Goal: Task Accomplishment & Management: Use online tool/utility

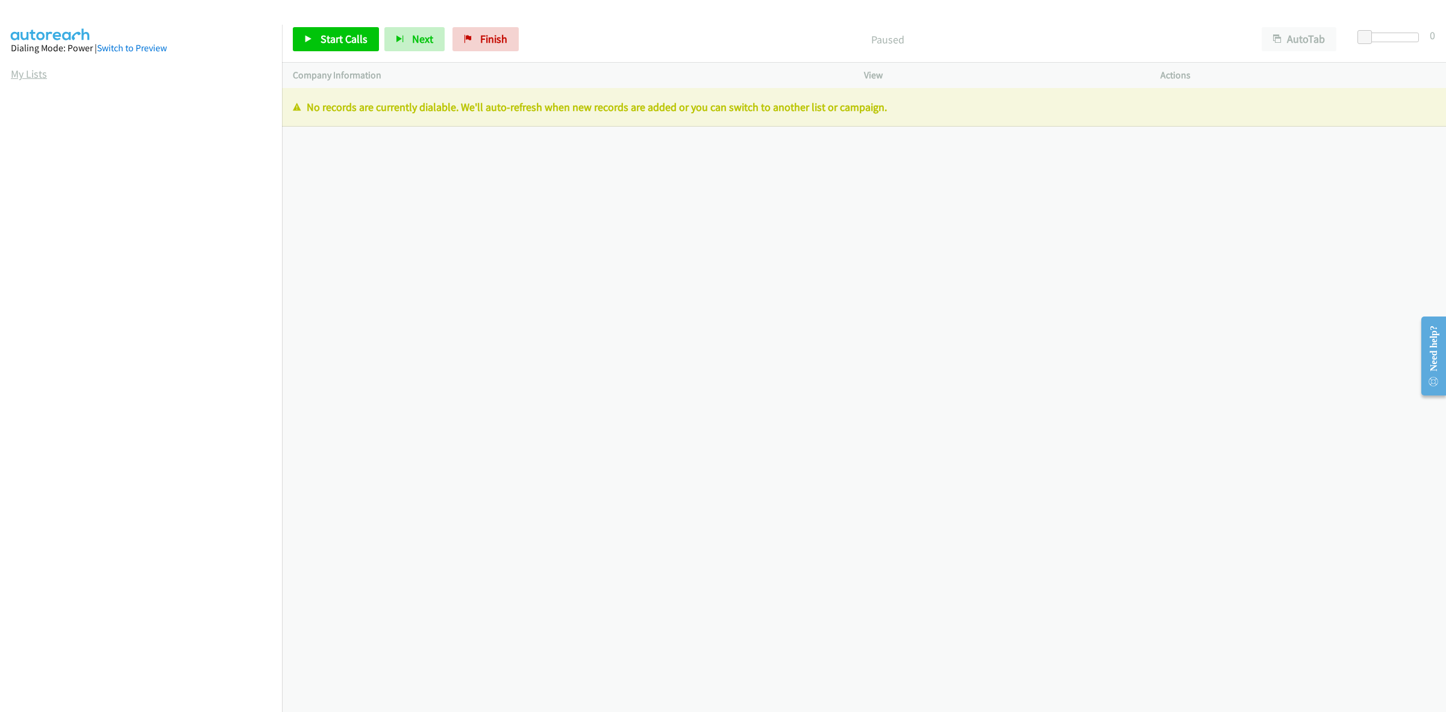
click at [36, 72] on link "My Lists" at bounding box center [29, 74] width 36 height 14
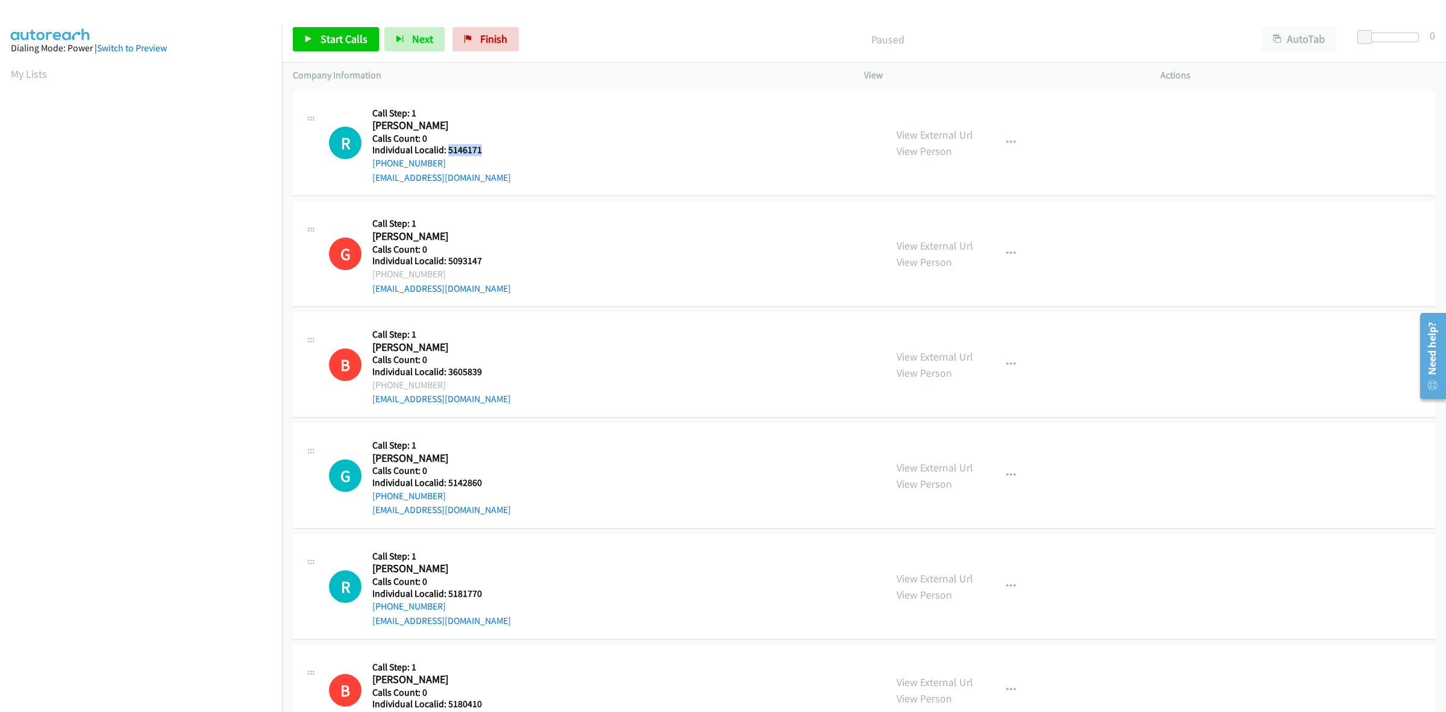
drag, startPoint x: 479, startPoint y: 149, endPoint x: 446, endPoint y: 152, distance: 32.7
click at [446, 152] on h5 "Individual Localid: 5146171" at bounding box center [441, 150] width 139 height 12
copy h5 "5146171"
click at [1007, 139] on icon "button" at bounding box center [1011, 143] width 10 height 10
click at [963, 218] on link "Skip Call" at bounding box center [946, 222] width 160 height 24
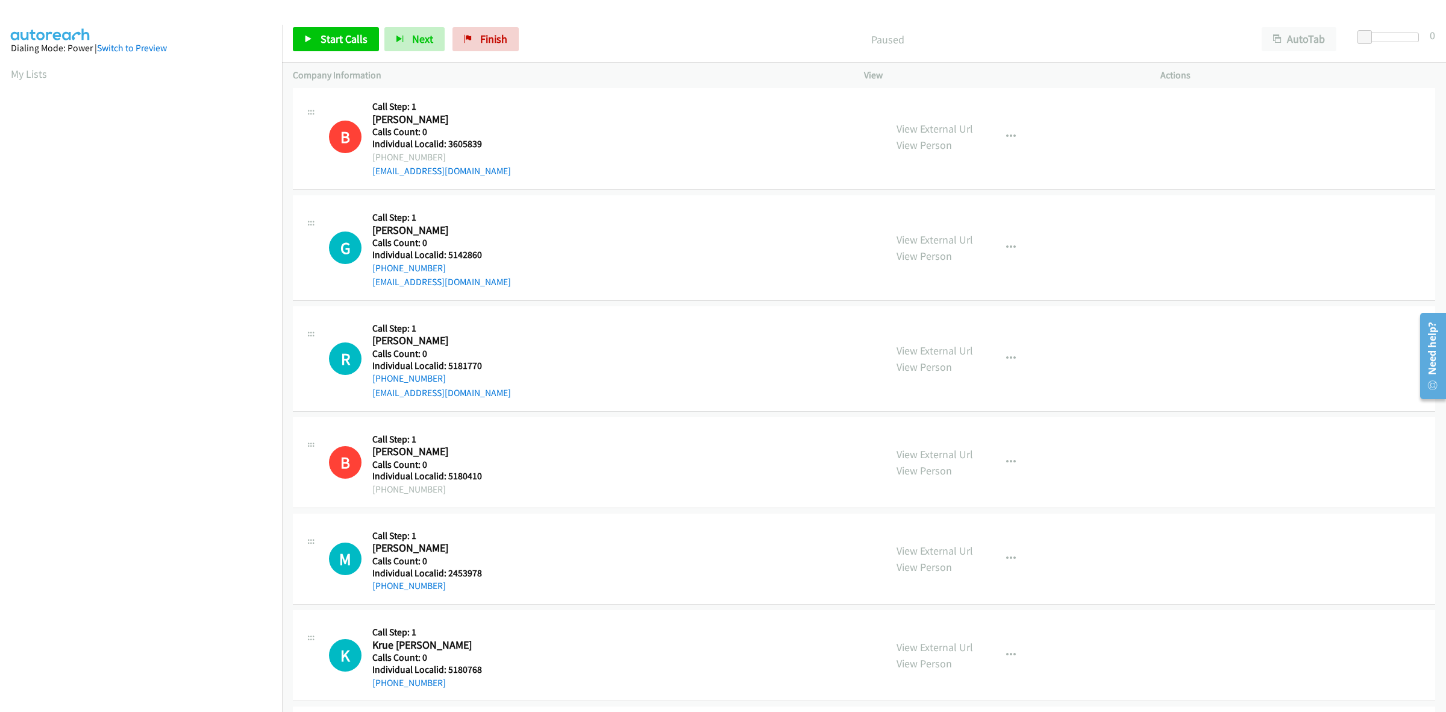
scroll to position [282, 0]
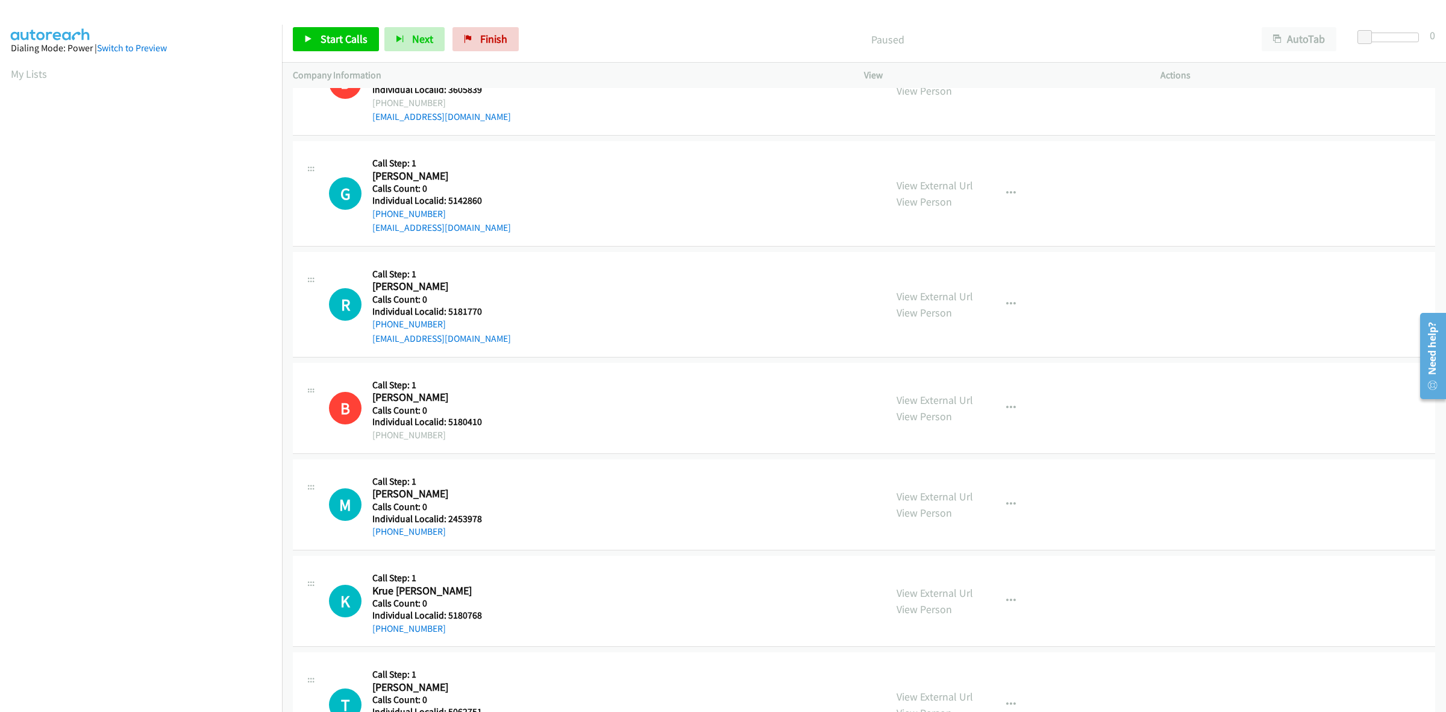
drag, startPoint x: 481, startPoint y: 209, endPoint x: 449, endPoint y: 201, distance: 33.0
click at [449, 201] on div "Callback Scheduled Call Step: 1 [PERSON_NAME] America/Los_Angeles Calls Count: …" at bounding box center [441, 193] width 139 height 83
click at [492, 196] on h5 "Individual Localid: 5142860" at bounding box center [441, 201] width 139 height 12
drag, startPoint x: 484, startPoint y: 197, endPoint x: 449, endPoint y: 199, distance: 35.0
click at [449, 199] on h5 "Individual Localid: 5142860" at bounding box center [441, 201] width 139 height 12
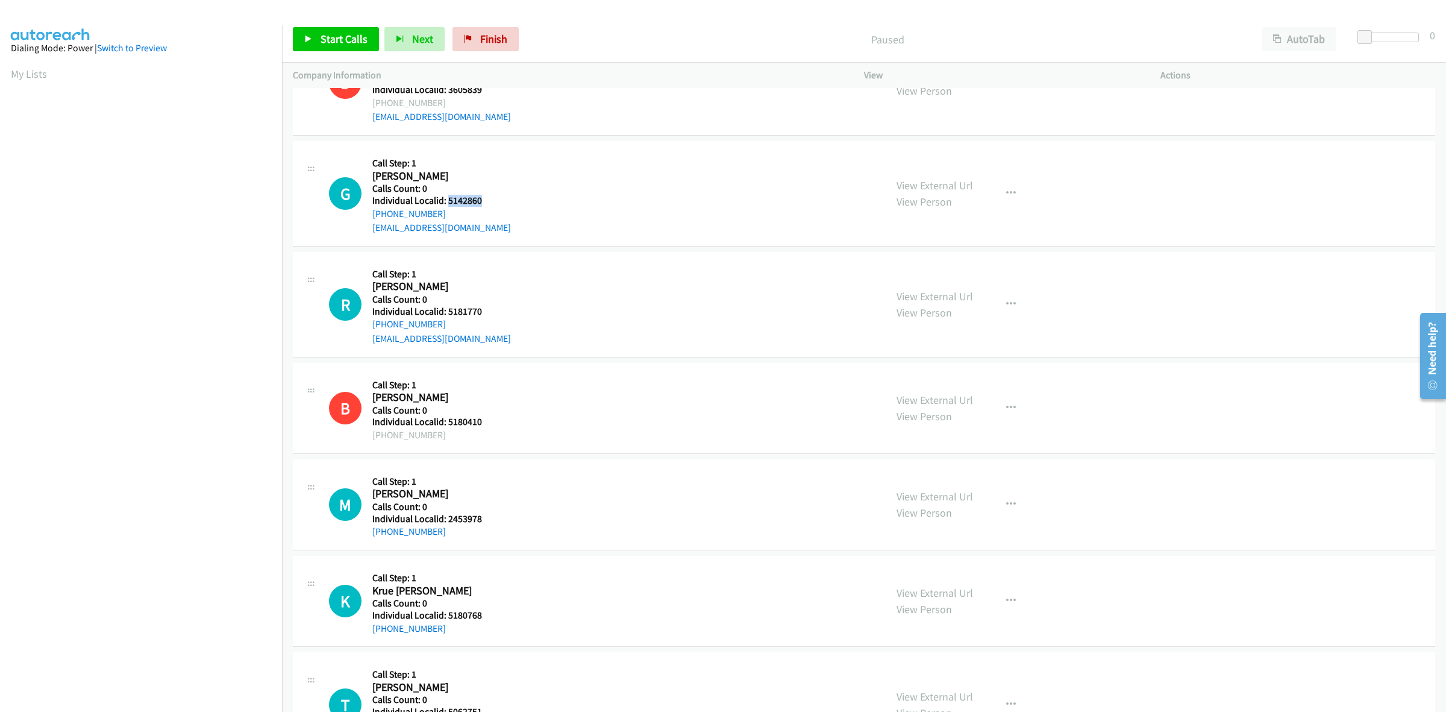
copy h5 "5142860"
click at [625, 233] on div "G Callback Scheduled Call Step: 1 [PERSON_NAME] America/Los_Angeles Calls Count…" at bounding box center [602, 193] width 546 height 83
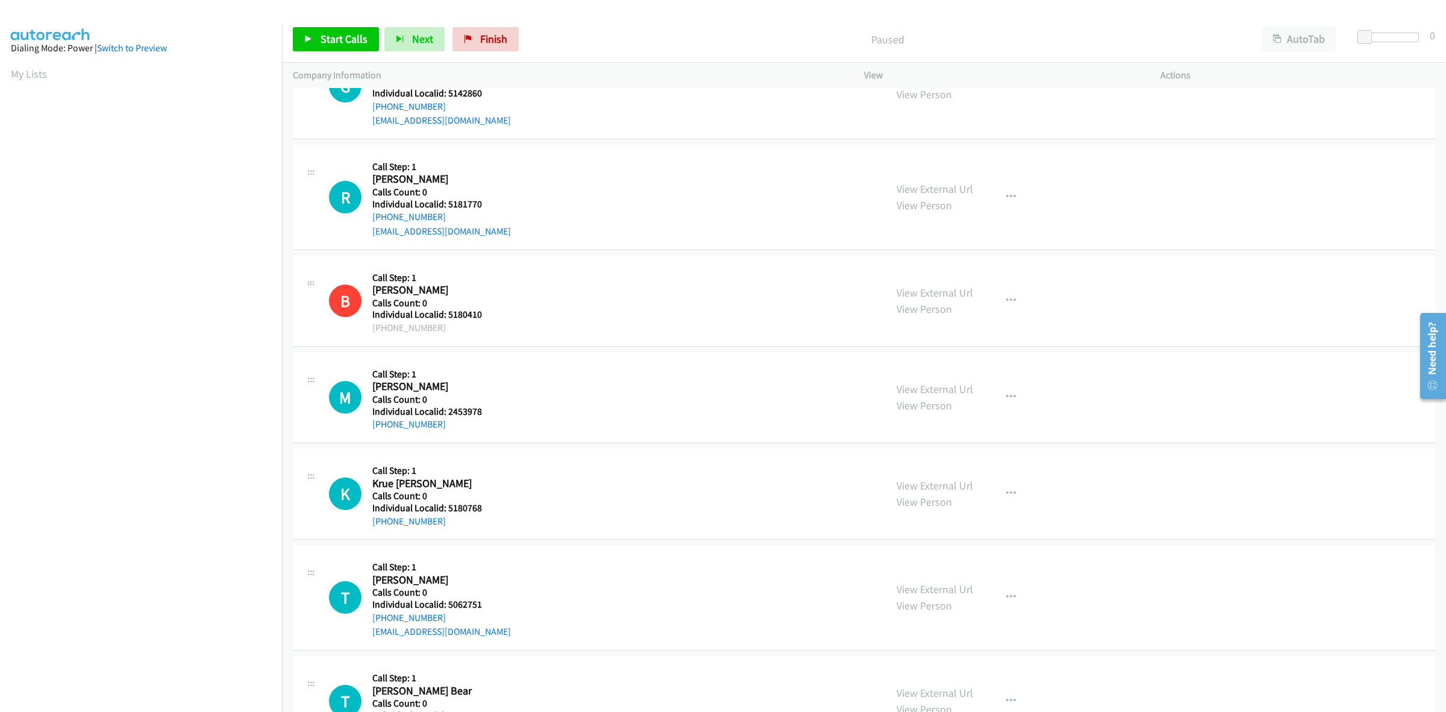
scroll to position [395, 0]
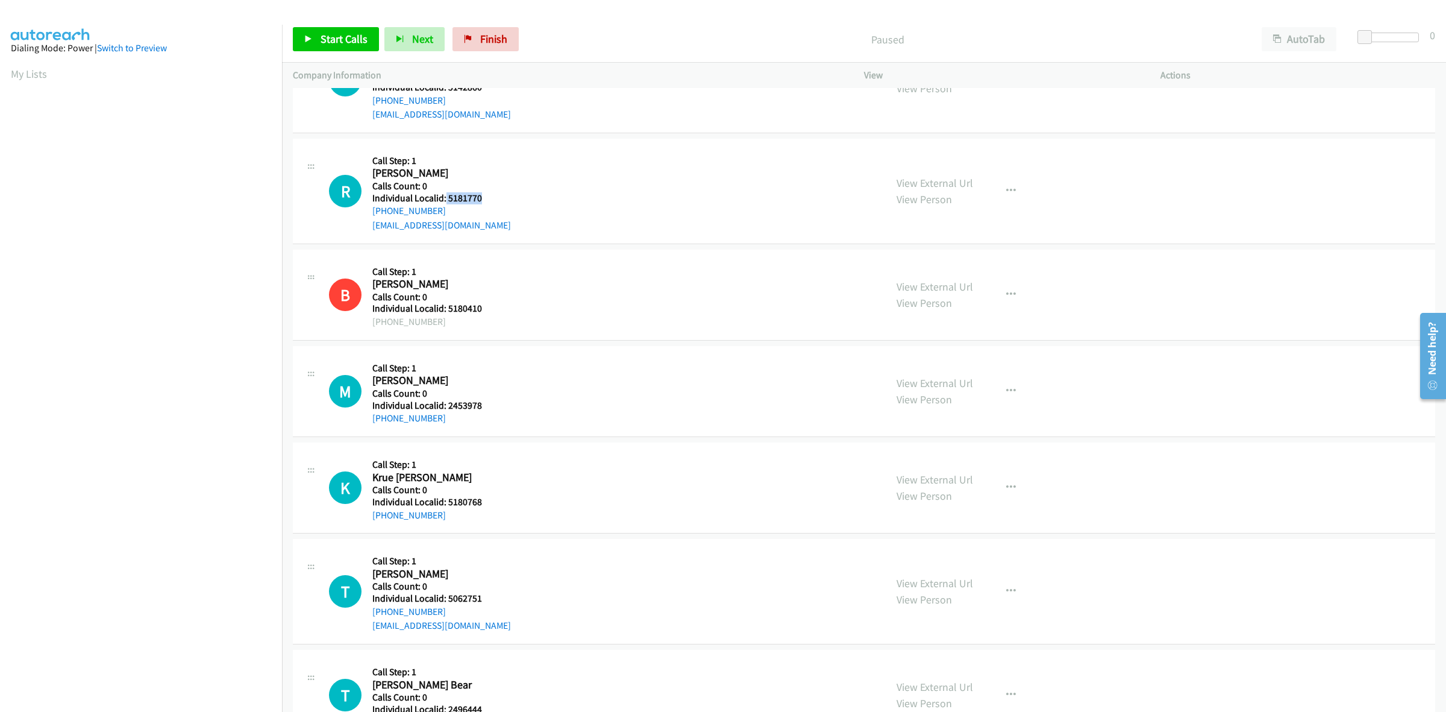
drag, startPoint x: 499, startPoint y: 195, endPoint x: 443, endPoint y: 194, distance: 55.4
click at [443, 194] on h5 "Individual Localid: 5181770" at bounding box center [441, 198] width 139 height 12
copy h5 "5181770"
click at [706, 243] on div "R Callback Scheduled Call Step: 1 [PERSON_NAME] America/Los_Angeles Calls Count…" at bounding box center [864, 191] width 1142 height 105
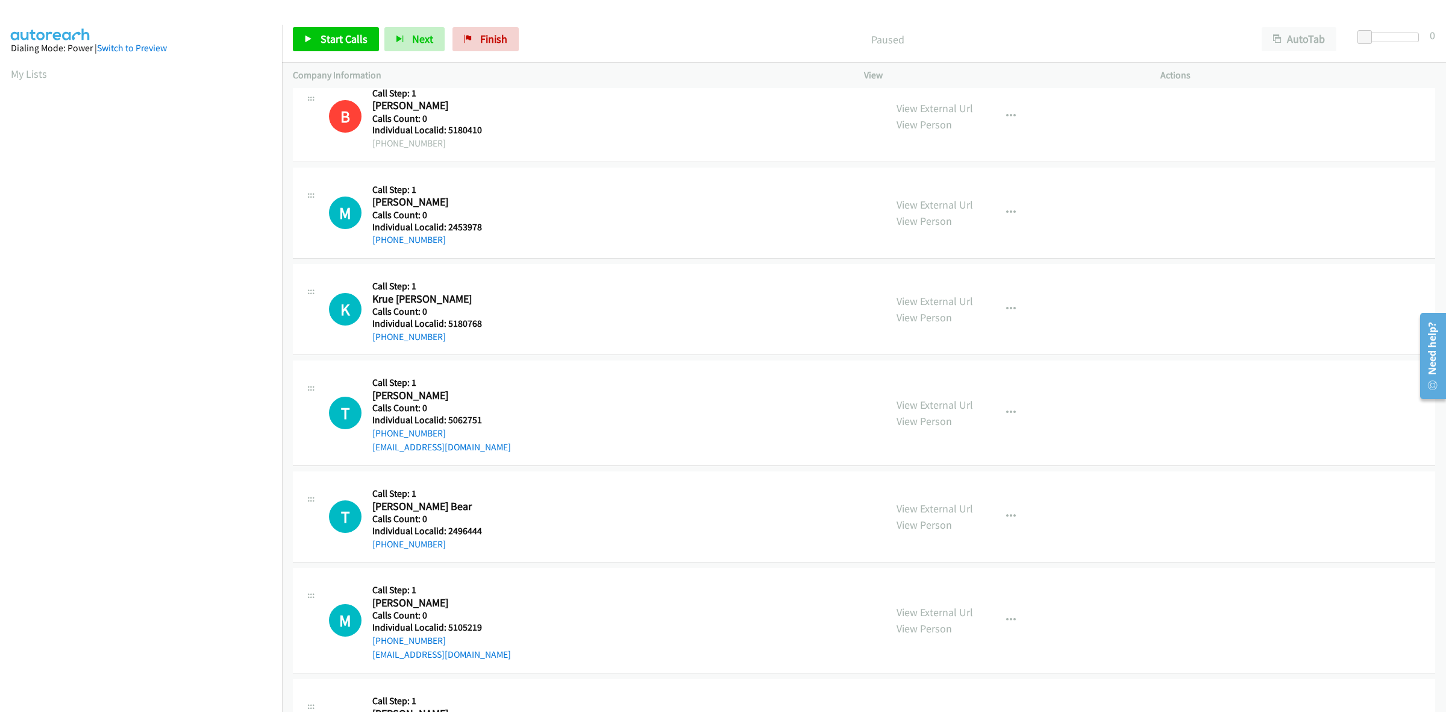
scroll to position [583, 0]
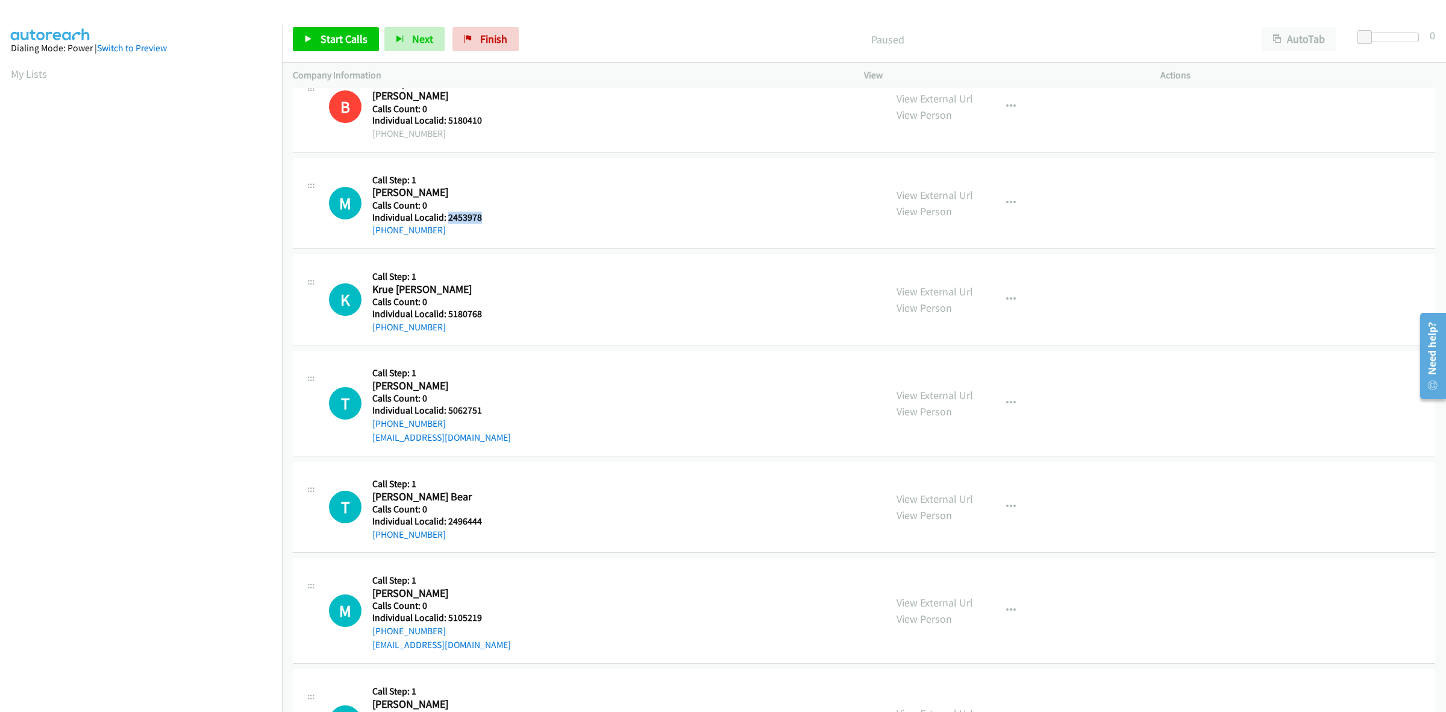
drag, startPoint x: 457, startPoint y: 214, endPoint x: 446, endPoint y: 214, distance: 10.2
click at [446, 214] on h5 "Individual Localid: 2453978" at bounding box center [438, 217] width 133 height 12
copy h5 "2453978"
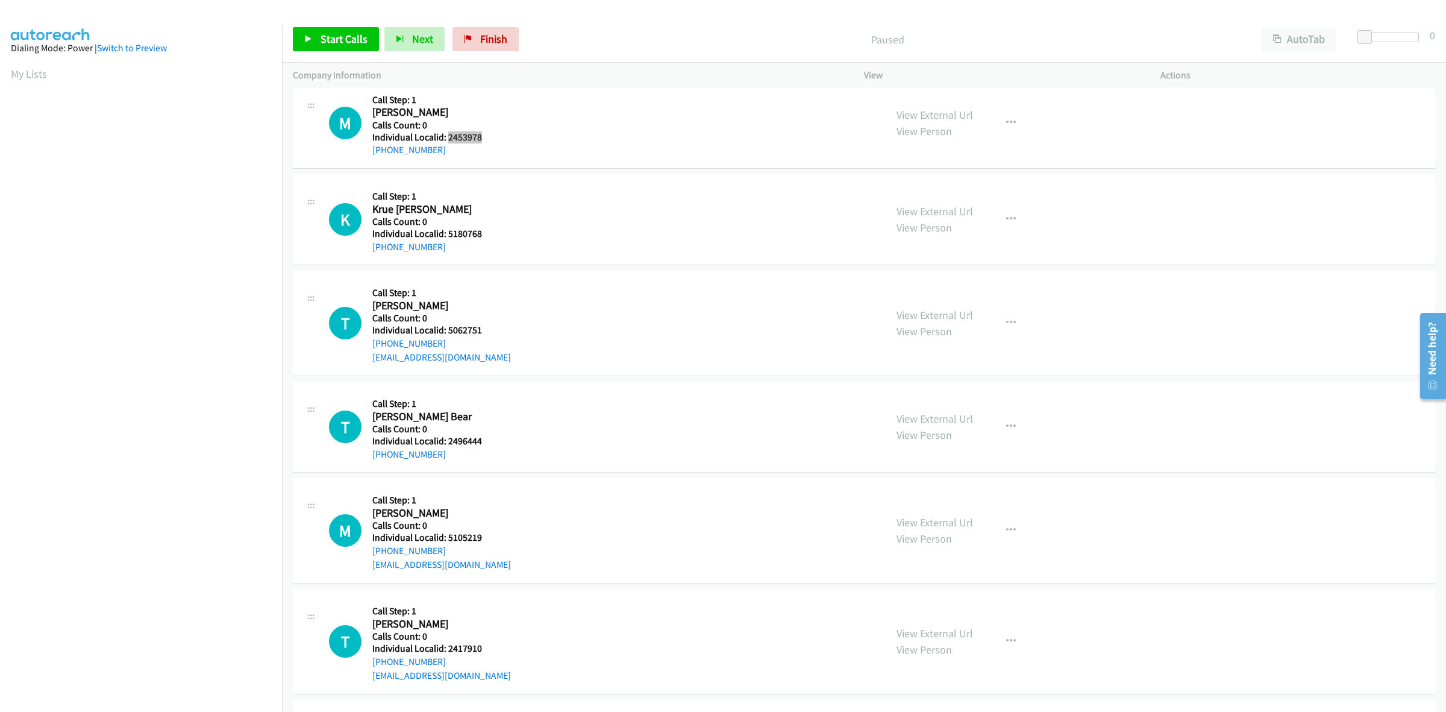
scroll to position [678, 0]
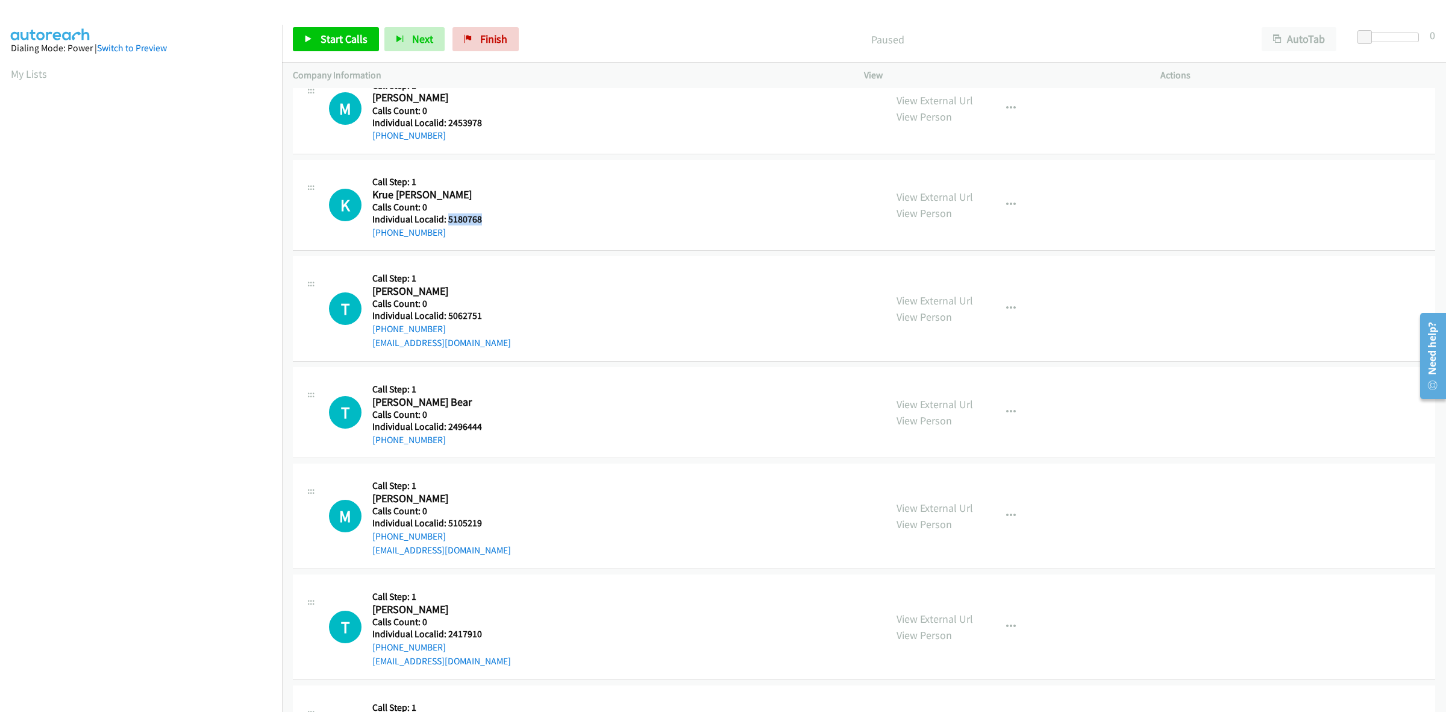
drag, startPoint x: 486, startPoint y: 216, endPoint x: 447, endPoint y: 217, distance: 39.2
click at [447, 217] on h5 "Individual Localid: 5180768" at bounding box center [438, 219] width 133 height 12
copy h5 "5180768"
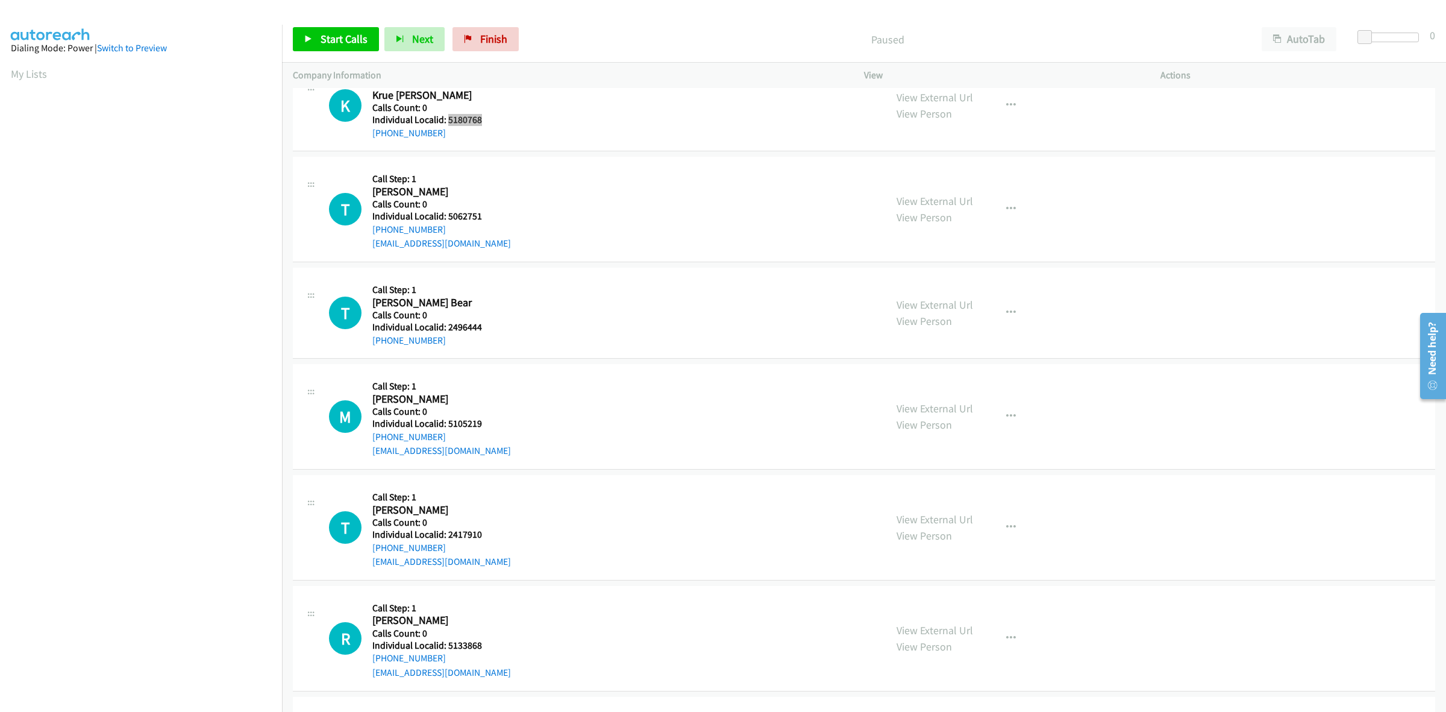
scroll to position [828, 0]
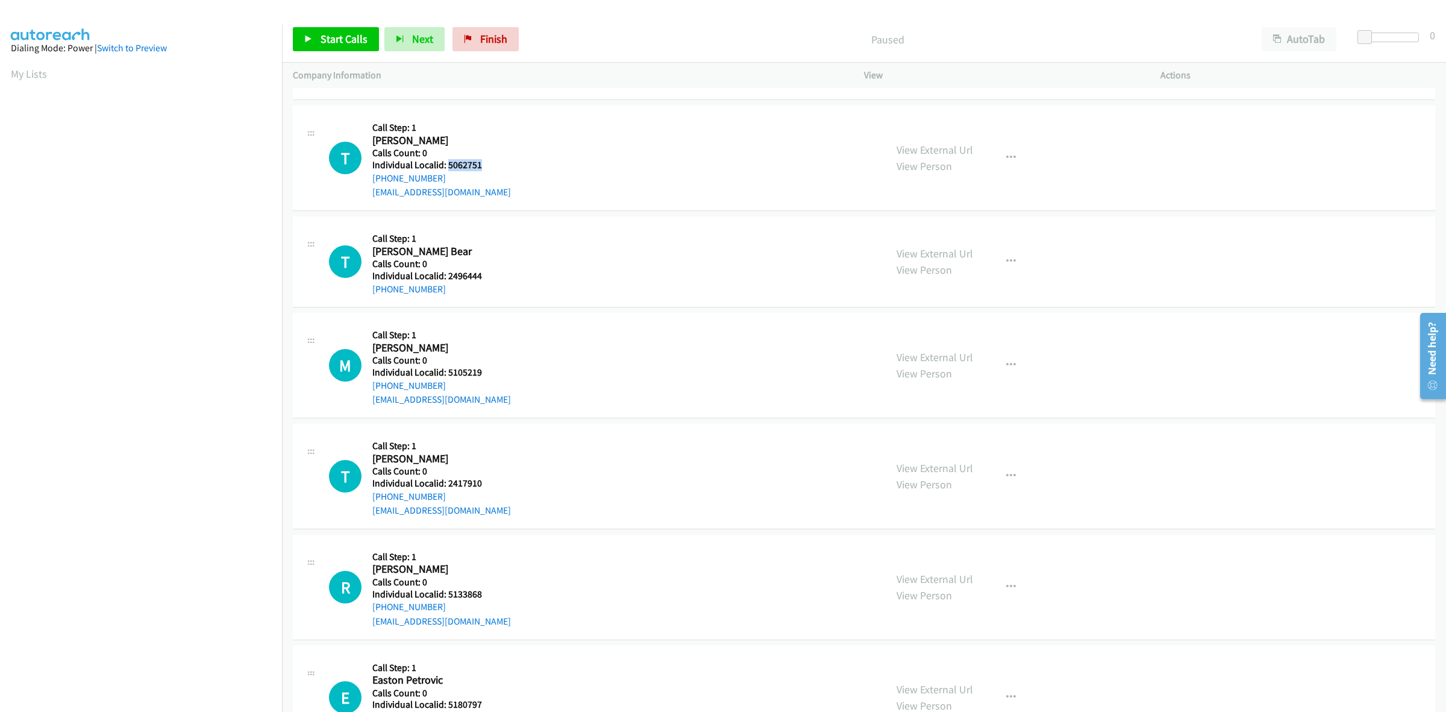
drag, startPoint x: 488, startPoint y: 167, endPoint x: 447, endPoint y: 163, distance: 41.1
click at [447, 163] on h5 "Individual Localid: 5062751" at bounding box center [441, 165] width 139 height 12
copy h5 "5062751"
click at [628, 256] on div "T Callback Scheduled Call Step: 1 [PERSON_NAME] Bear America/[GEOGRAPHIC_DATA] …" at bounding box center [602, 261] width 546 height 69
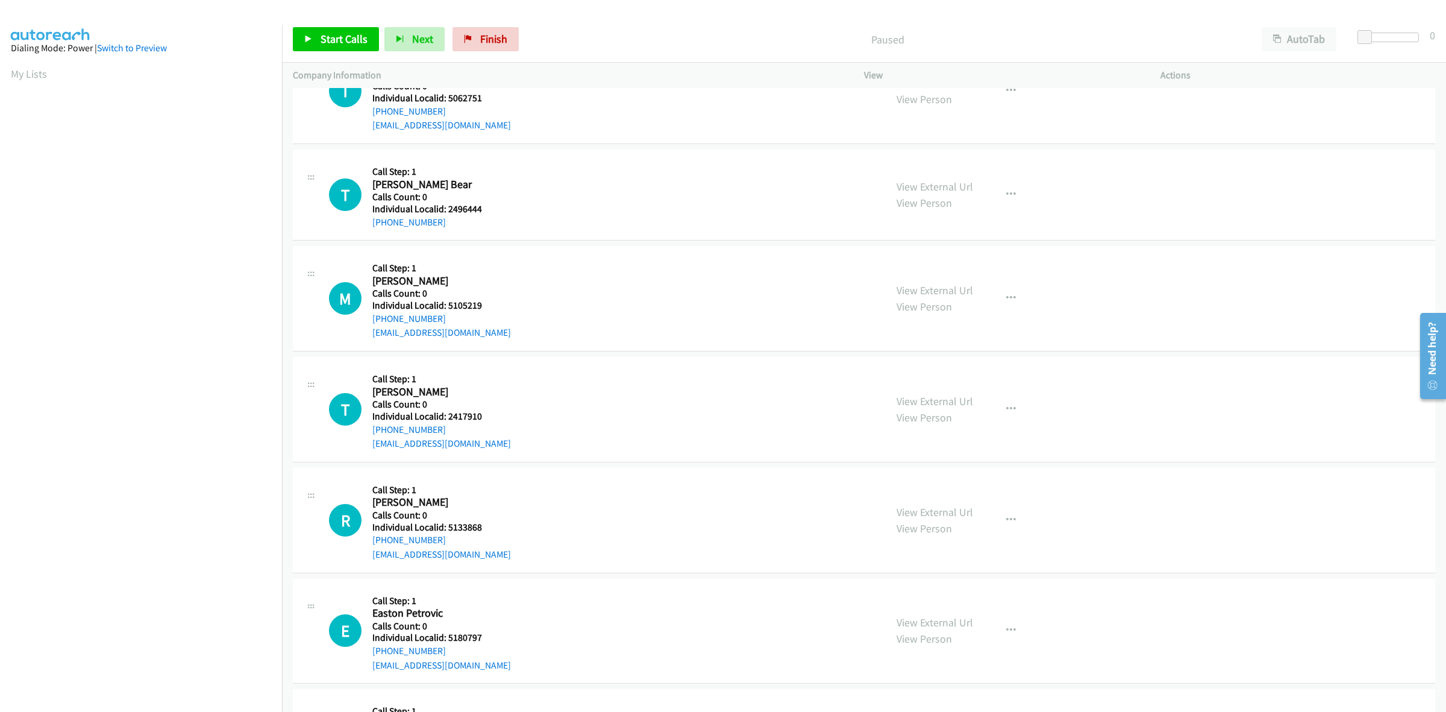
scroll to position [884, 0]
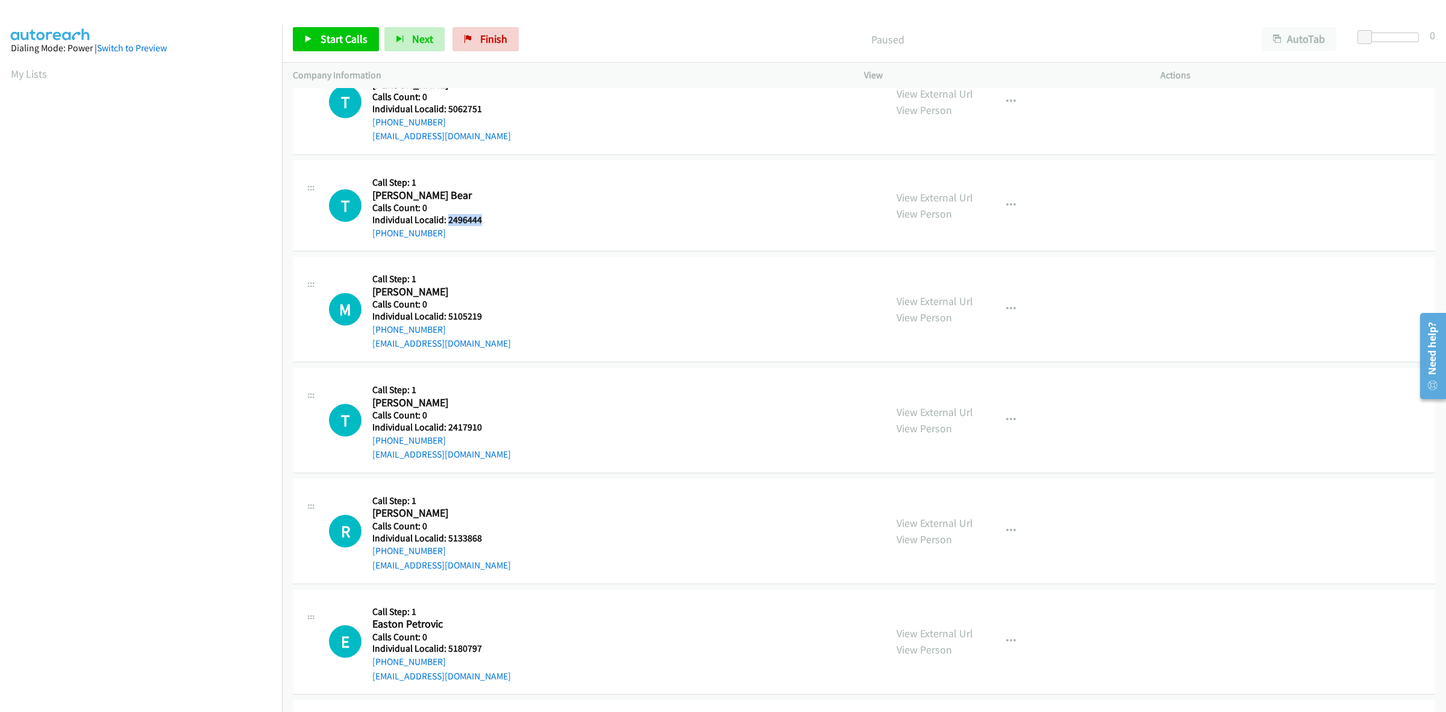
drag, startPoint x: 483, startPoint y: 217, endPoint x: 448, endPoint y: 220, distance: 35.7
click at [448, 220] on h5 "Individual Localid: 2496444" at bounding box center [438, 220] width 133 height 12
copy h5 "2496444"
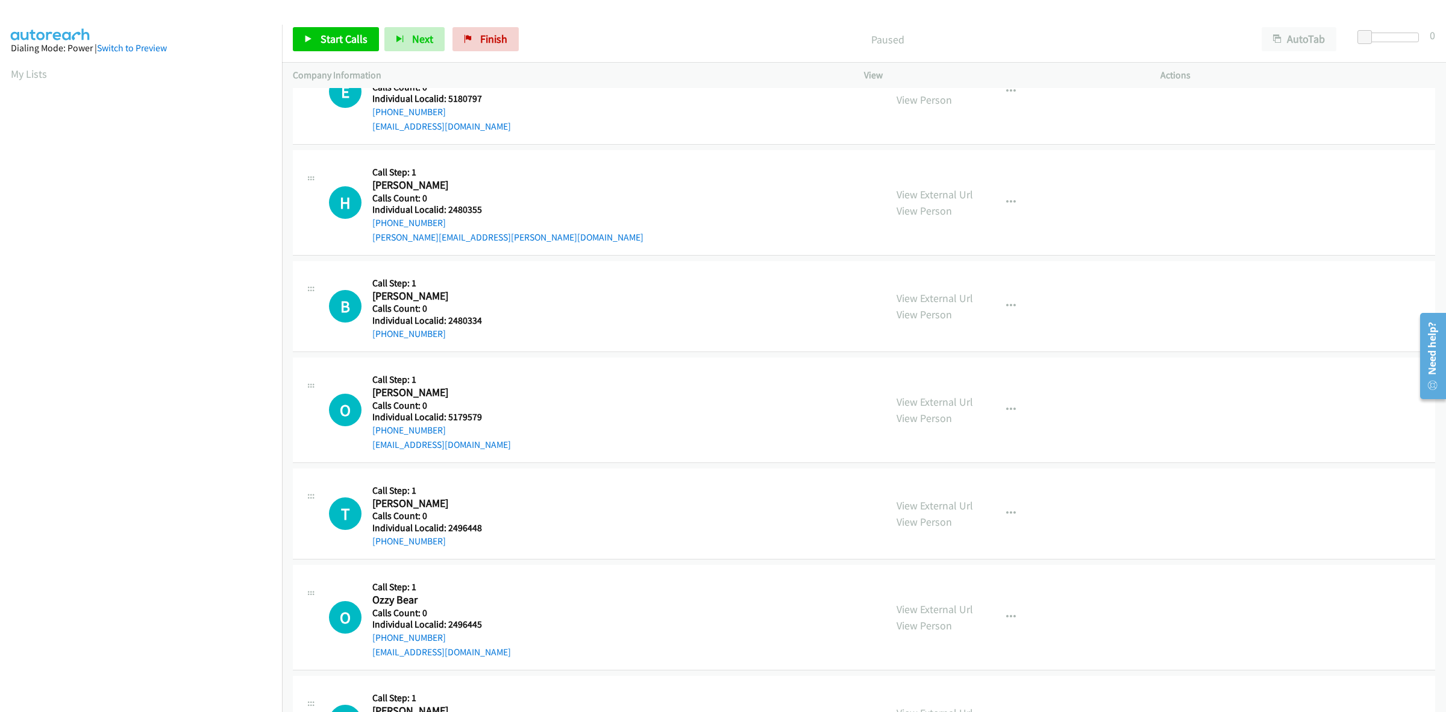
scroll to position [1607, 0]
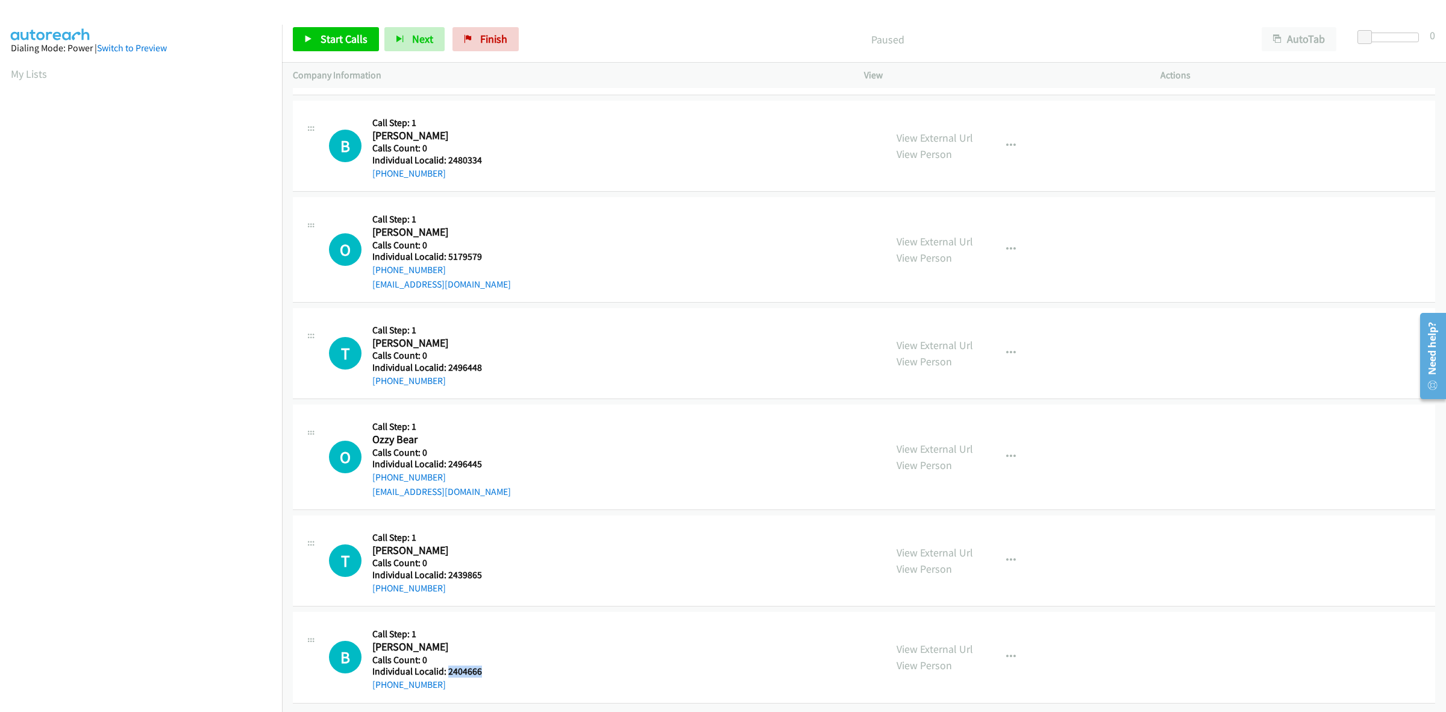
drag, startPoint x: 464, startPoint y: 657, endPoint x: 446, endPoint y: 658, distance: 17.5
click at [446, 665] on h5 "Individual Localid: 2404666" at bounding box center [438, 671] width 133 height 12
copy h5 "2404666"
click at [628, 541] on div "T Callback Scheduled Call Step: 1 [PERSON_NAME] America/[GEOGRAPHIC_DATA] Calls…" at bounding box center [602, 560] width 546 height 69
drag, startPoint x: 483, startPoint y: 566, endPoint x: 445, endPoint y: 564, distance: 38.0
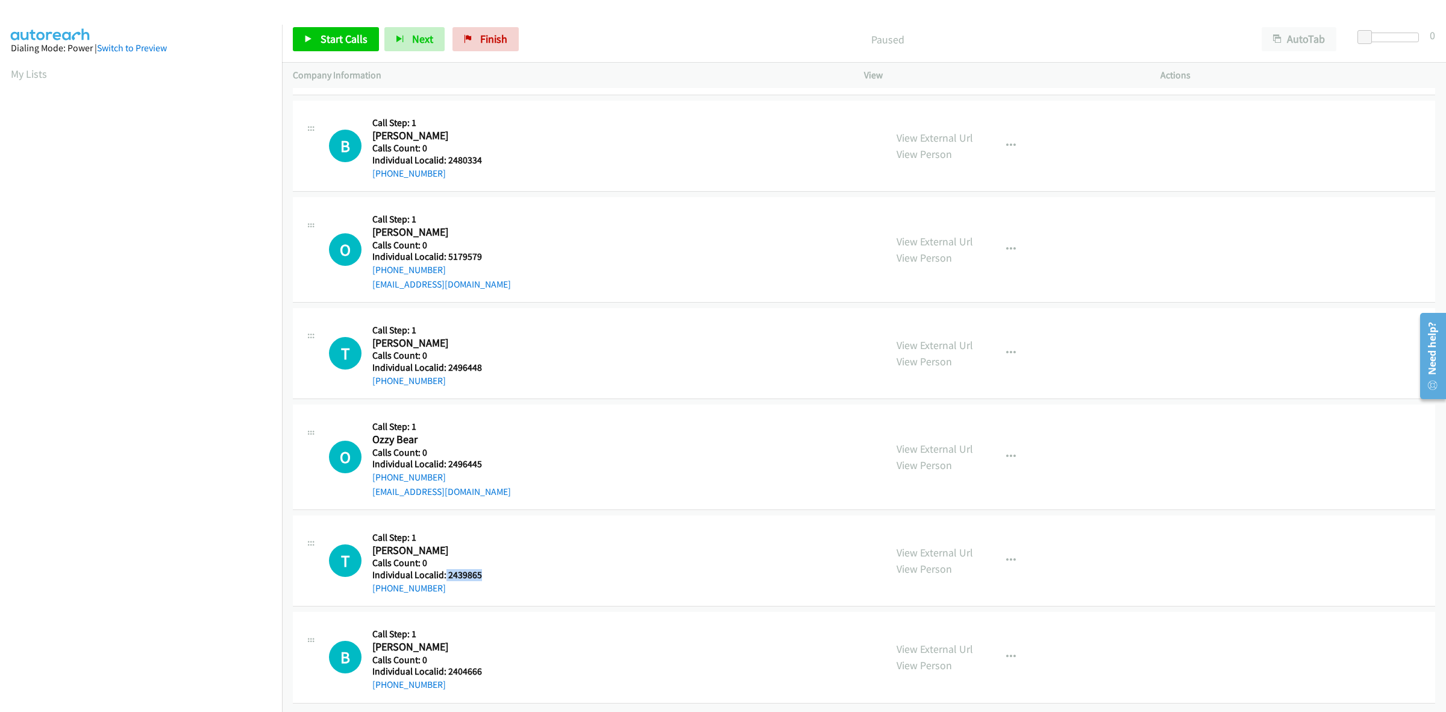
click at [445, 569] on h5 "Individual Localid: 2439865" at bounding box center [438, 575] width 133 height 12
copy h5 "2439865"
click at [592, 465] on div "O Callback Scheduled Call Step: 1 Ozzy Bear America/[GEOGRAPHIC_DATA] Calls Cou…" at bounding box center [602, 456] width 546 height 83
drag, startPoint x: 485, startPoint y: 450, endPoint x: 447, endPoint y: 449, distance: 38.0
click at [447, 458] on h5 "Individual Localid: 2496445" at bounding box center [441, 464] width 139 height 12
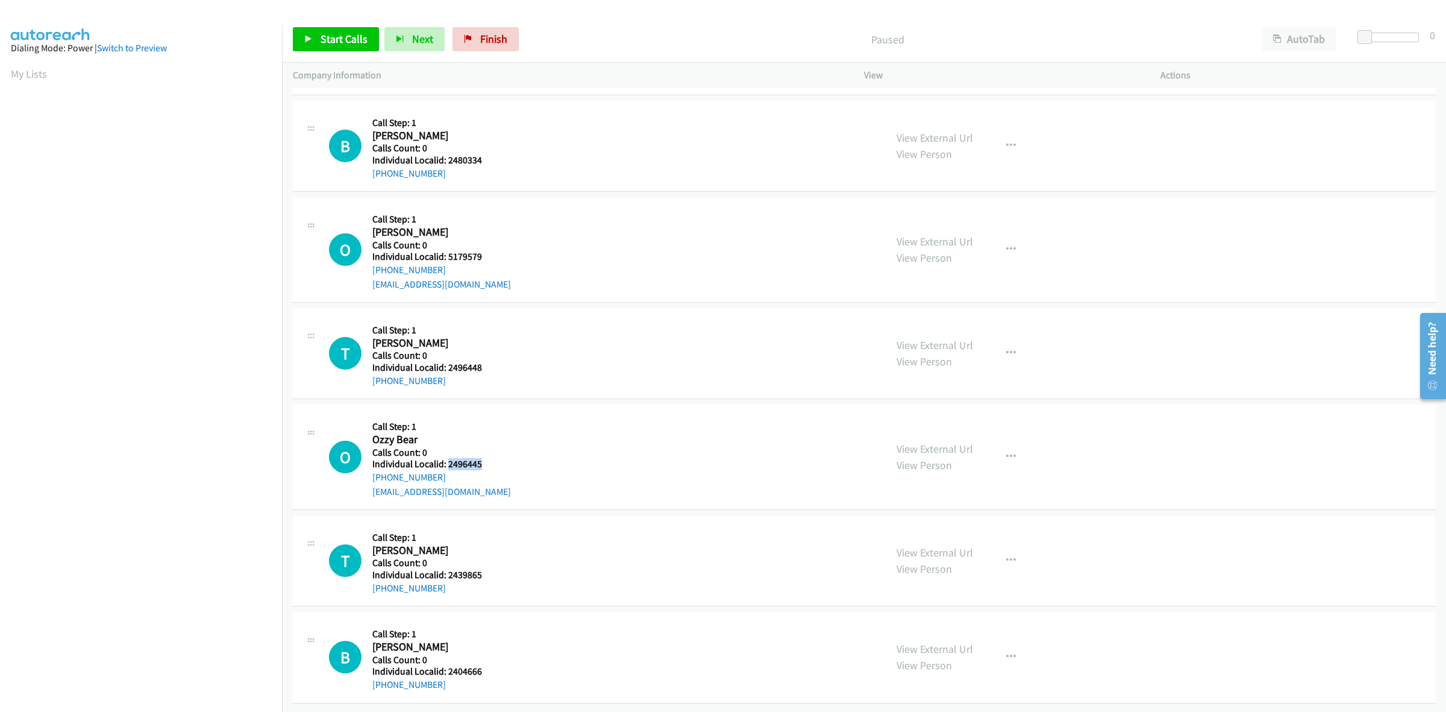
copy h5 "2496445"
drag, startPoint x: 571, startPoint y: 336, endPoint x: 533, endPoint y: 350, distance: 39.8
click at [571, 336] on div "T Callback Scheduled Call Step: 1 [PERSON_NAME] [GEOGRAPHIC_DATA]/[GEOGRAPHIC_D…" at bounding box center [602, 353] width 546 height 69
drag, startPoint x: 483, startPoint y: 354, endPoint x: 449, endPoint y: 356, distance: 34.4
click at [449, 362] on h5 "Individual Localid: 2496448" at bounding box center [438, 368] width 133 height 12
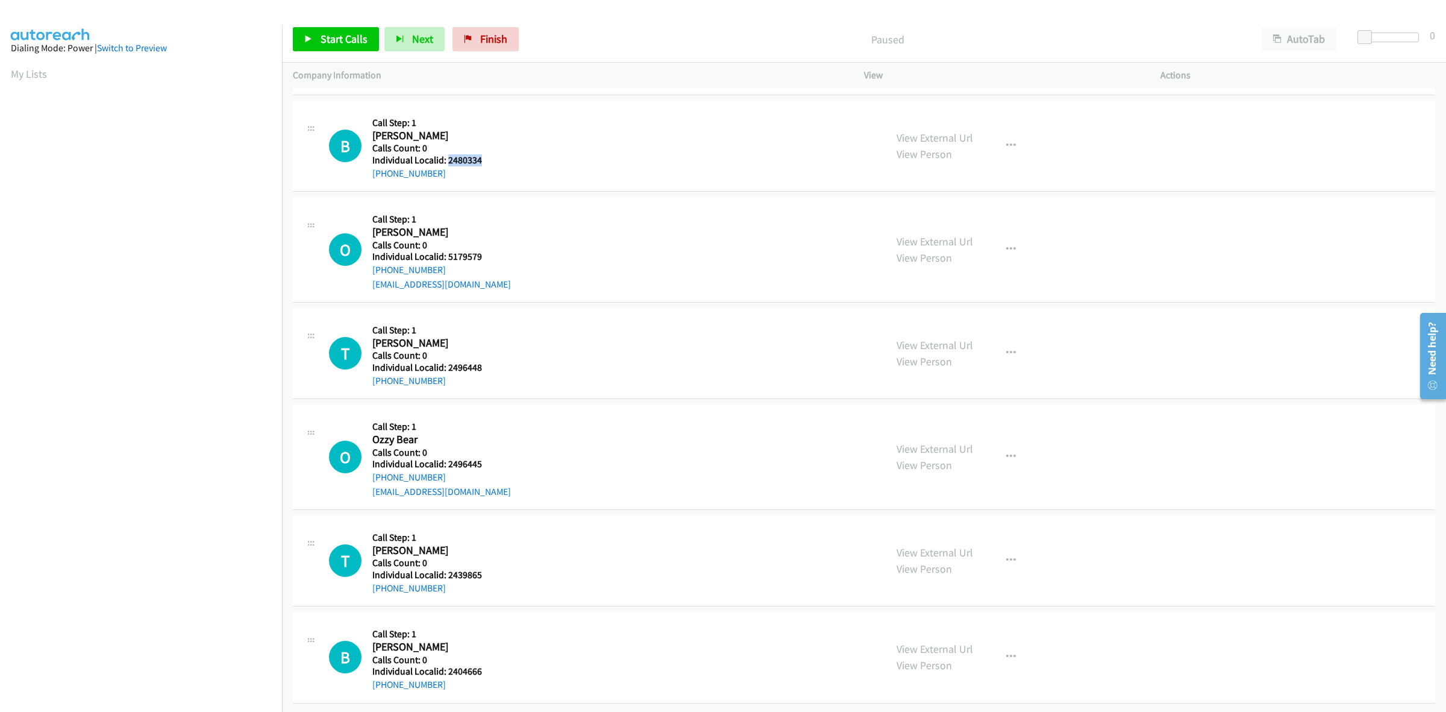
drag, startPoint x: 492, startPoint y: 148, endPoint x: 448, endPoint y: 148, distance: 44.6
click at [448, 154] on h5 "Individual Localid: 2480334" at bounding box center [438, 160] width 133 height 12
drag, startPoint x: 492, startPoint y: 246, endPoint x: 446, endPoint y: 244, distance: 45.8
click at [446, 251] on h5 "Individual Localid: 5179579" at bounding box center [441, 257] width 139 height 12
click at [646, 269] on div "O Callback Scheduled Call Step: 1 [PERSON_NAME] America/[GEOGRAPHIC_DATA] Calls…" at bounding box center [602, 249] width 546 height 83
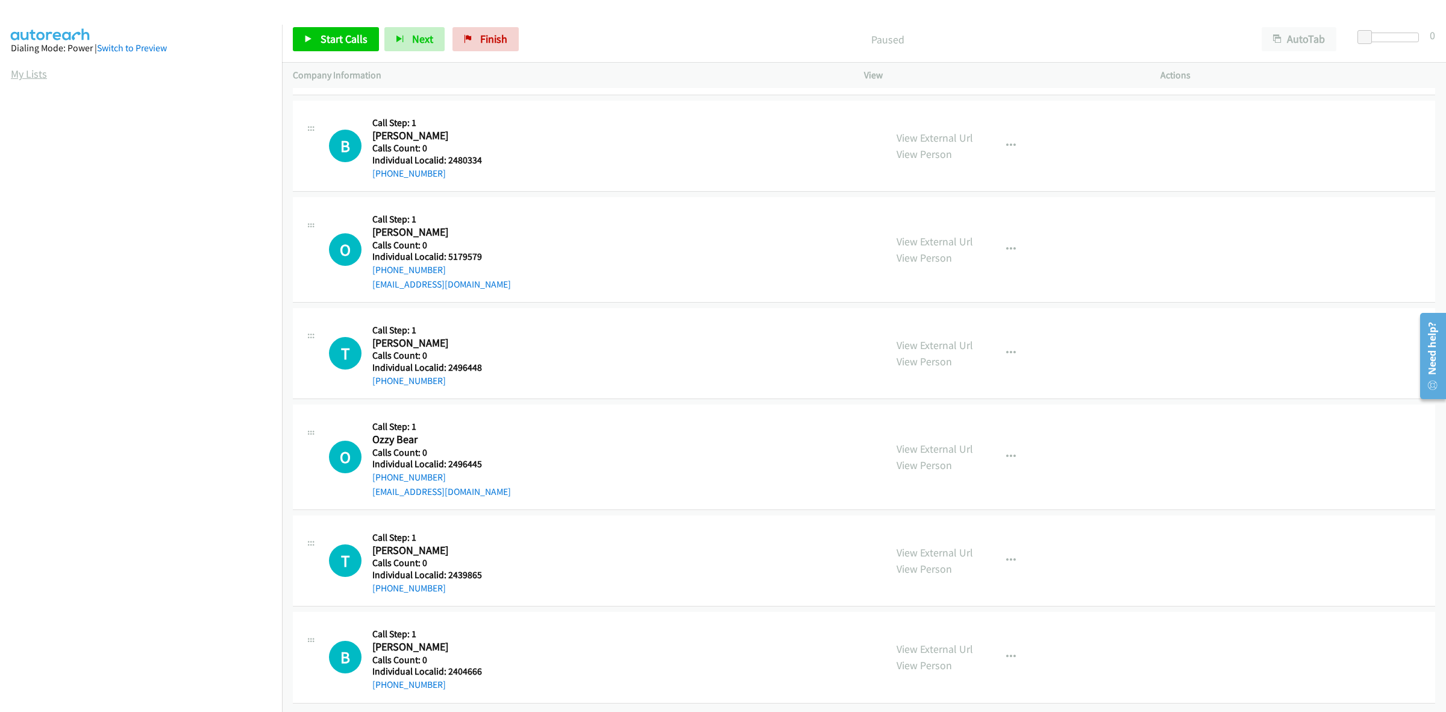
click at [17, 74] on link "My Lists" at bounding box center [29, 74] width 36 height 14
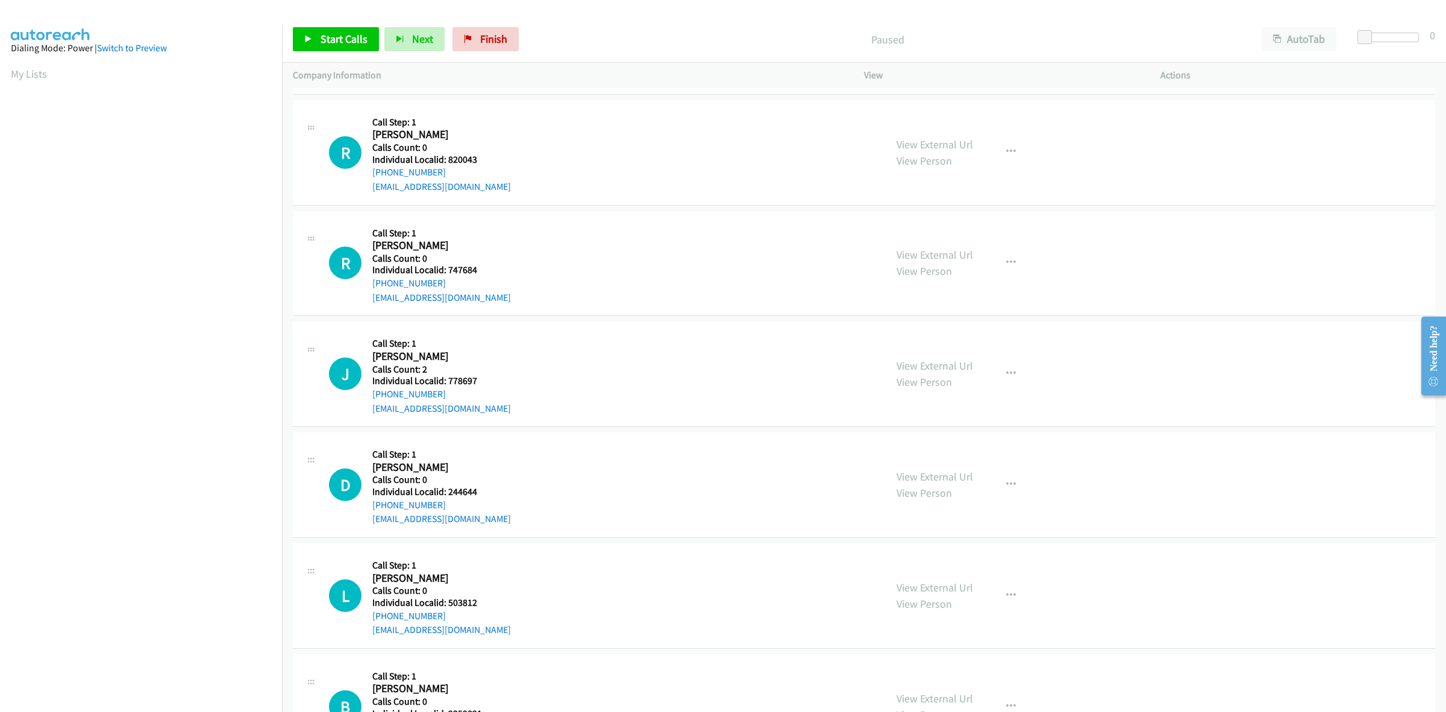
scroll to position [94, 0]
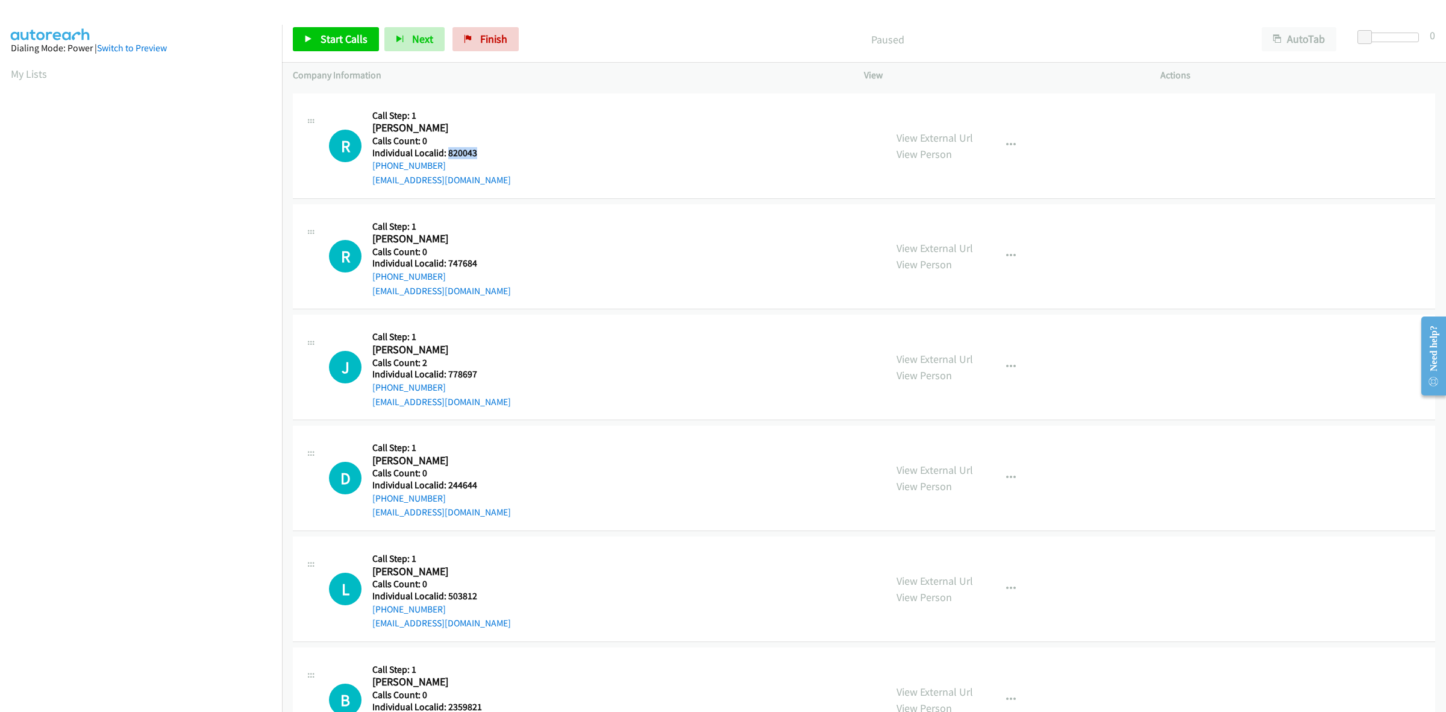
drag, startPoint x: 477, startPoint y: 155, endPoint x: 447, endPoint y: 154, distance: 29.5
click at [447, 154] on h5 "Individual Localid: 820043" at bounding box center [441, 153] width 139 height 12
copy h5 "820043"
click at [609, 160] on div "R Callback Scheduled Call Step: 1 Robert Wyman America/New_York Calls Count: 0 …" at bounding box center [602, 145] width 546 height 83
click at [477, 127] on h2 "Robert Wyman" at bounding box center [434, 128] width 125 height 14
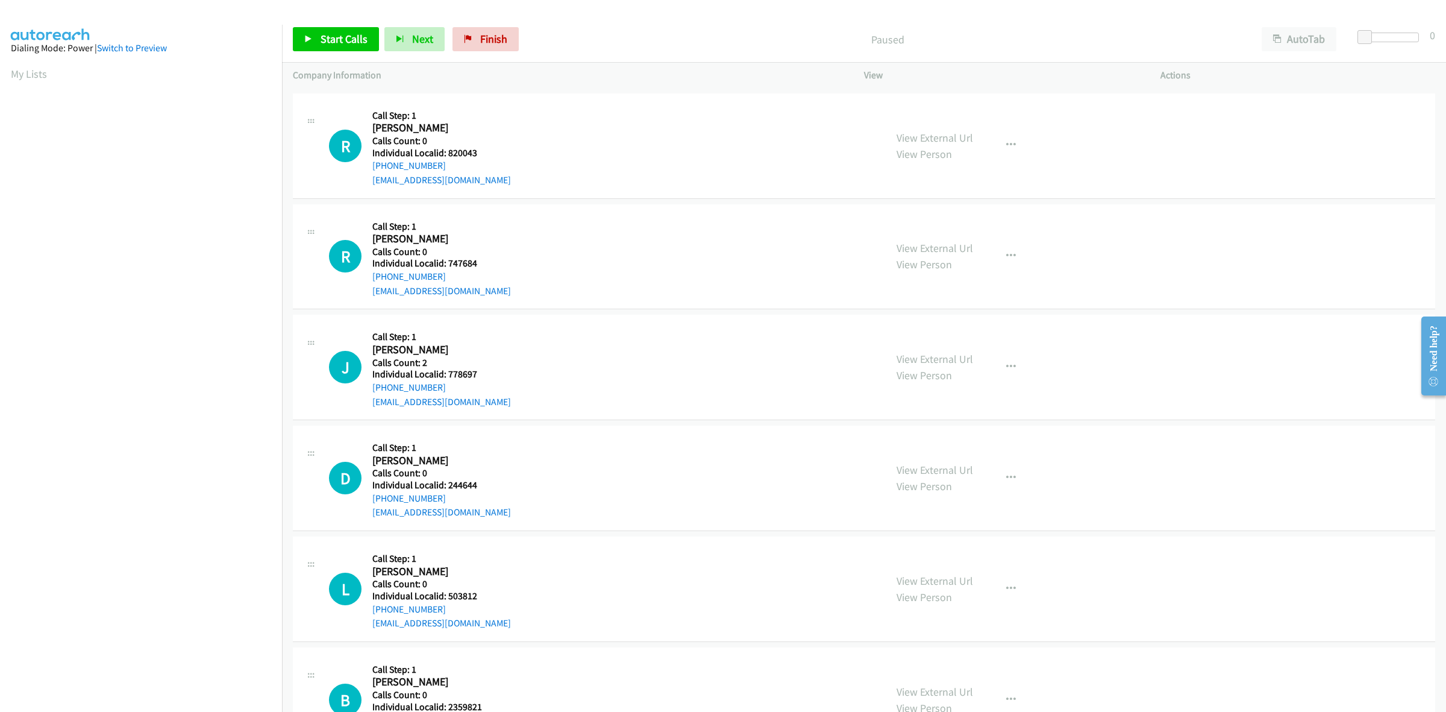
drag, startPoint x: 446, startPoint y: 164, endPoint x: 369, endPoint y: 164, distance: 77.1
click at [369, 164] on div "R Callback Scheduled Call Step: 1 Robert Wyman America/New_York Calls Count: 0 …" at bounding box center [602, 145] width 546 height 83
copy link "+1 585-752-9452"
drag, startPoint x: 486, startPoint y: 148, endPoint x: 449, endPoint y: 152, distance: 37.0
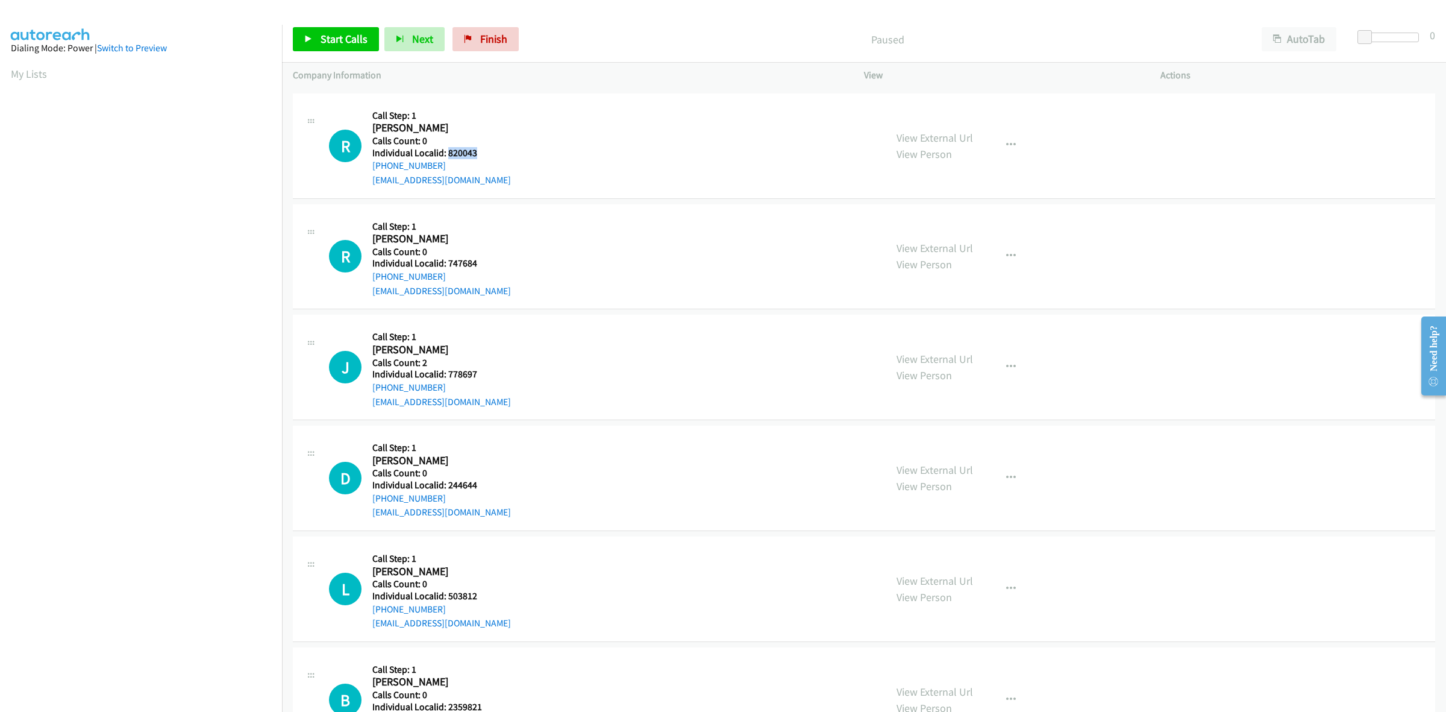
click at [449, 152] on h5 "Individual Localid: 820043" at bounding box center [441, 153] width 139 height 12
copy h5 "820043"
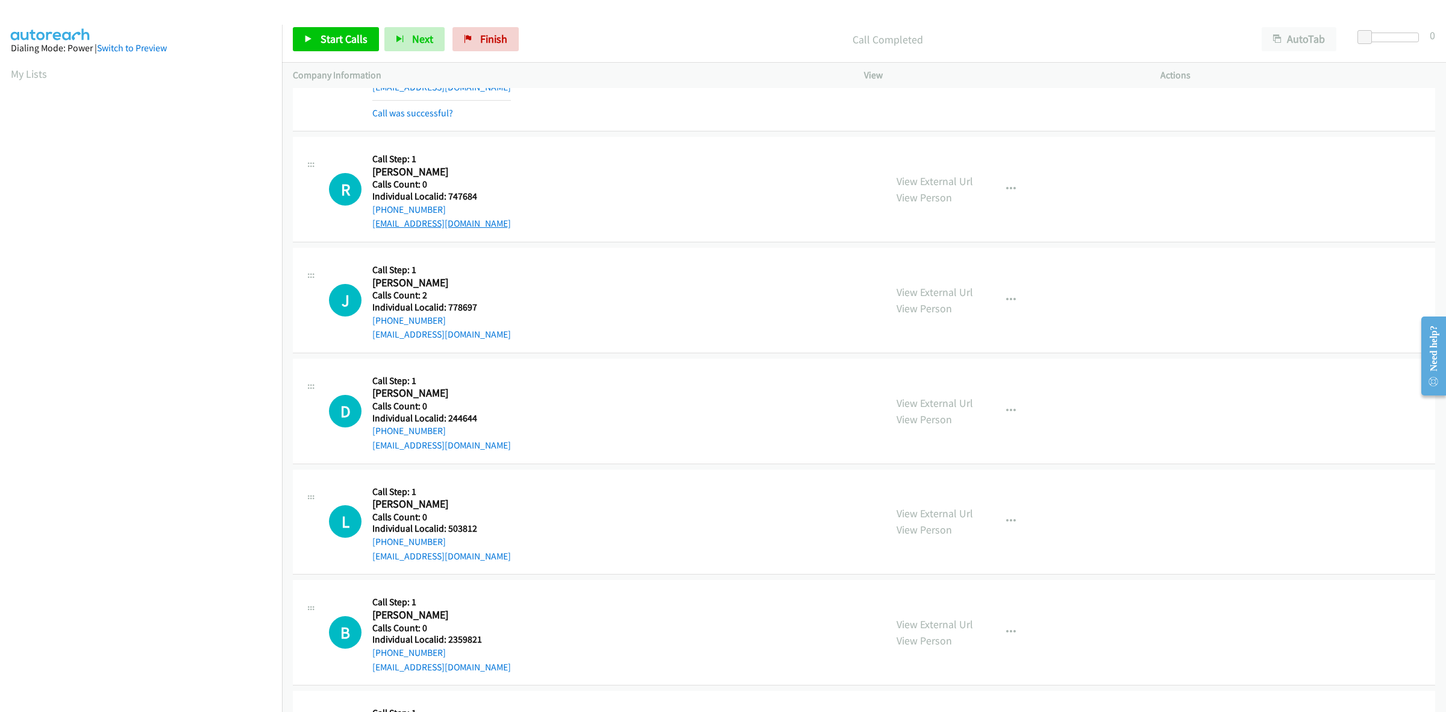
scroll to position [188, 0]
drag, startPoint x: 486, startPoint y: 195, endPoint x: 446, endPoint y: 196, distance: 39.2
click at [446, 196] on h5 "Individual Localid: 747684" at bounding box center [441, 195] width 139 height 12
copy h5 "747684"
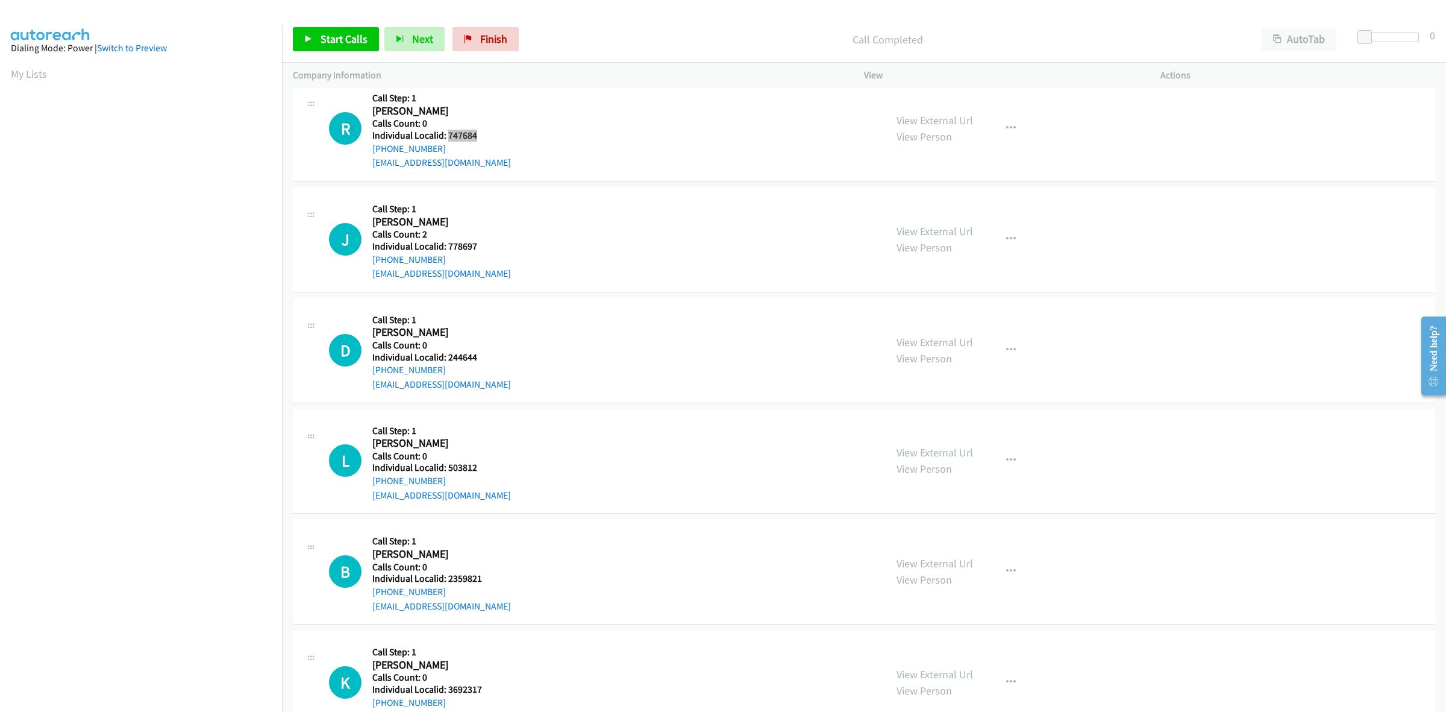
scroll to position [263, 0]
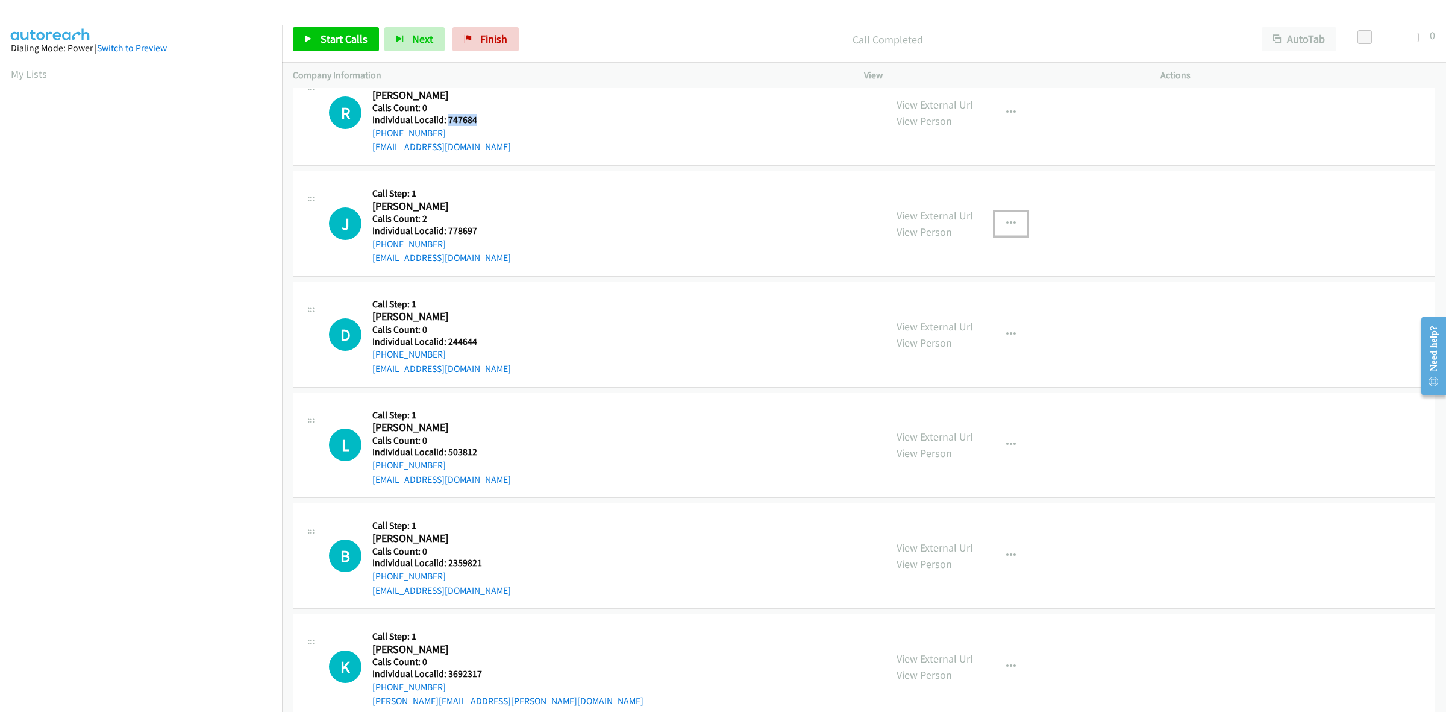
click at [1010, 227] on button "button" at bounding box center [1011, 223] width 33 height 24
click at [977, 305] on link "Skip Call" at bounding box center [946, 302] width 160 height 24
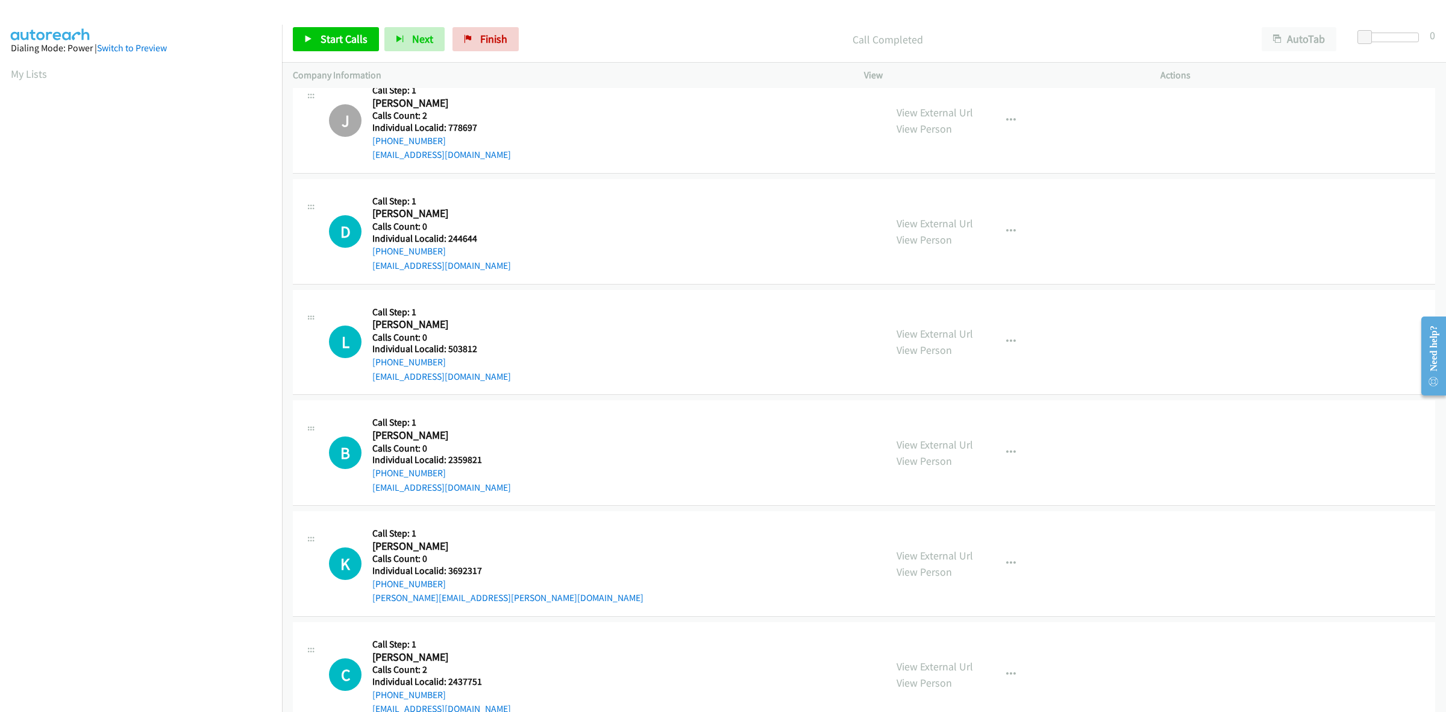
scroll to position [433, 0]
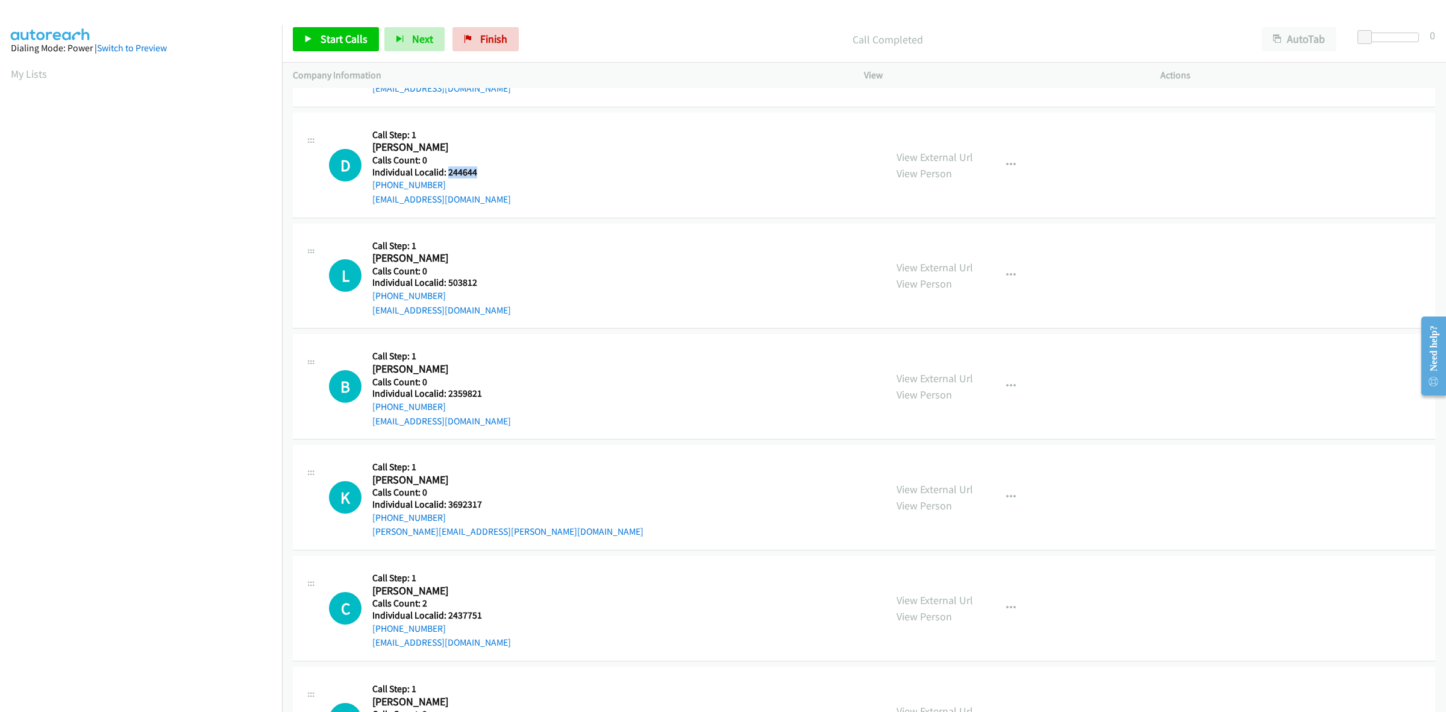
drag, startPoint x: 480, startPoint y: 169, endPoint x: 447, endPoint y: 172, distance: 32.7
click at [447, 172] on h5 "Individual Localid: 244644" at bounding box center [441, 172] width 139 height 12
copy h5 "244644"
click at [1017, 167] on button "button" at bounding box center [1011, 165] width 33 height 24
click at [974, 243] on link "Skip Call" at bounding box center [946, 243] width 160 height 24
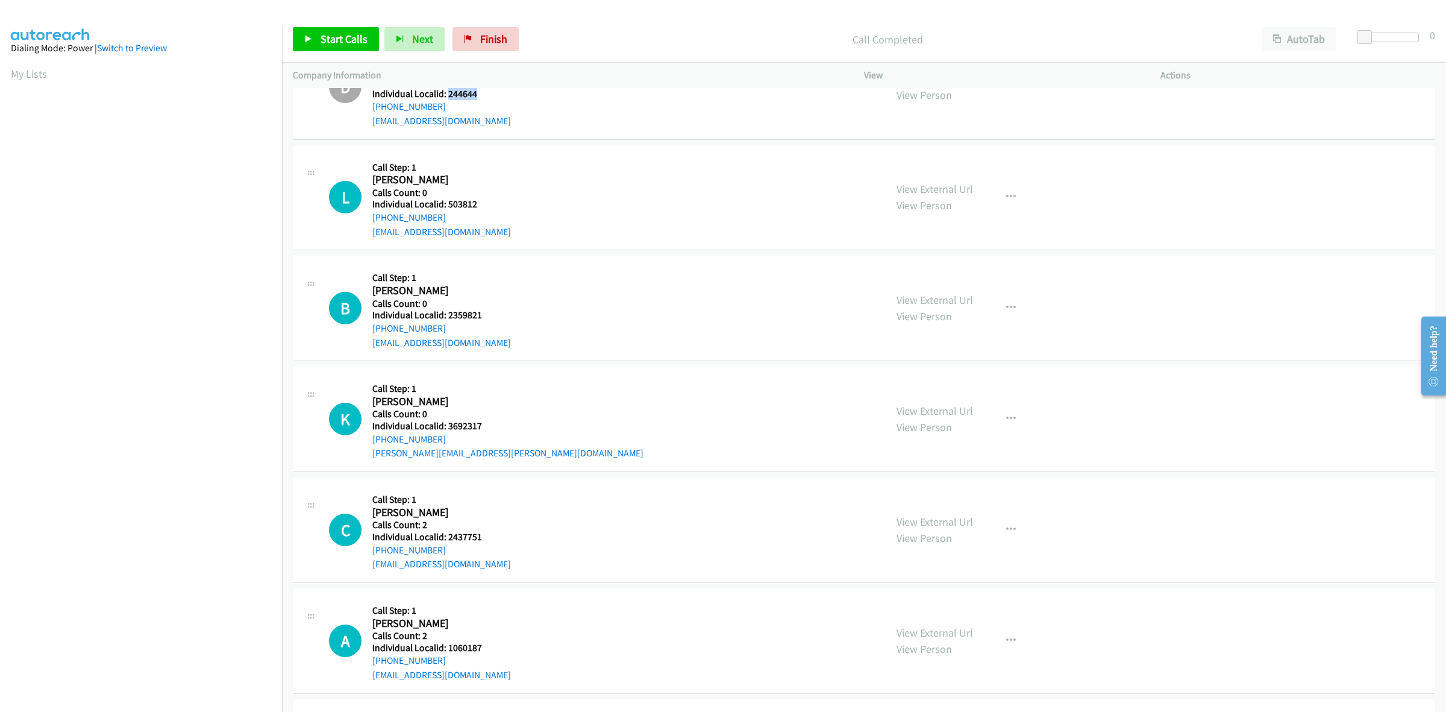
scroll to position [546, 0]
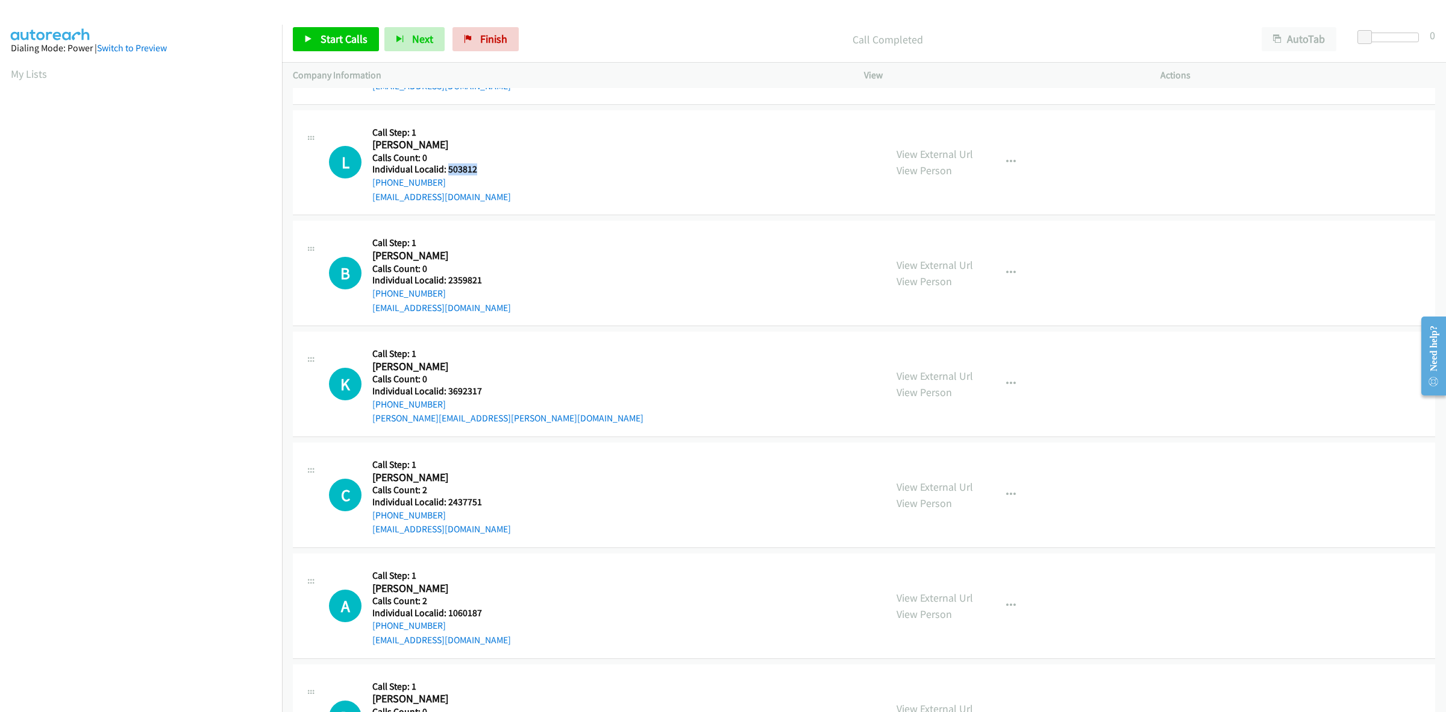
drag, startPoint x: 476, startPoint y: 170, endPoint x: 449, endPoint y: 171, distance: 27.1
click at [449, 171] on h5 "Individual Localid: 503812" at bounding box center [441, 169] width 139 height 12
copy h5 "503812"
click at [1006, 160] on icon "button" at bounding box center [1011, 162] width 10 height 10
click at [947, 245] on link "Skip Call" at bounding box center [946, 241] width 160 height 24
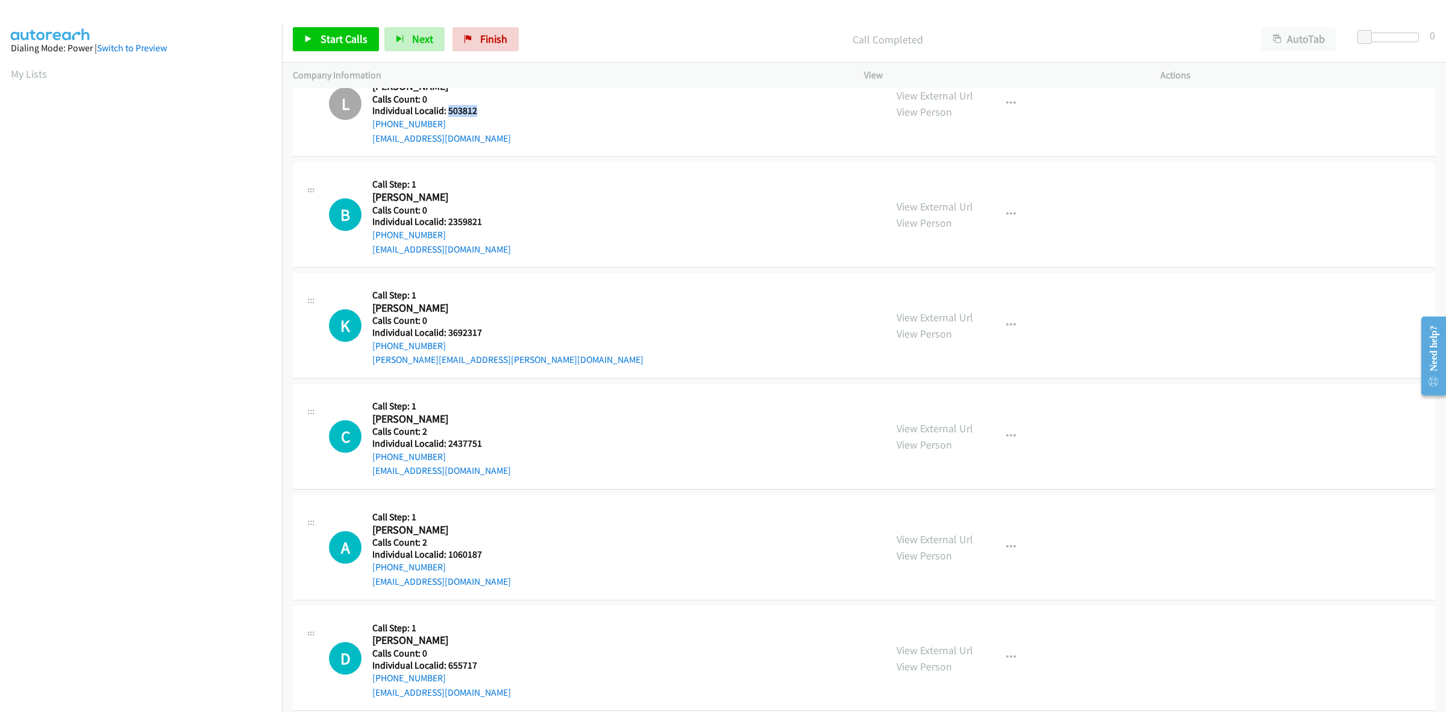
scroll to position [621, 0]
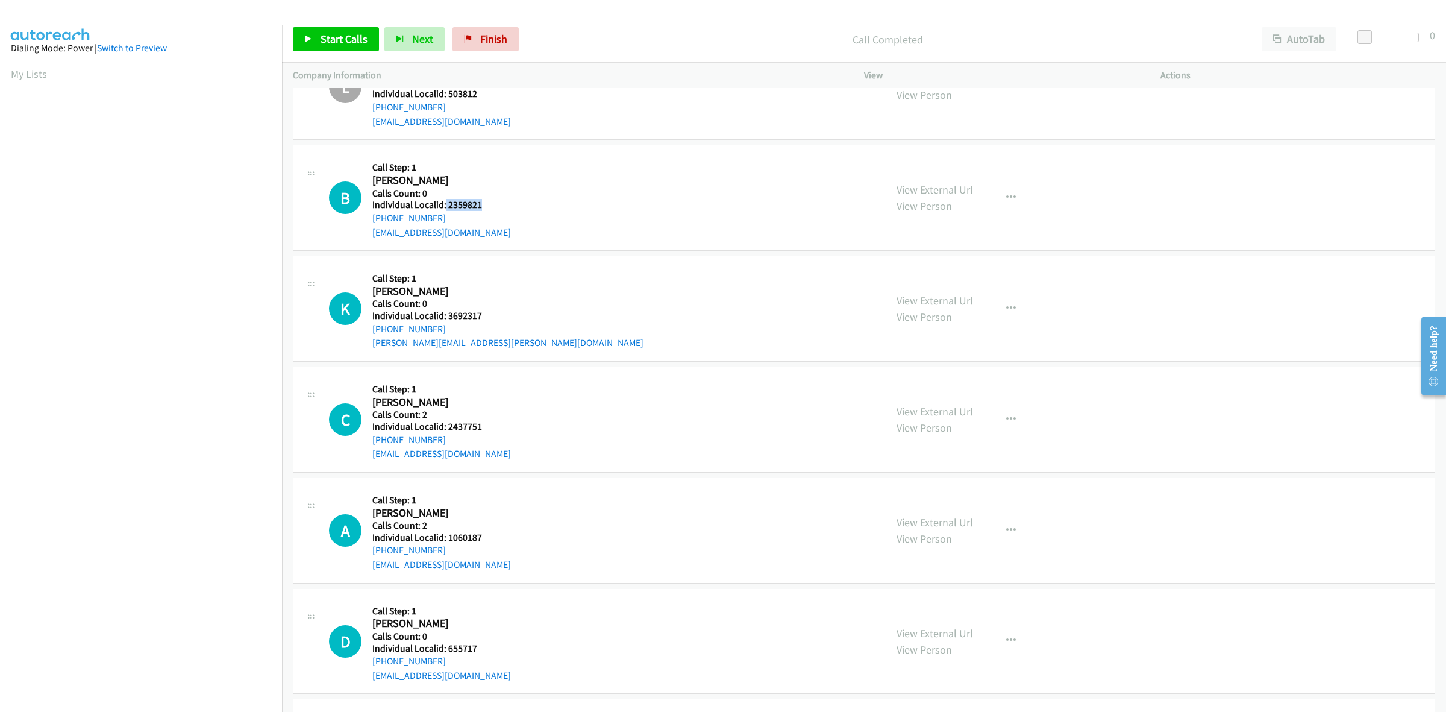
drag, startPoint x: 481, startPoint y: 203, endPoint x: 445, endPoint y: 207, distance: 36.3
click at [445, 207] on h5 "Individual Localid: 2359821" at bounding box center [441, 205] width 139 height 12
copy h5 "2359821"
click at [508, 154] on div "B Callback Scheduled Call Step: 1 Brayden Lehman America/New_York Calls Count: …" at bounding box center [864, 197] width 1142 height 105
drag, startPoint x: 449, startPoint y: 213, endPoint x: 368, endPoint y: 224, distance: 82.1
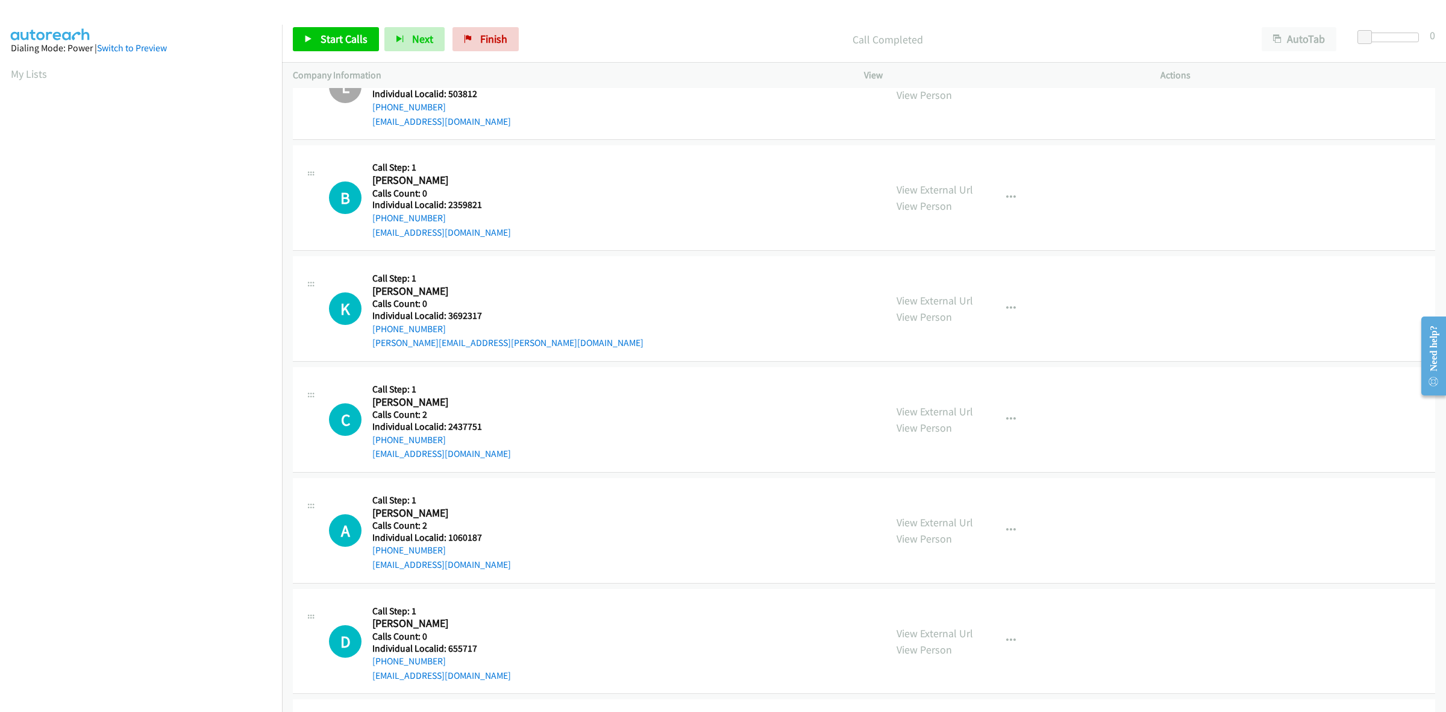
click at [368, 224] on div "B Callback Scheduled Call Step: 1 Brayden Lehman America/New_York Calls Count: …" at bounding box center [602, 197] width 546 height 83
copy link "+1 607-342-7049"
drag, startPoint x: 486, startPoint y: 206, endPoint x: 449, endPoint y: 208, distance: 36.8
click at [449, 208] on h5 "Individual Localid: 2359821" at bounding box center [441, 205] width 139 height 12
copy h5 "2359821"
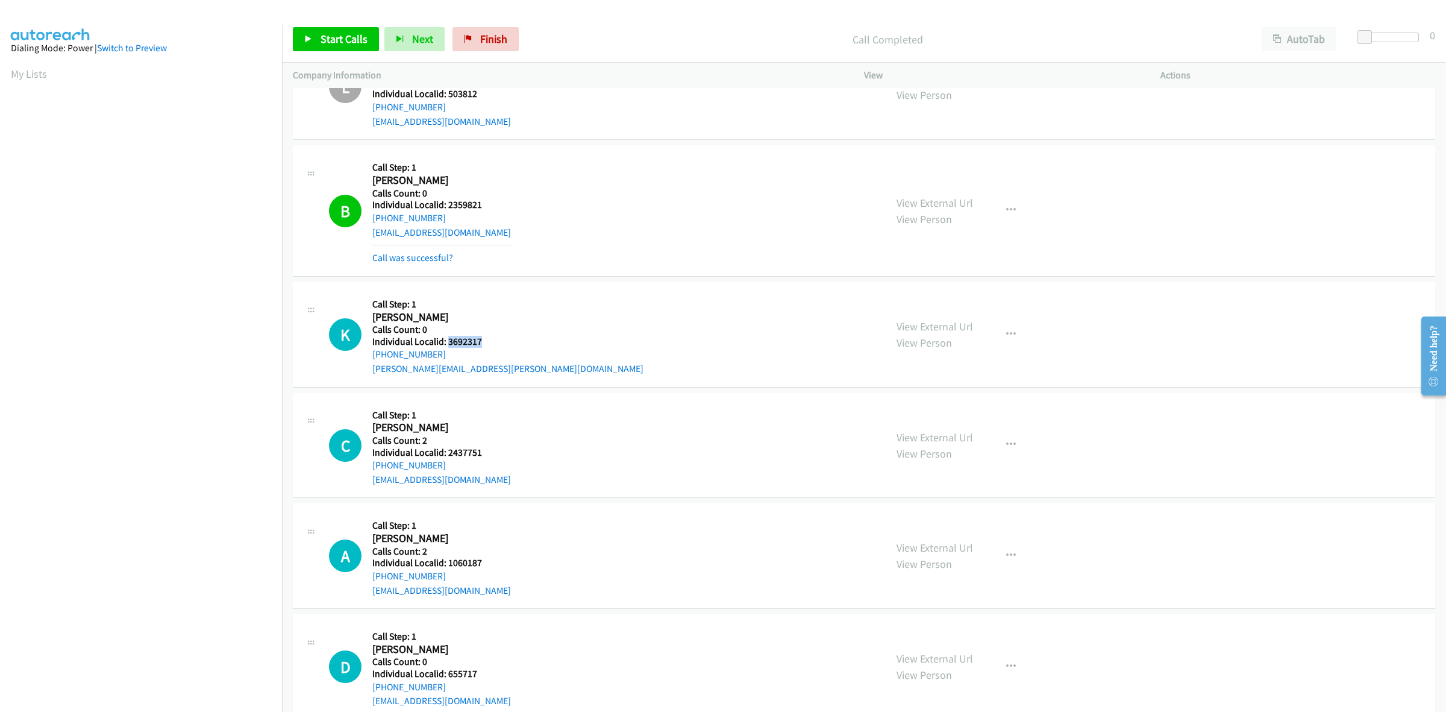
drag, startPoint x: 484, startPoint y: 339, endPoint x: 446, endPoint y: 343, distance: 38.2
click at [446, 343] on h5 "Individual Localid: 3692317" at bounding box center [507, 342] width 271 height 12
copy h5 "3692317"
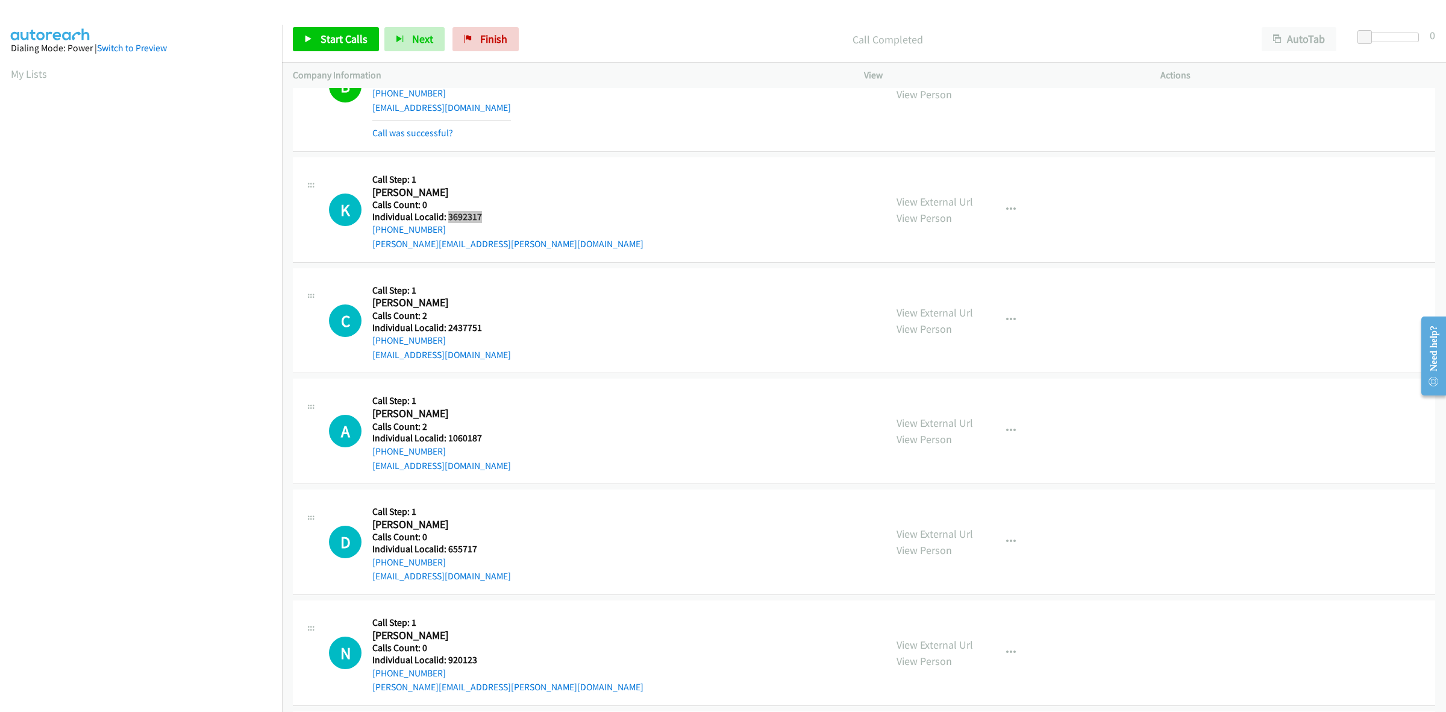
scroll to position [753, 0]
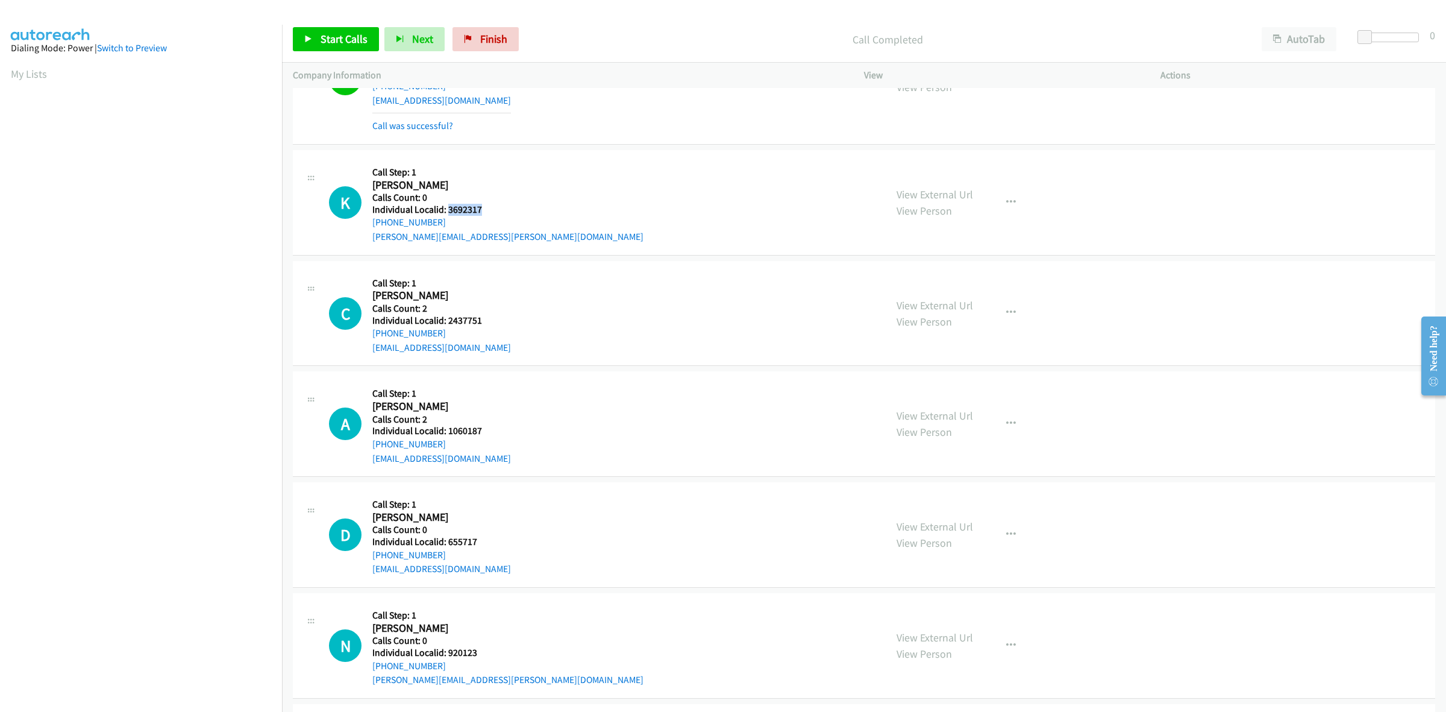
click at [502, 198] on div "K Callback Scheduled Call Step: 1 Kamesha Moore America/New_York Calls Count: 0…" at bounding box center [602, 202] width 546 height 83
drag, startPoint x: 445, startPoint y: 221, endPoint x: 371, endPoint y: 224, distance: 74.1
click at [371, 224] on div "K Callback Scheduled Call Step: 1 Kamesha Moore America/New_York Calls Count: 0…" at bounding box center [602, 202] width 546 height 83
drag, startPoint x: 486, startPoint y: 208, endPoint x: 446, endPoint y: 210, distance: 39.8
click at [446, 210] on h5 "Individual Localid: 3692317" at bounding box center [507, 210] width 271 height 12
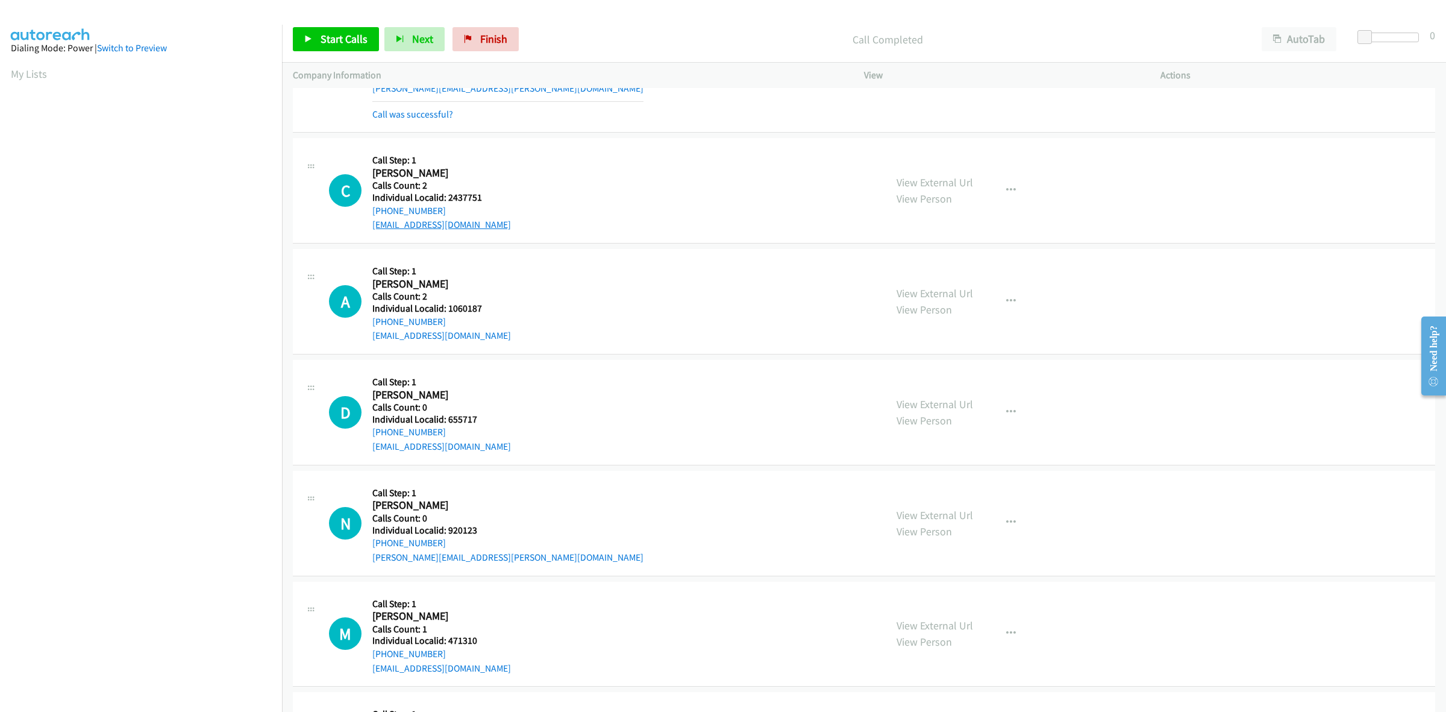
scroll to position [904, 0]
drag, startPoint x: 471, startPoint y: 192, endPoint x: 448, endPoint y: 196, distance: 23.3
click at [448, 196] on h5 "Individual Localid: 2437751" at bounding box center [441, 195] width 139 height 12
click at [1006, 187] on icon "button" at bounding box center [1011, 188] width 10 height 10
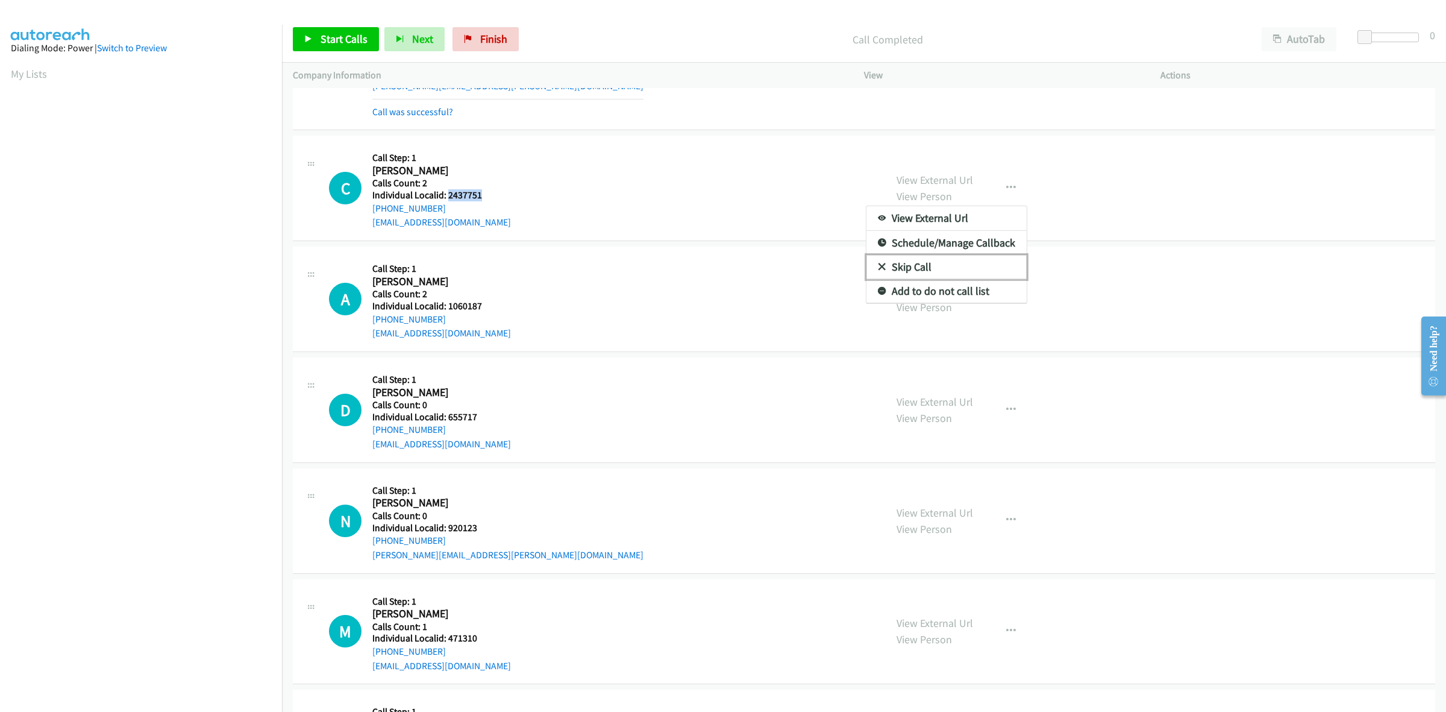
click at [934, 263] on link "Skip Call" at bounding box center [946, 267] width 160 height 24
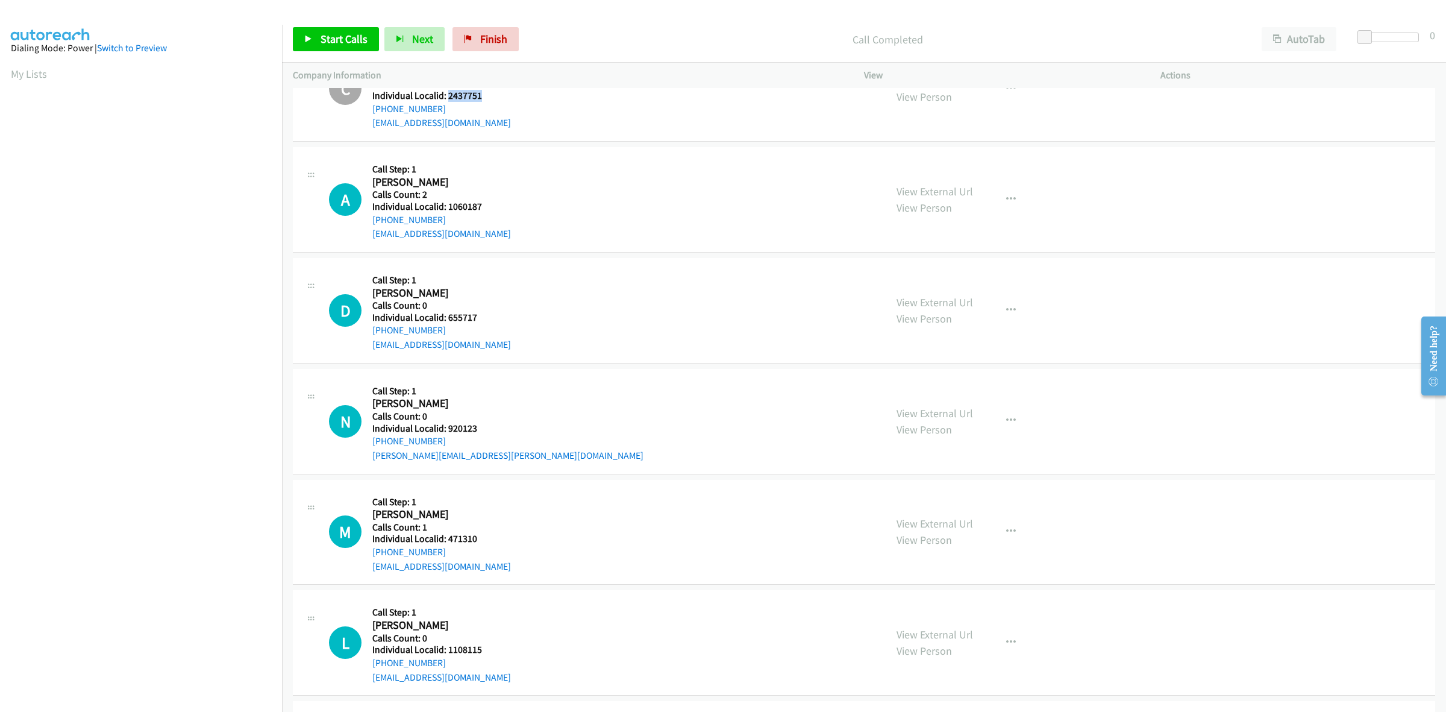
scroll to position [1016, 0]
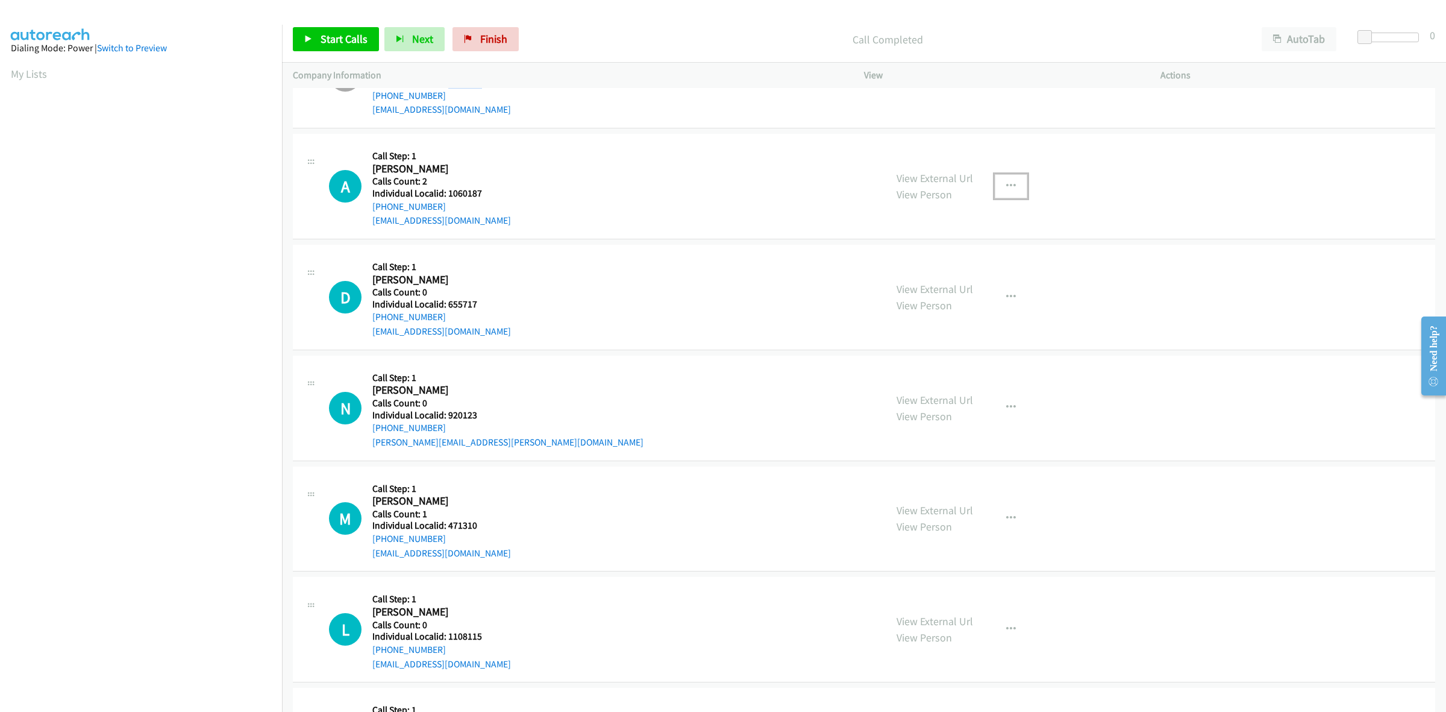
click at [1013, 186] on button "button" at bounding box center [1011, 186] width 33 height 24
click at [953, 263] on link "Skip Call" at bounding box center [946, 265] width 160 height 24
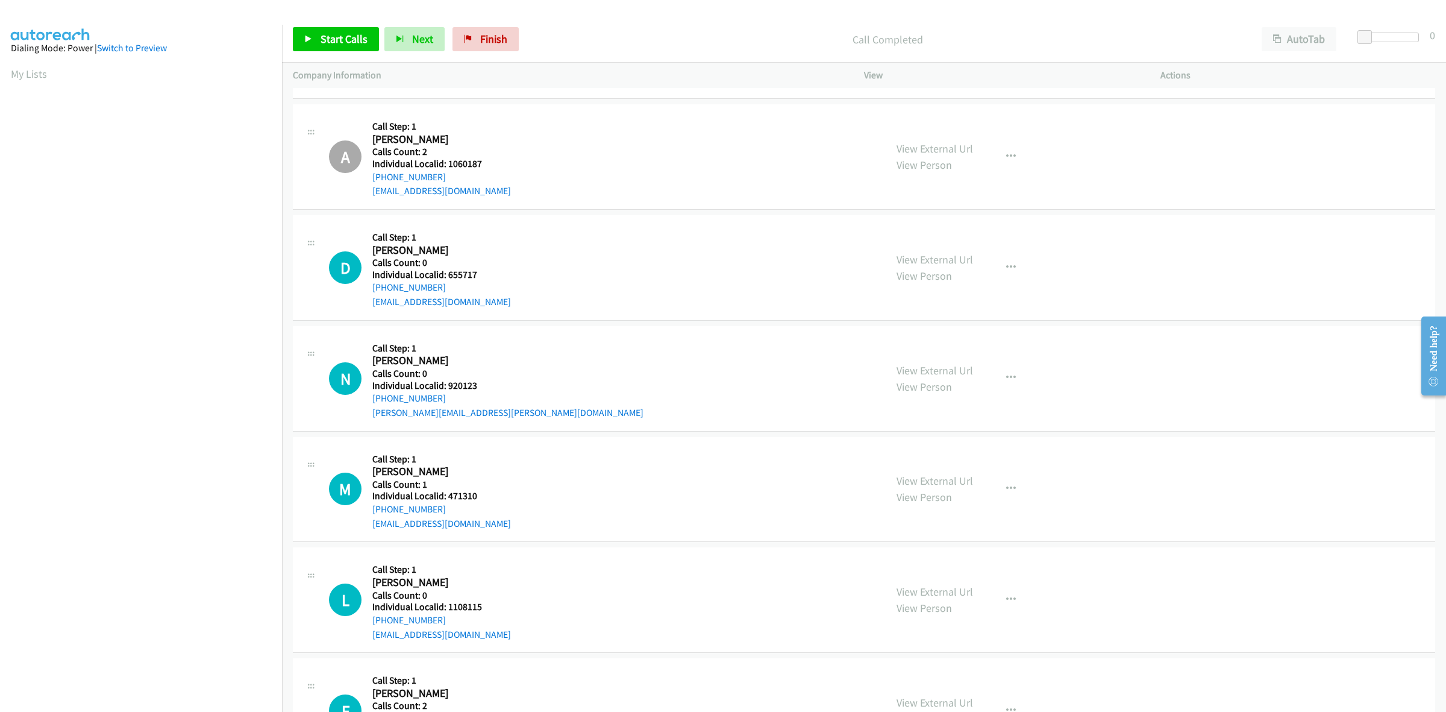
scroll to position [1167, 0]
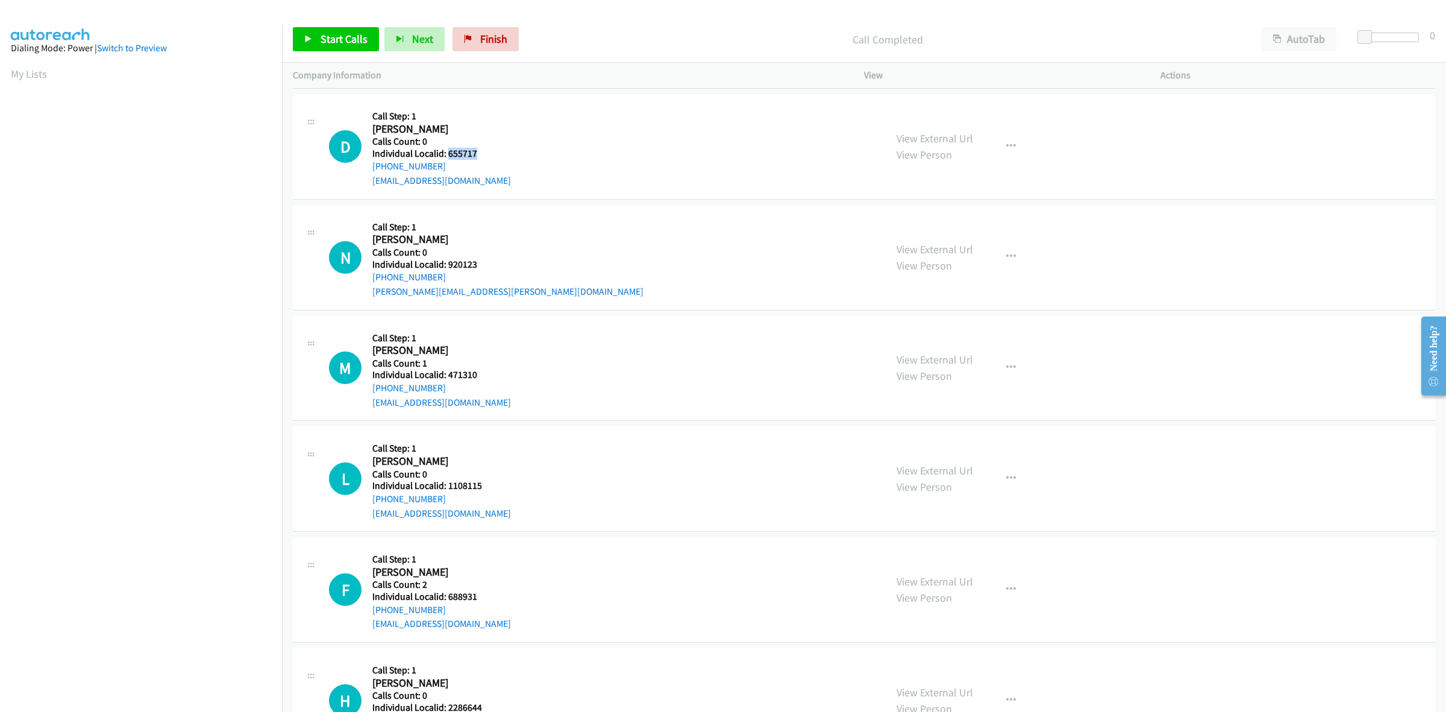
drag, startPoint x: 475, startPoint y: 149, endPoint x: 448, endPoint y: 151, distance: 27.2
click at [448, 151] on h5 "Individual Localid: 655717" at bounding box center [441, 154] width 139 height 12
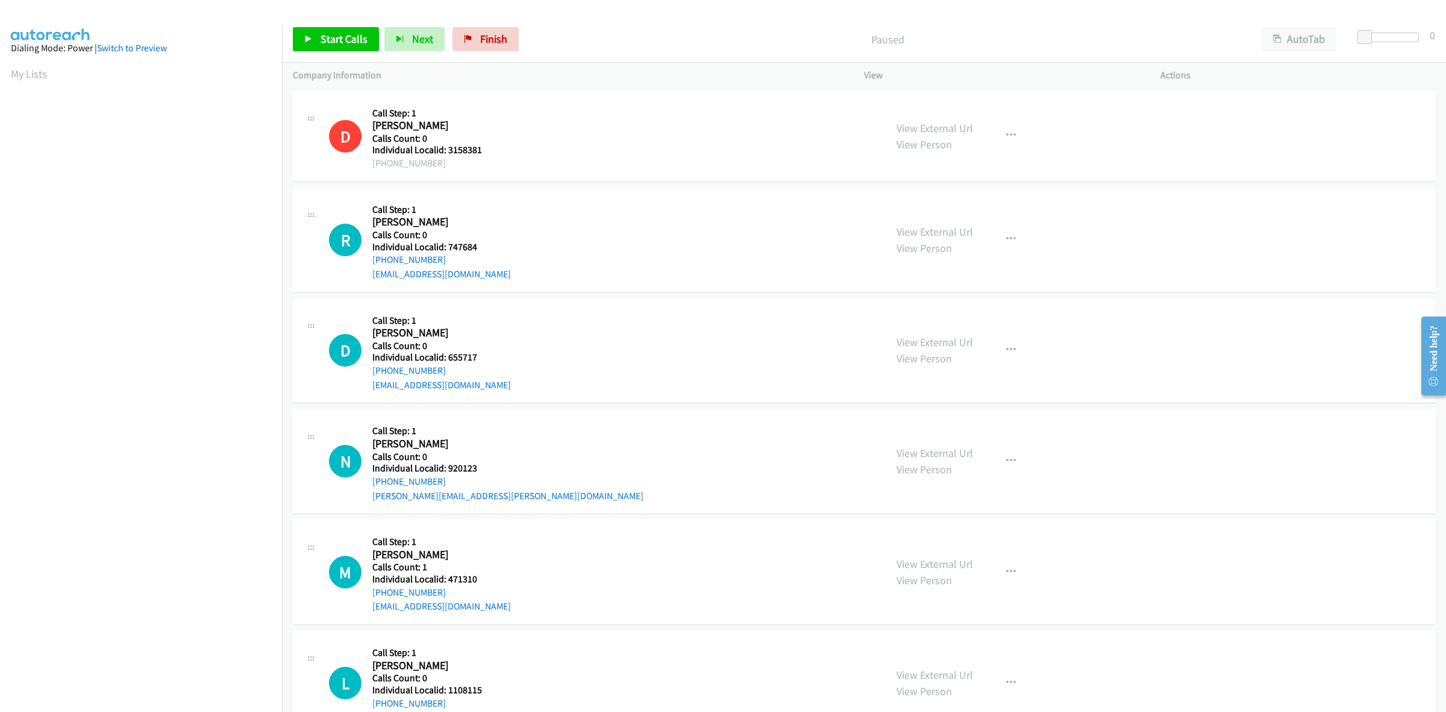
click at [534, 209] on div "R Callback Scheduled Call Step: 1 Rudolph Baumann America/Chicago Calls Count: …" at bounding box center [602, 239] width 546 height 83
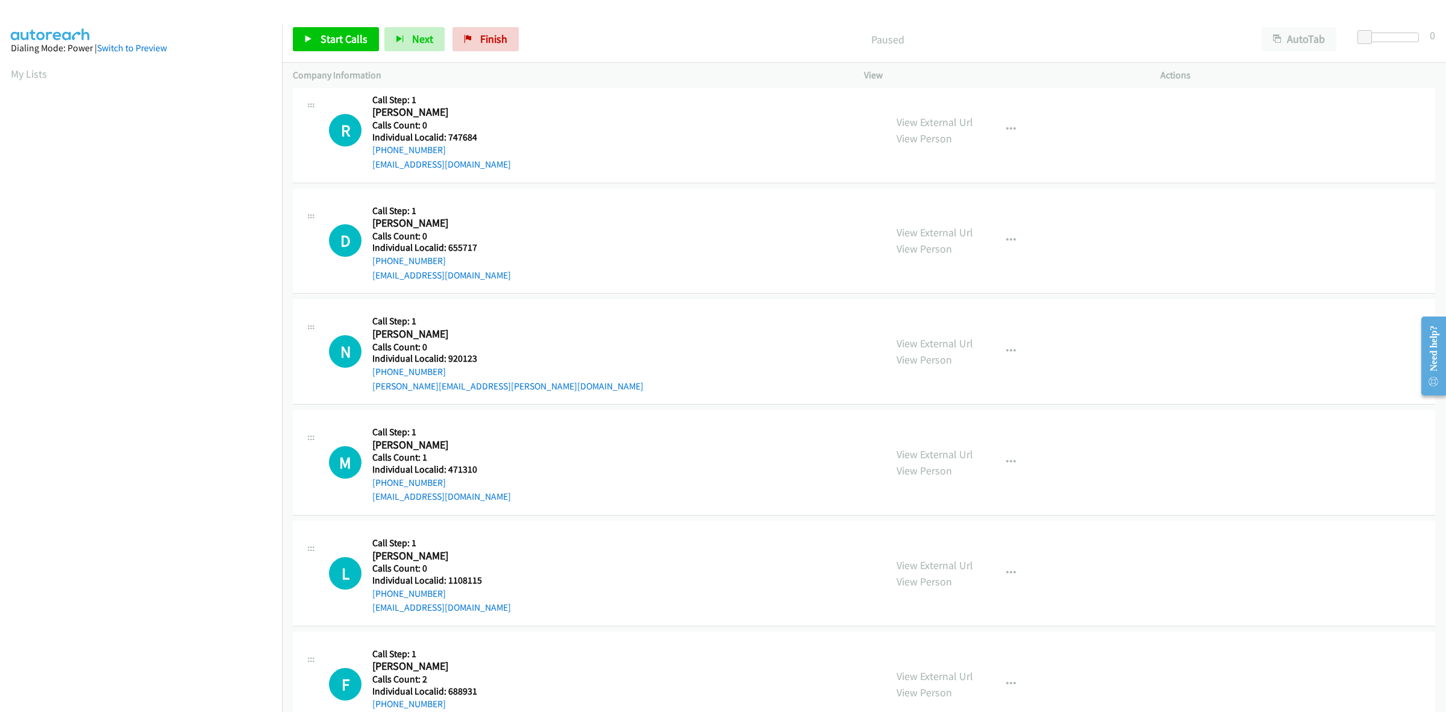
scroll to position [131, 0]
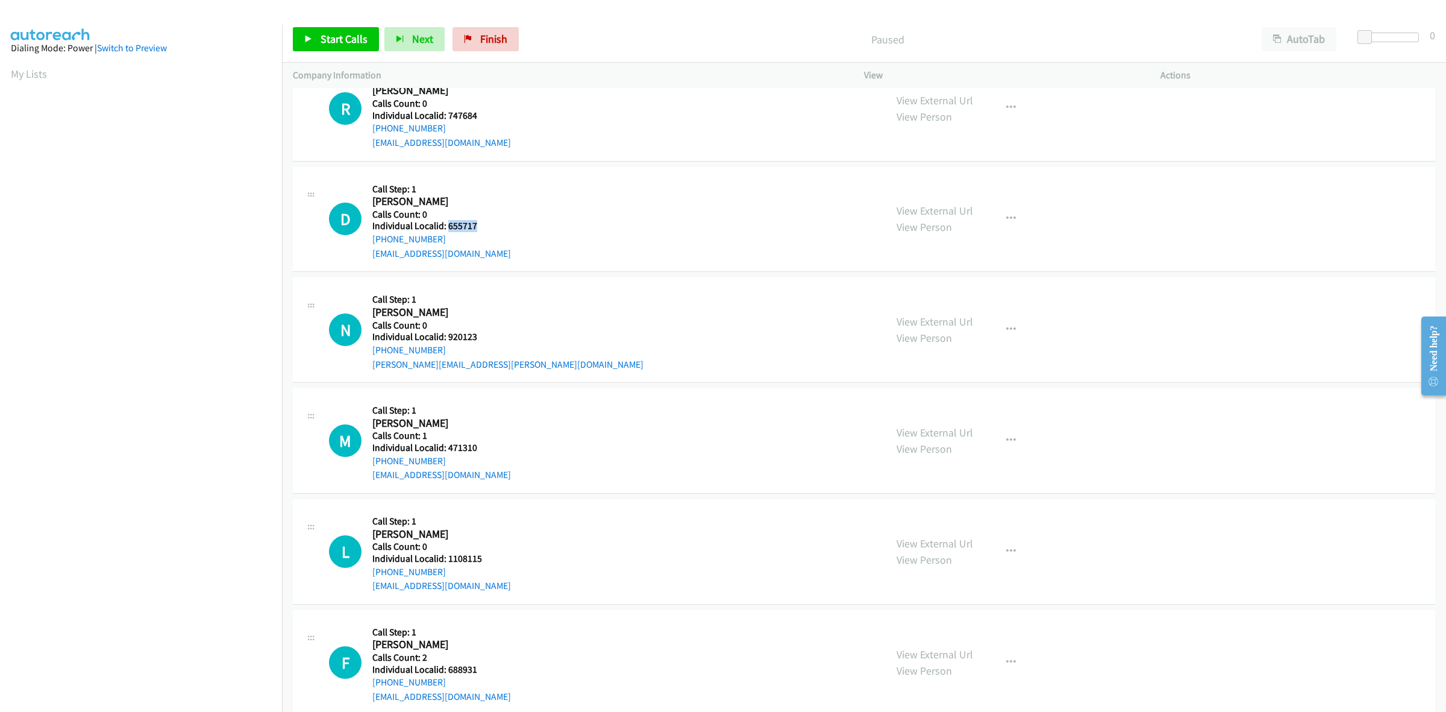
drag, startPoint x: 481, startPoint y: 224, endPoint x: 446, endPoint y: 229, distance: 35.3
click at [446, 229] on h5 "Individual Localid: 655717" at bounding box center [441, 226] width 139 height 12
copy h5 "655717"
click at [571, 199] on div "D Callback Scheduled Call Step: 1 Dennis Shoop America/New_York Calls Count: 0 …" at bounding box center [602, 219] width 546 height 83
drag, startPoint x: 448, startPoint y: 240, endPoint x: 369, endPoint y: 242, distance: 78.4
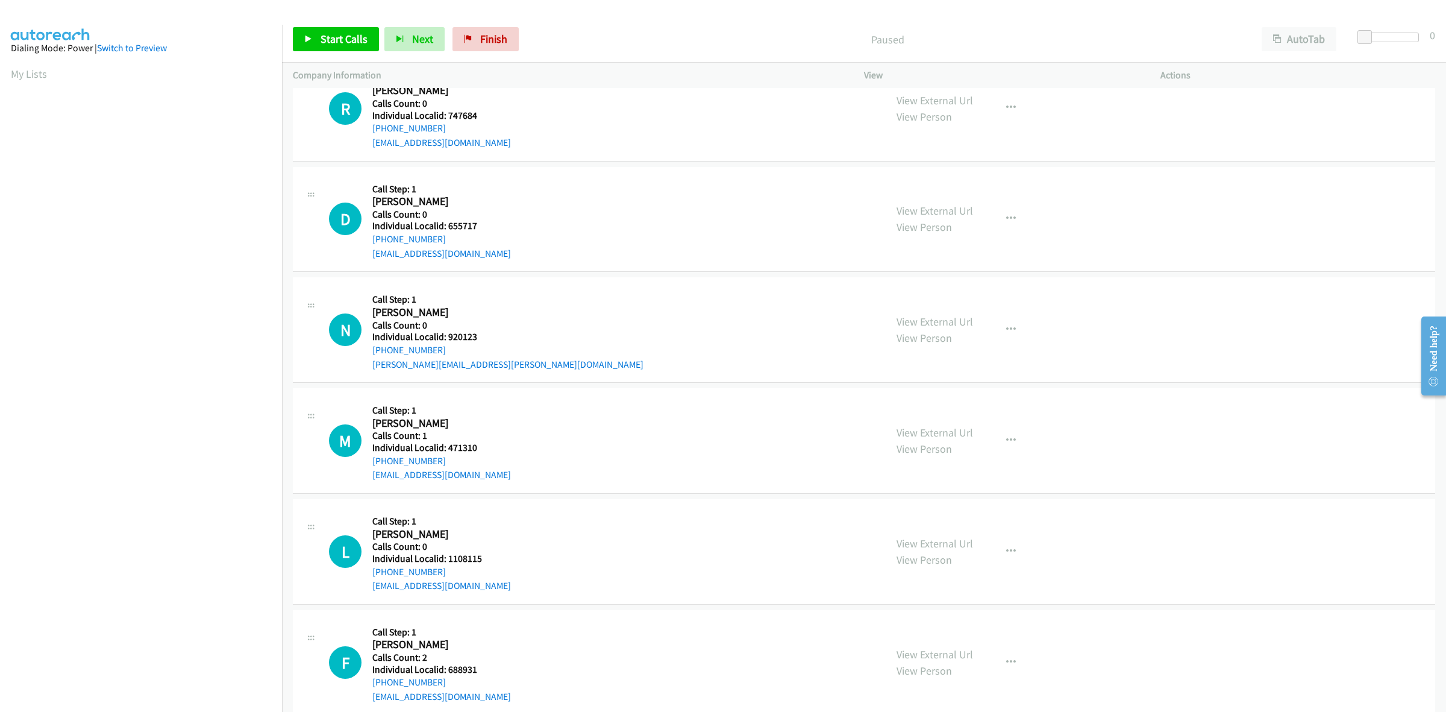
click at [369, 242] on div "D Callback Scheduled Call Step: 1 Dennis Shoop America/New_York Calls Count: 0 …" at bounding box center [602, 219] width 546 height 83
copy link "+1 443-929-2323"
drag, startPoint x: 462, startPoint y: 227, endPoint x: 447, endPoint y: 226, distance: 15.1
click at [447, 226] on h5 "Individual Localid: 655717" at bounding box center [441, 226] width 139 height 12
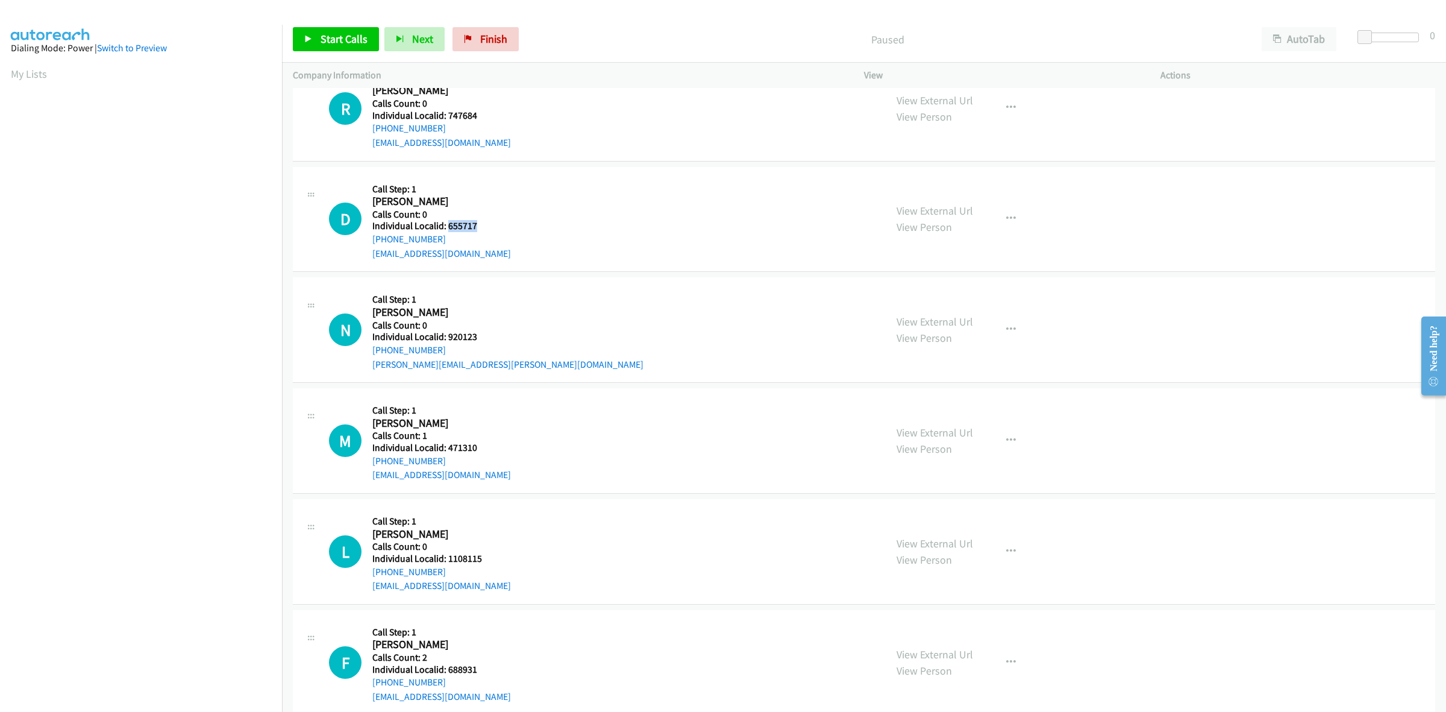
copy h5 "655717"
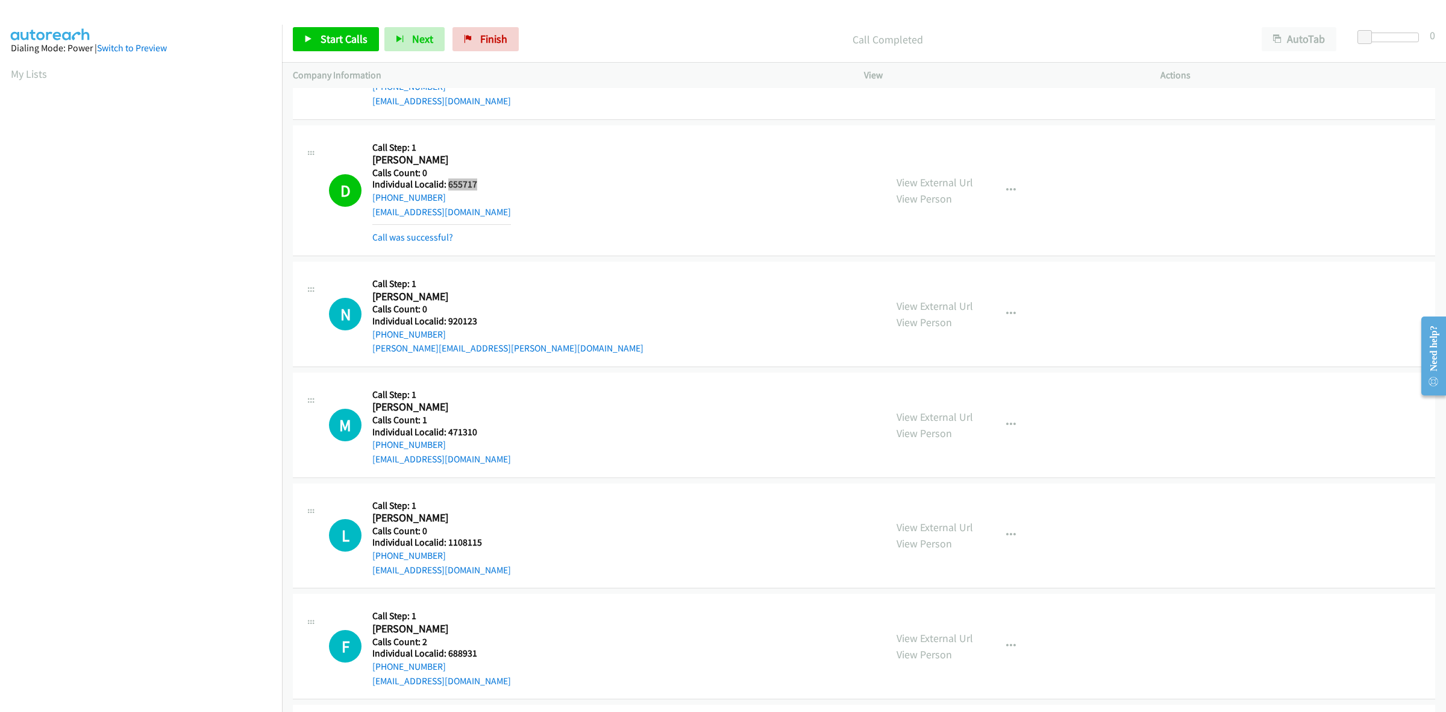
scroll to position [320, 0]
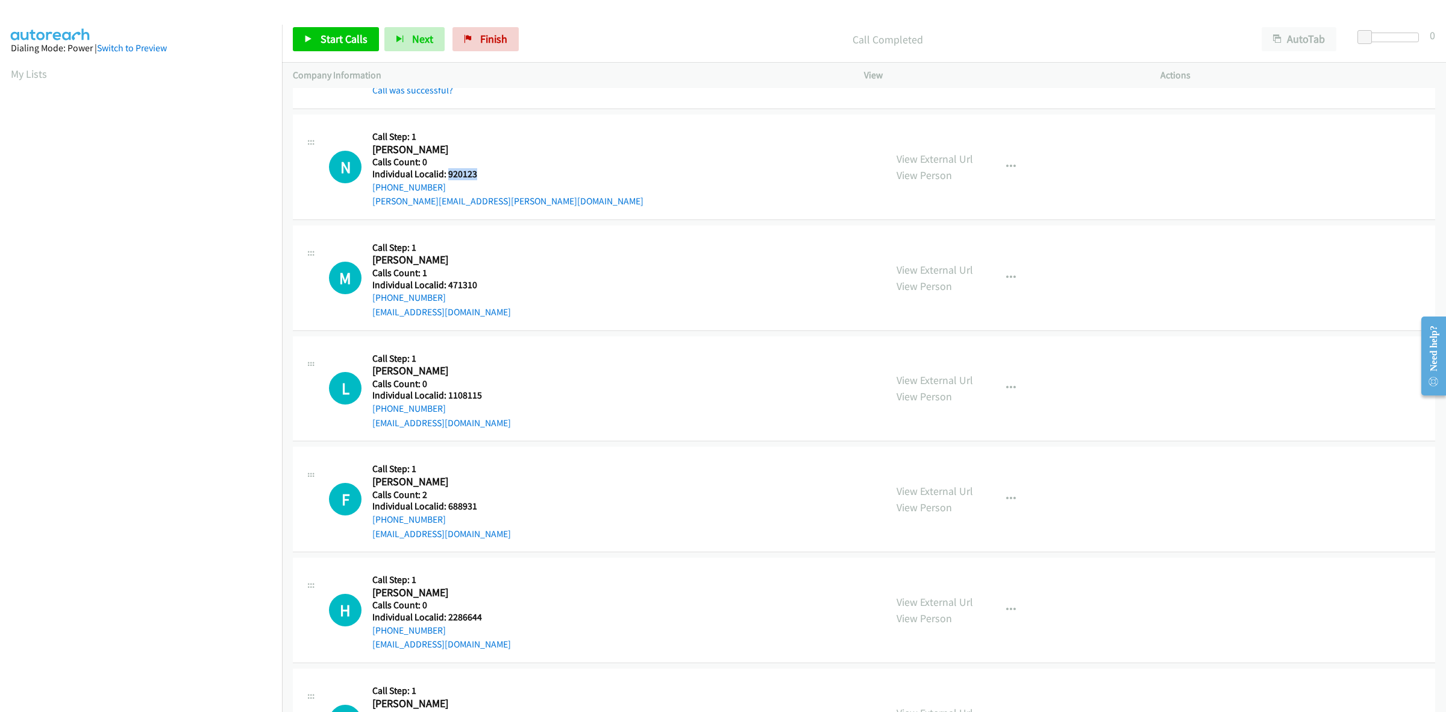
drag, startPoint x: 468, startPoint y: 170, endPoint x: 447, endPoint y: 172, distance: 20.6
click at [447, 172] on h5 "Individual Localid: 920123" at bounding box center [507, 174] width 271 height 12
copy h5 "920123"
click at [1006, 158] on button "button" at bounding box center [1011, 167] width 33 height 24
click at [948, 245] on link "Skip Call" at bounding box center [946, 245] width 160 height 24
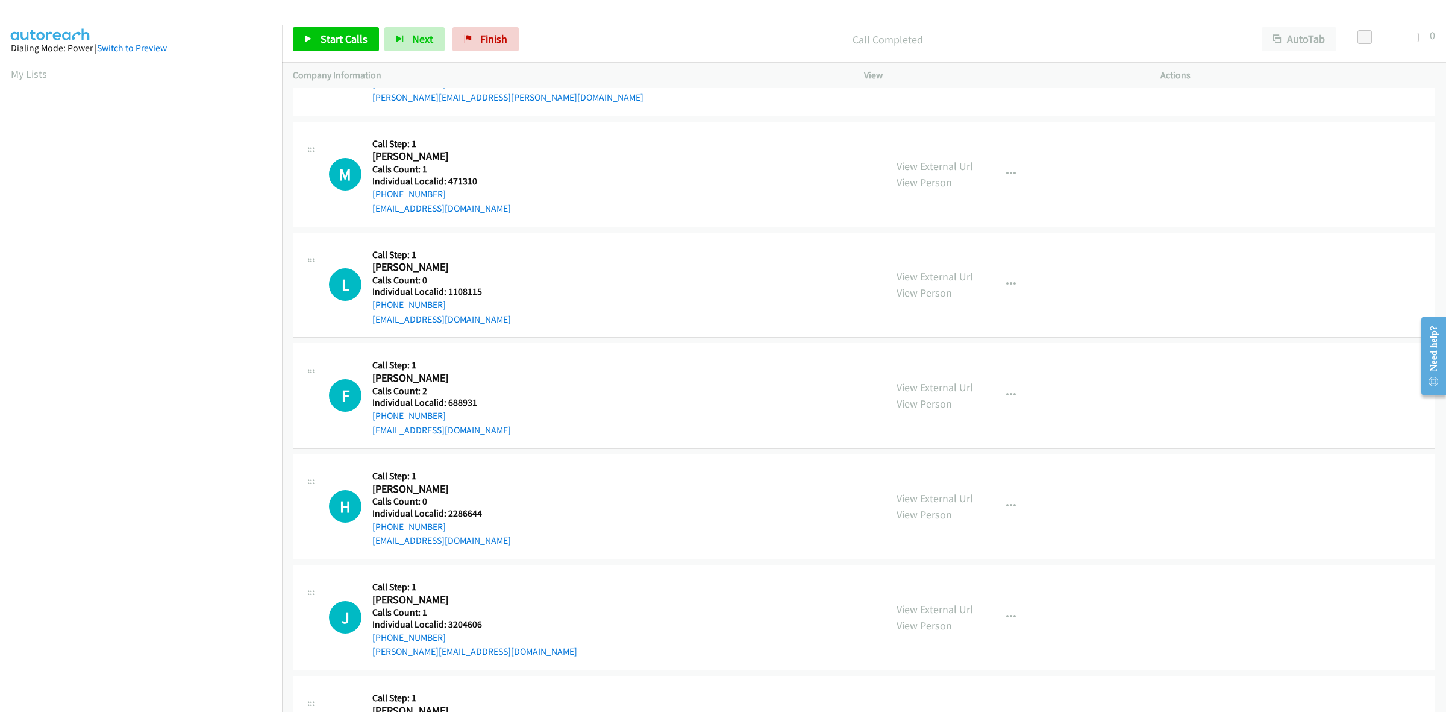
scroll to position [433, 0]
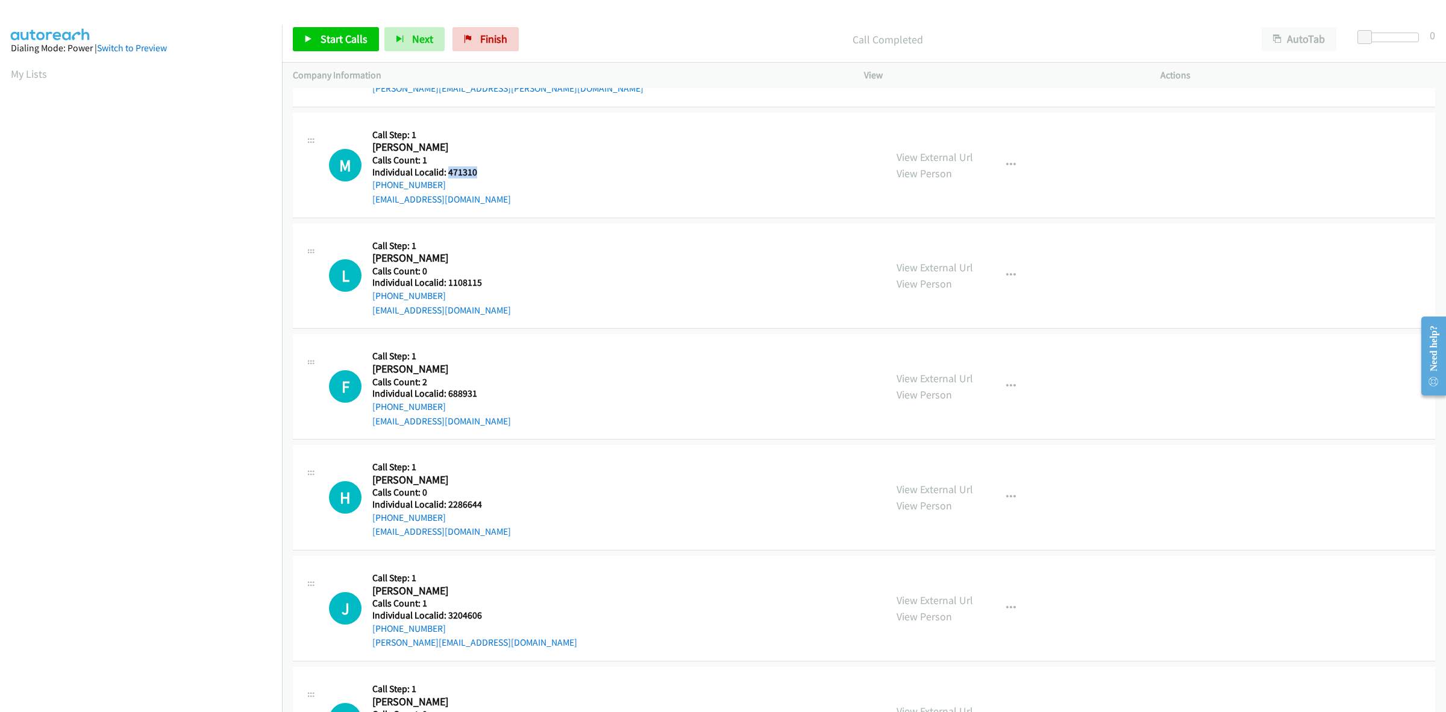
drag, startPoint x: 480, startPoint y: 169, endPoint x: 448, endPoint y: 169, distance: 32.5
click at [448, 169] on h5 "Individual Localid: 471310" at bounding box center [441, 172] width 139 height 12
copy h5 "471310"
drag, startPoint x: 1013, startPoint y: 161, endPoint x: 994, endPoint y: 177, distance: 24.5
click at [1013, 161] on button "button" at bounding box center [1011, 165] width 33 height 24
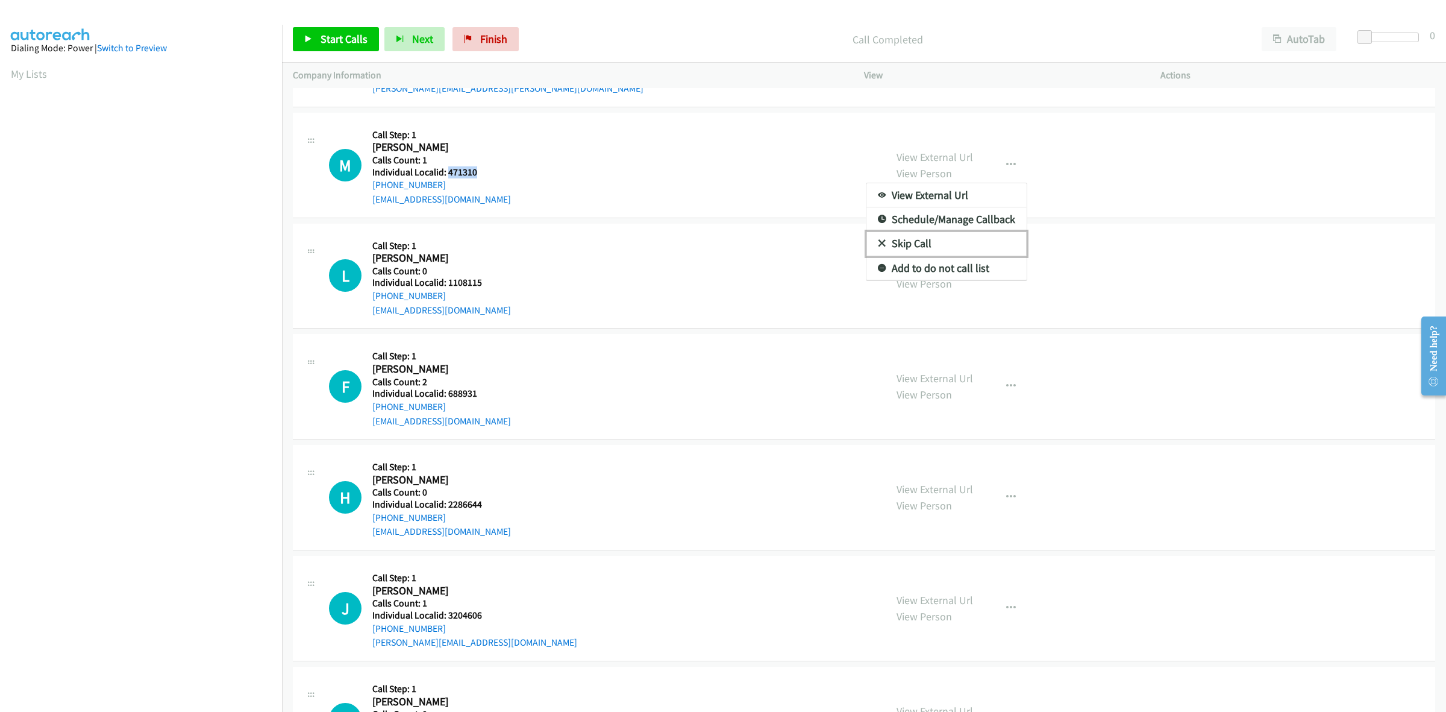
click at [935, 238] on link "Skip Call" at bounding box center [946, 243] width 160 height 24
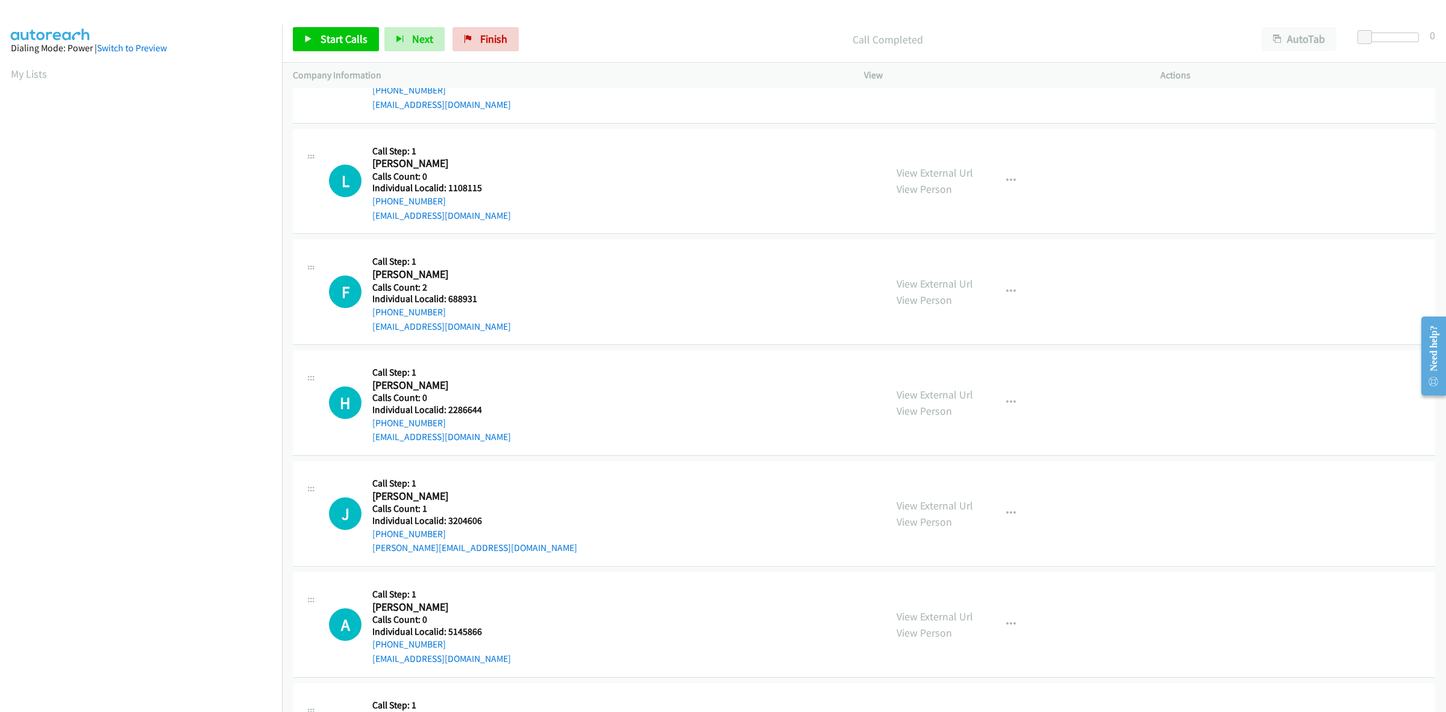
scroll to position [546, 0]
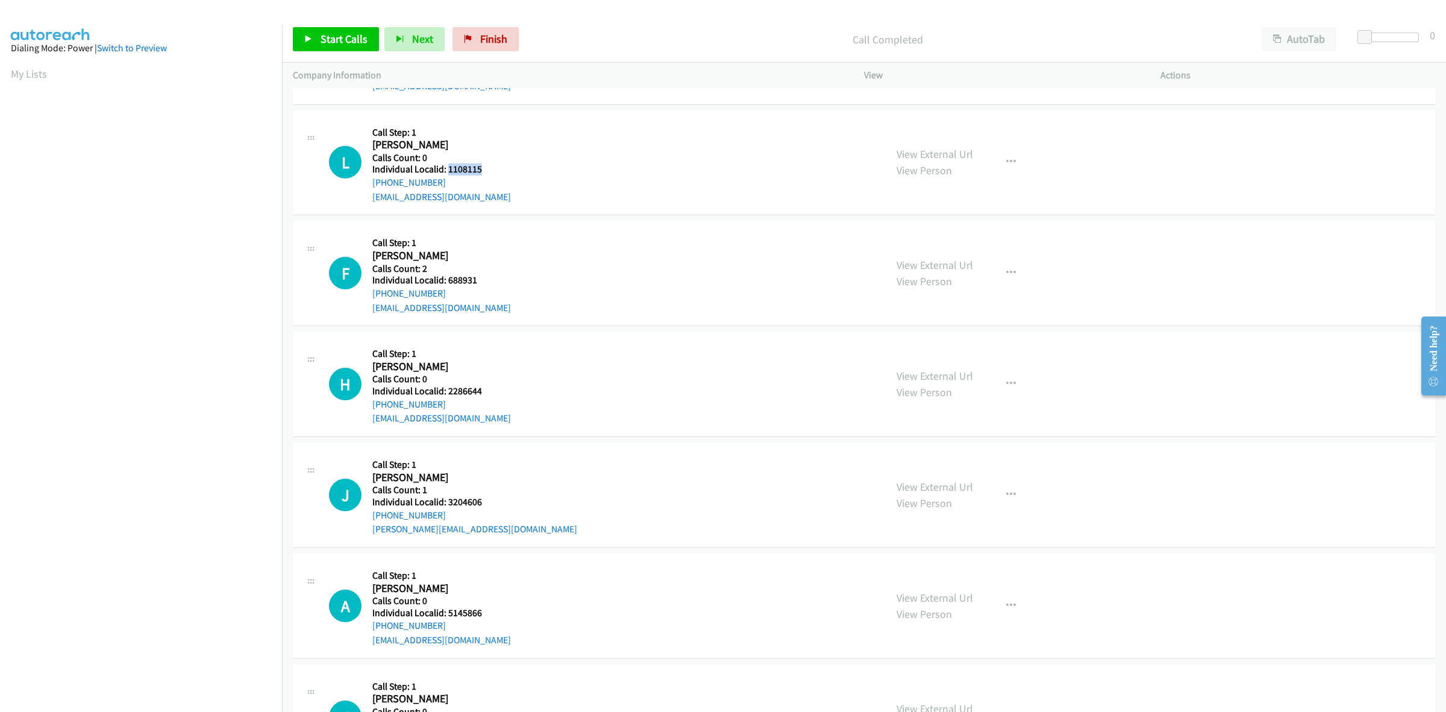
drag, startPoint x: 488, startPoint y: 174, endPoint x: 446, endPoint y: 169, distance: 42.4
click at [446, 169] on h5 "Individual Localid: 1108115" at bounding box center [441, 169] width 139 height 12
copy h5 "1108115"
click at [594, 163] on div "L Callback Scheduled Call Step: 1 Lex Egbert America/Los_Angeles Calls Count: 0…" at bounding box center [602, 162] width 546 height 83
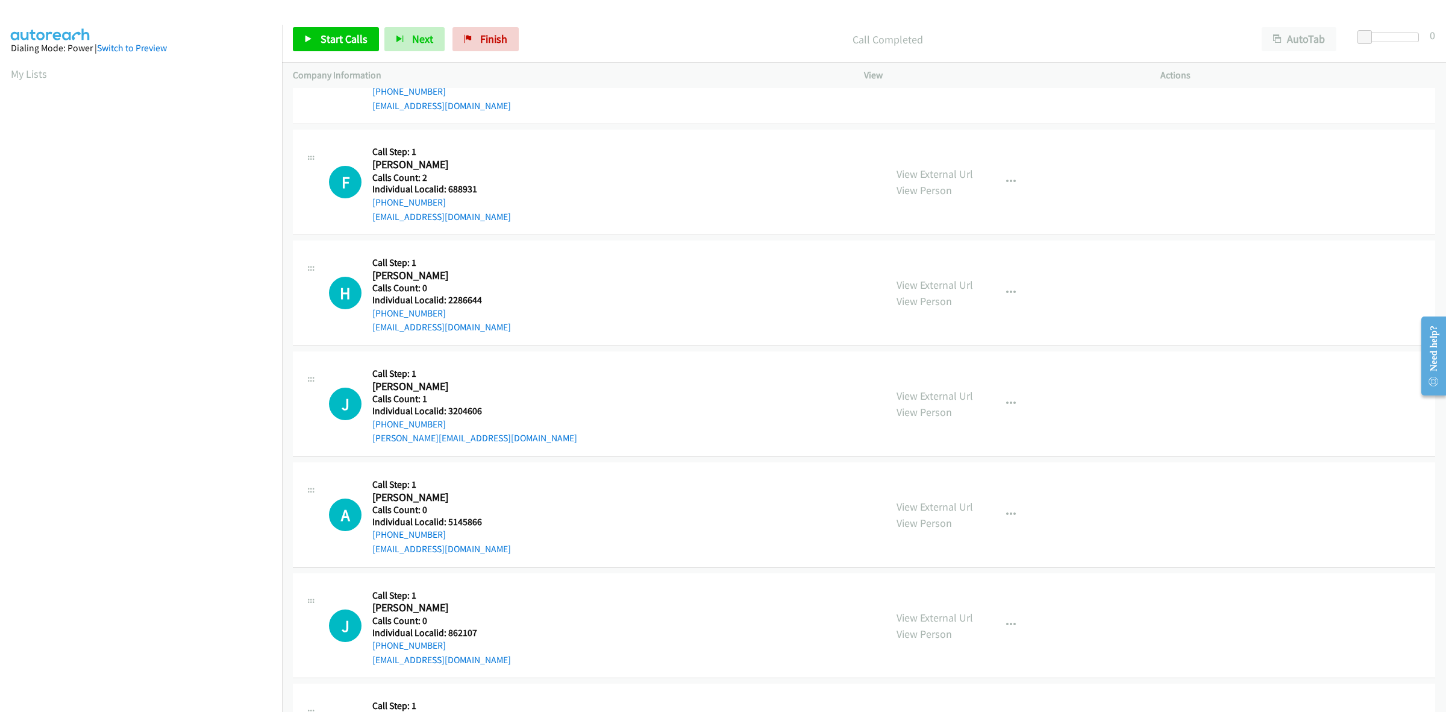
scroll to position [640, 0]
drag, startPoint x: 489, startPoint y: 187, endPoint x: 446, endPoint y: 187, distance: 42.2
click at [446, 187] on h5 "Individual Localid: 688931" at bounding box center [441, 186] width 139 height 12
copy h5 "688931"
click at [489, 130] on div "F Callback Scheduled Call Step: 1 Frank Cannavo America/New_York Calls Count: 2…" at bounding box center [864, 179] width 1142 height 105
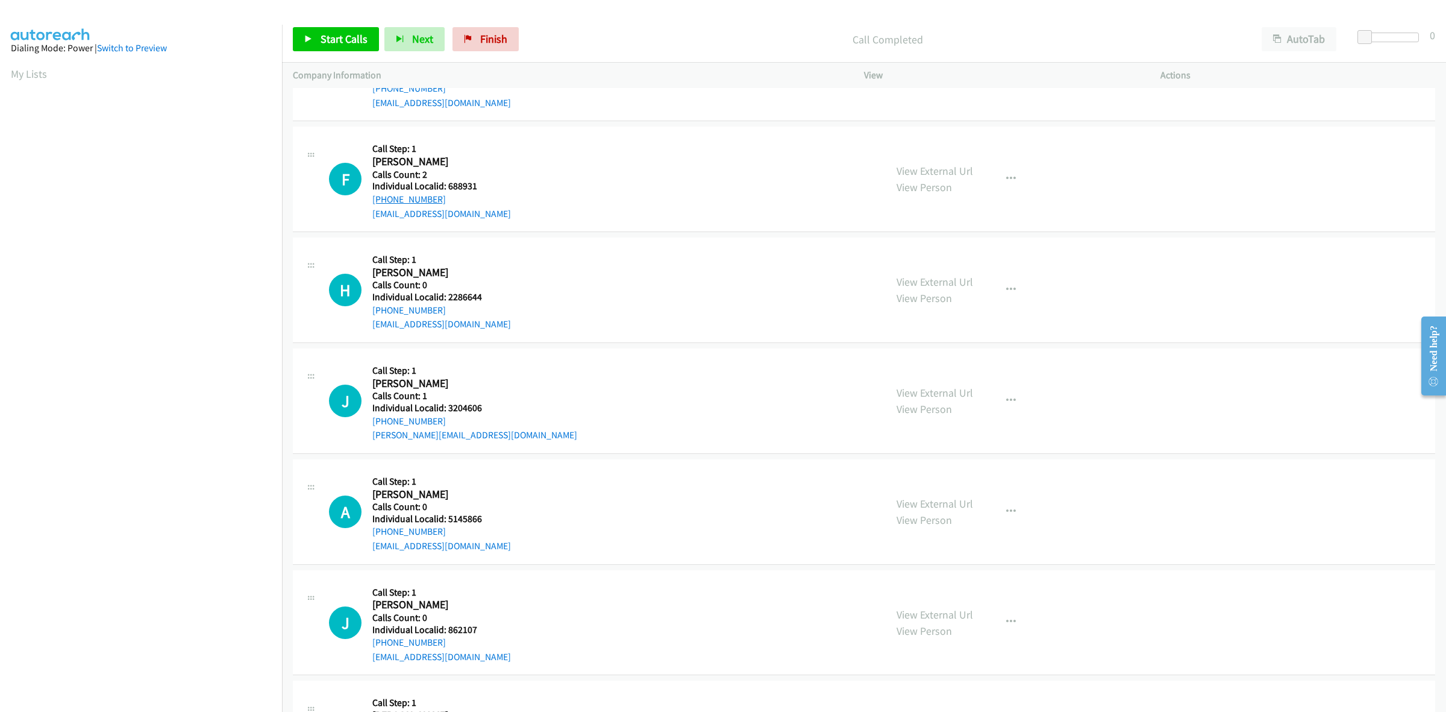
drag, startPoint x: 437, startPoint y: 195, endPoint x: 372, endPoint y: 201, distance: 65.9
click at [372, 201] on div "+1 609-597-7755" at bounding box center [441, 199] width 139 height 14
copy link "+1 609-597-7755"
drag, startPoint x: 482, startPoint y: 187, endPoint x: 446, endPoint y: 187, distance: 36.2
click at [446, 187] on h5 "Individual Localid: 688931" at bounding box center [441, 186] width 139 height 12
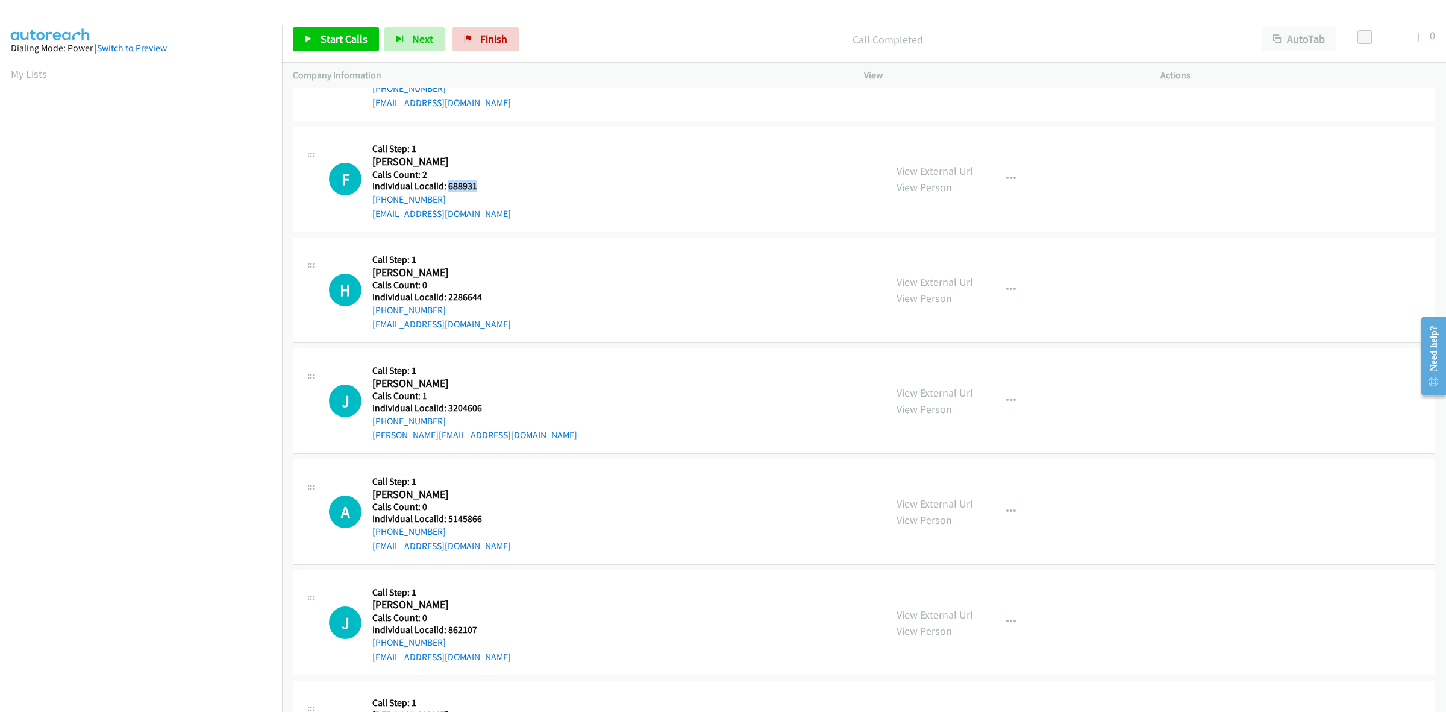
copy h5 "688931"
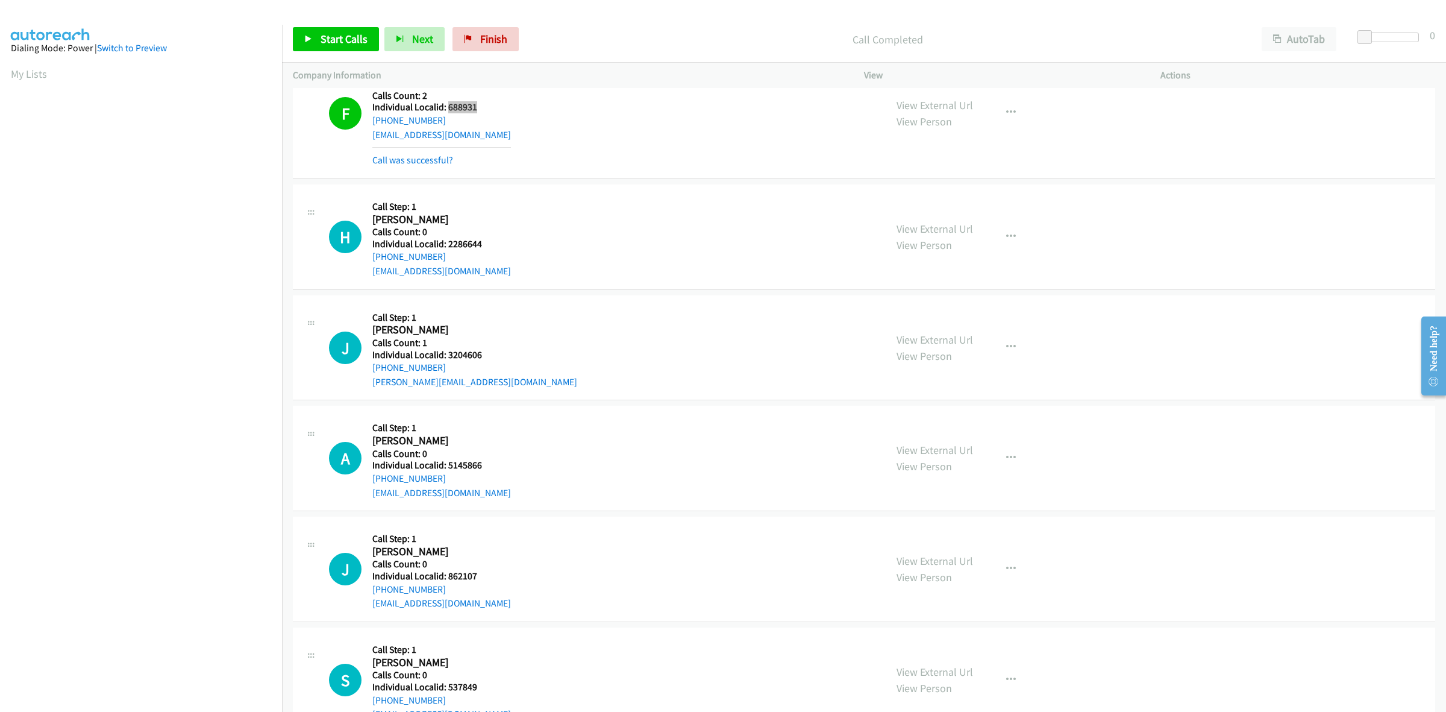
scroll to position [753, 0]
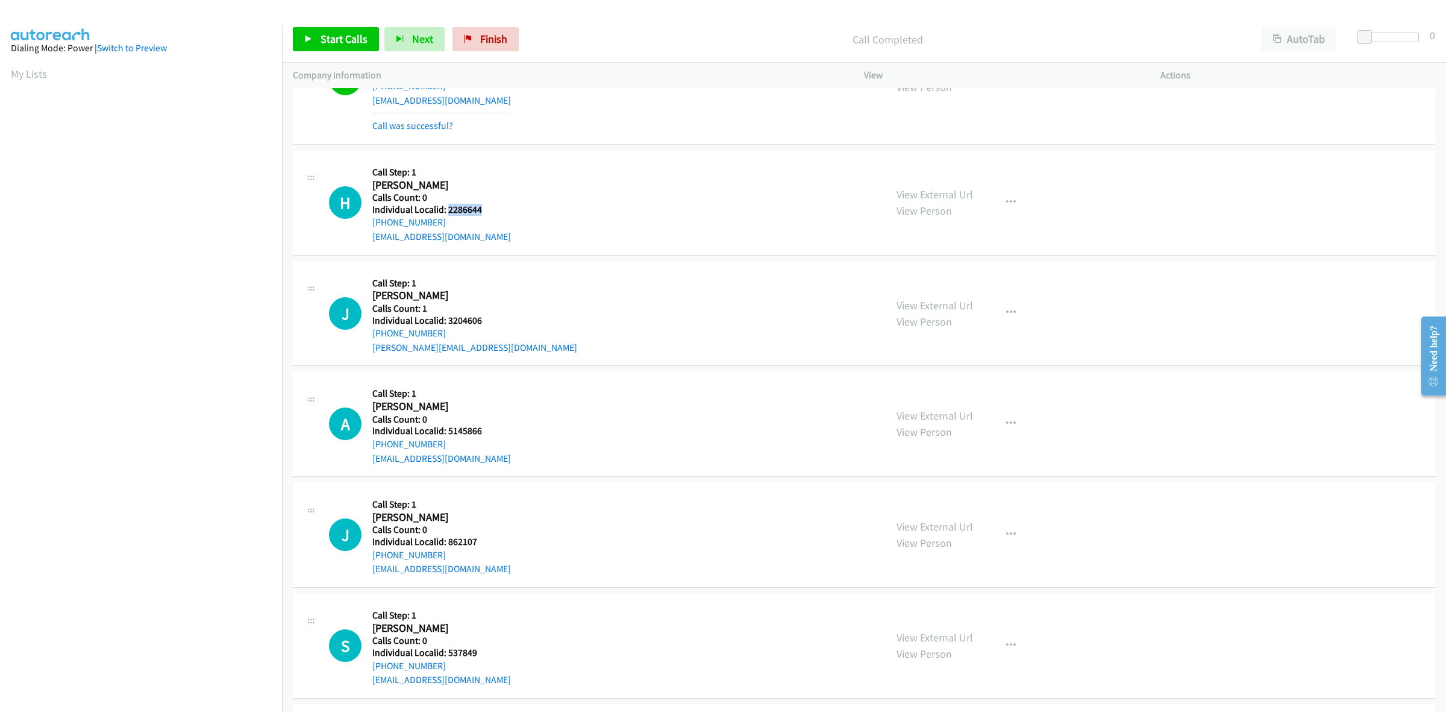
drag, startPoint x: 475, startPoint y: 209, endPoint x: 446, endPoint y: 211, distance: 28.4
click at [446, 211] on h5 "Individual Localid: 2286644" at bounding box center [441, 210] width 139 height 12
copy h5 "2286644"
click at [642, 210] on div "H Callback Scheduled Call Step: 1 Heston Zell America/Los_Angeles Calls Count: …" at bounding box center [602, 202] width 546 height 83
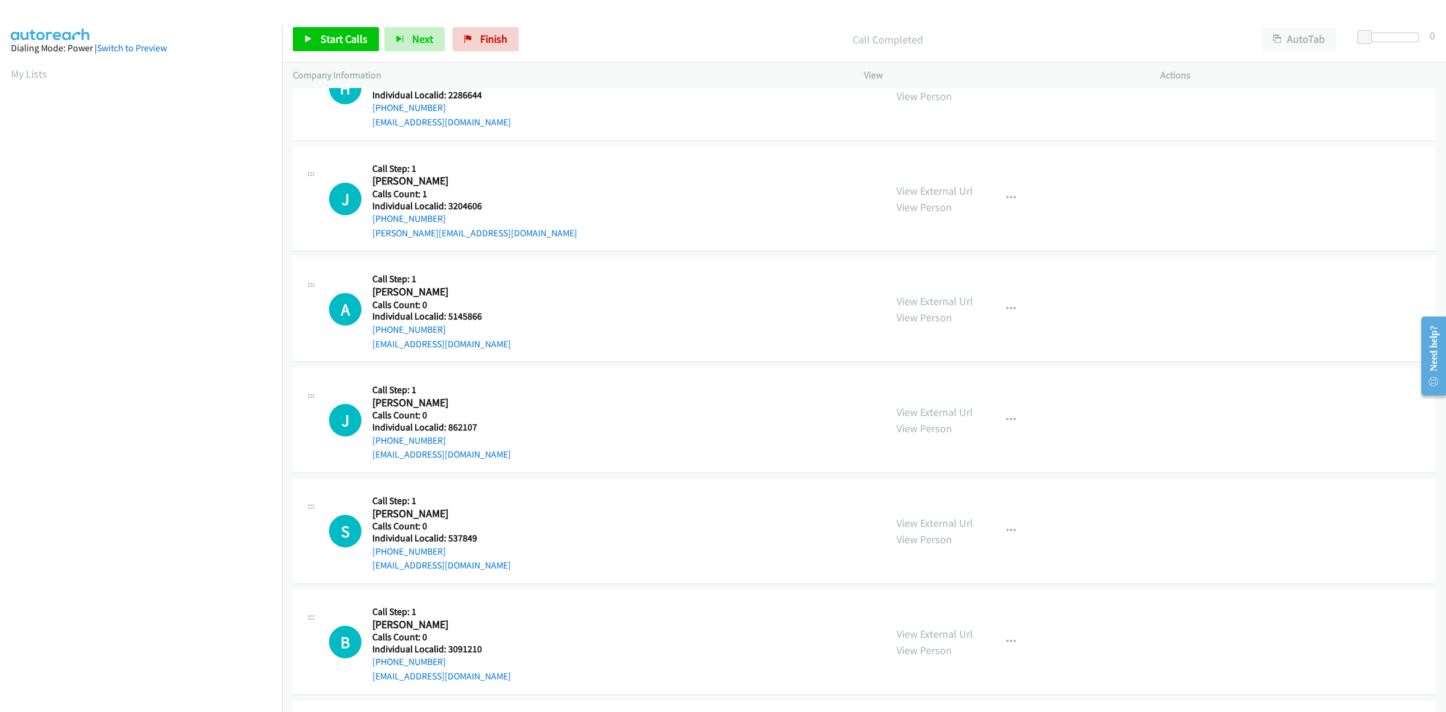
scroll to position [884, 0]
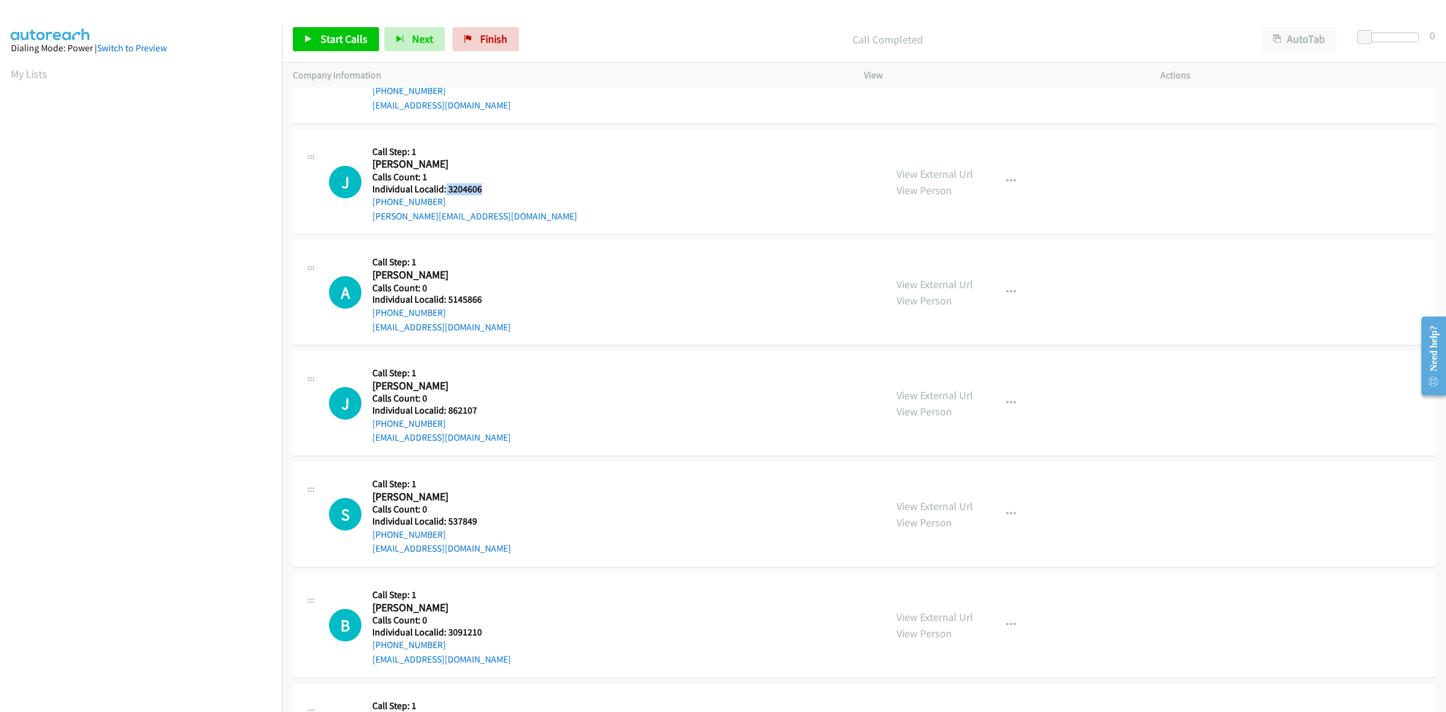
drag, startPoint x: 488, startPoint y: 184, endPoint x: 444, endPoint y: 187, distance: 44.1
click at [444, 187] on h5 "Individual Localid: 3204606" at bounding box center [474, 189] width 205 height 12
click at [552, 175] on div "J Callback Scheduled Call Step: 1 John Evans America/Los_Angeles Calls Count: 1…" at bounding box center [602, 181] width 546 height 83
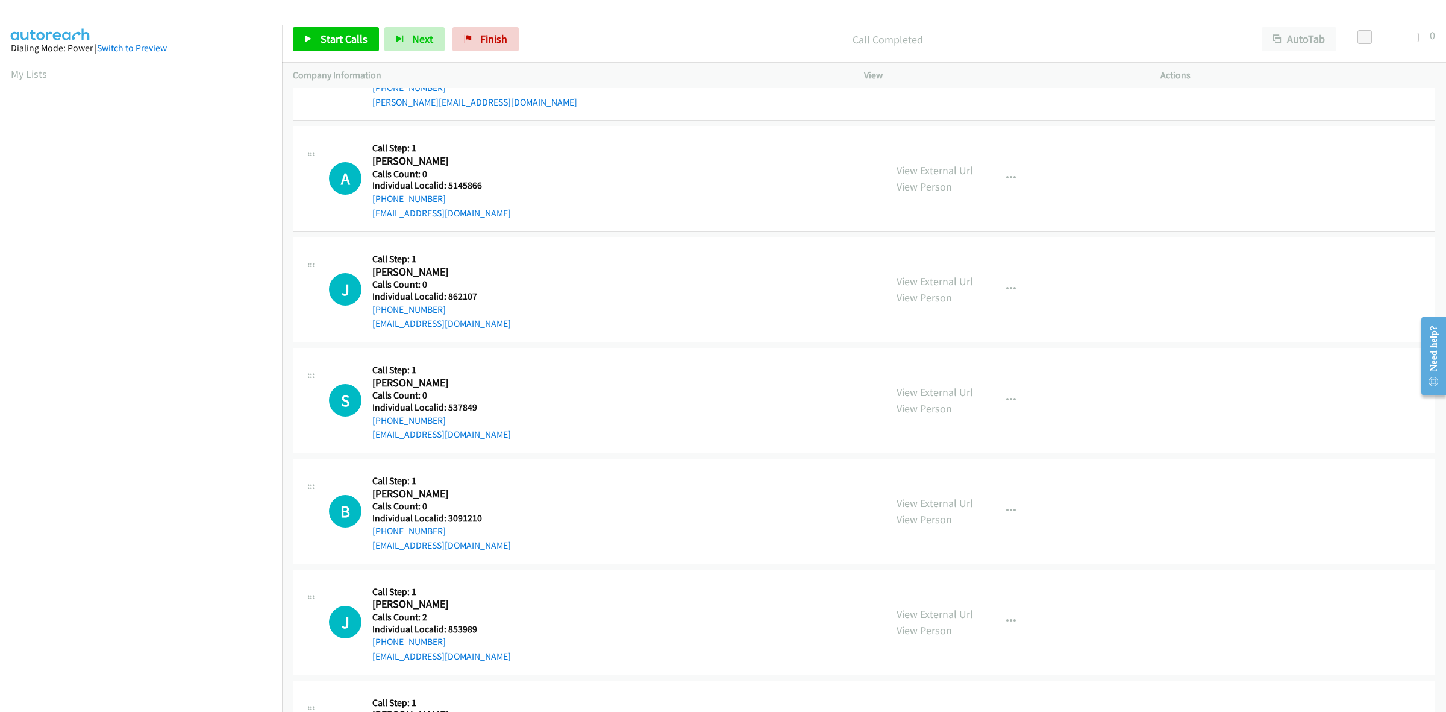
scroll to position [1016, 0]
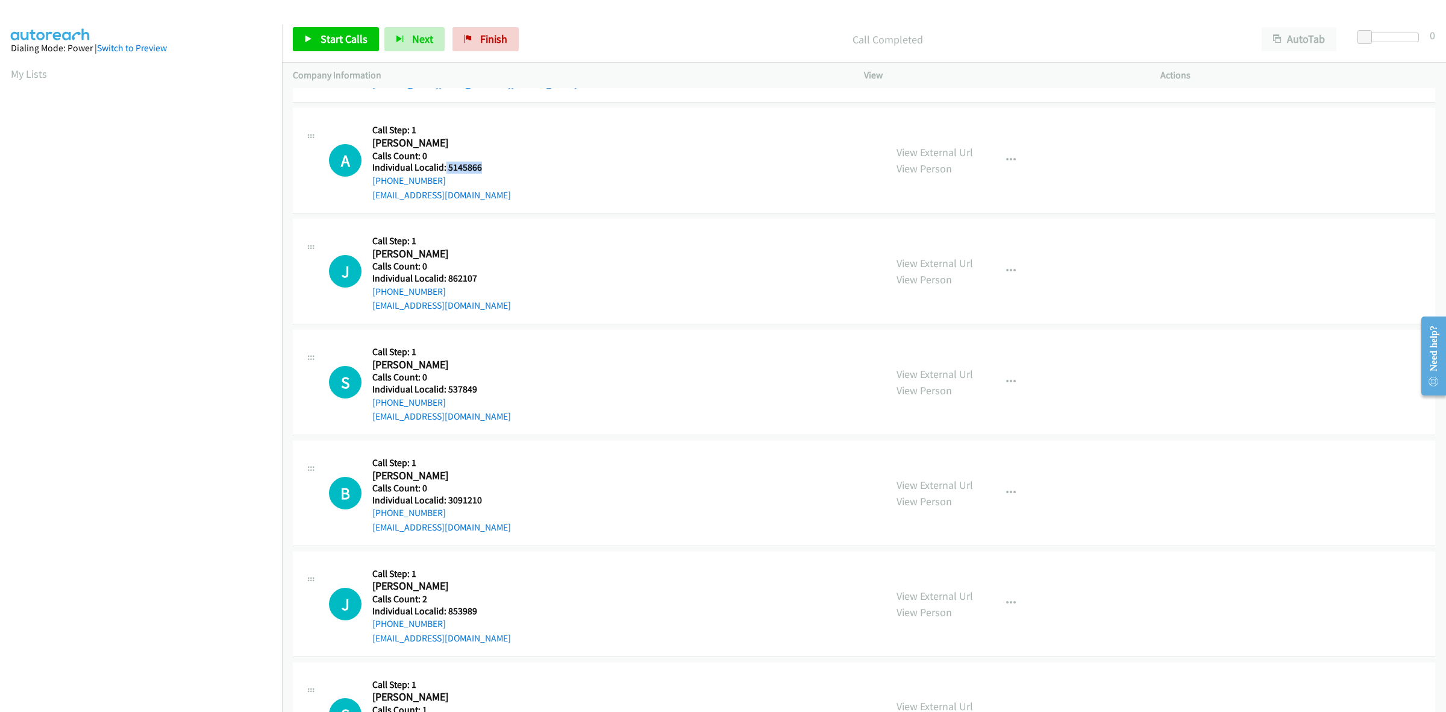
drag, startPoint x: 483, startPoint y: 170, endPoint x: 445, endPoint y: 169, distance: 38.6
click at [445, 169] on h5 "Individual Localid: 5145866" at bounding box center [441, 167] width 139 height 12
click at [606, 139] on div "A Callback Scheduled Call Step: 1 Alexander Gray America/Los_Angeles Calls Coun…" at bounding box center [602, 160] width 546 height 83
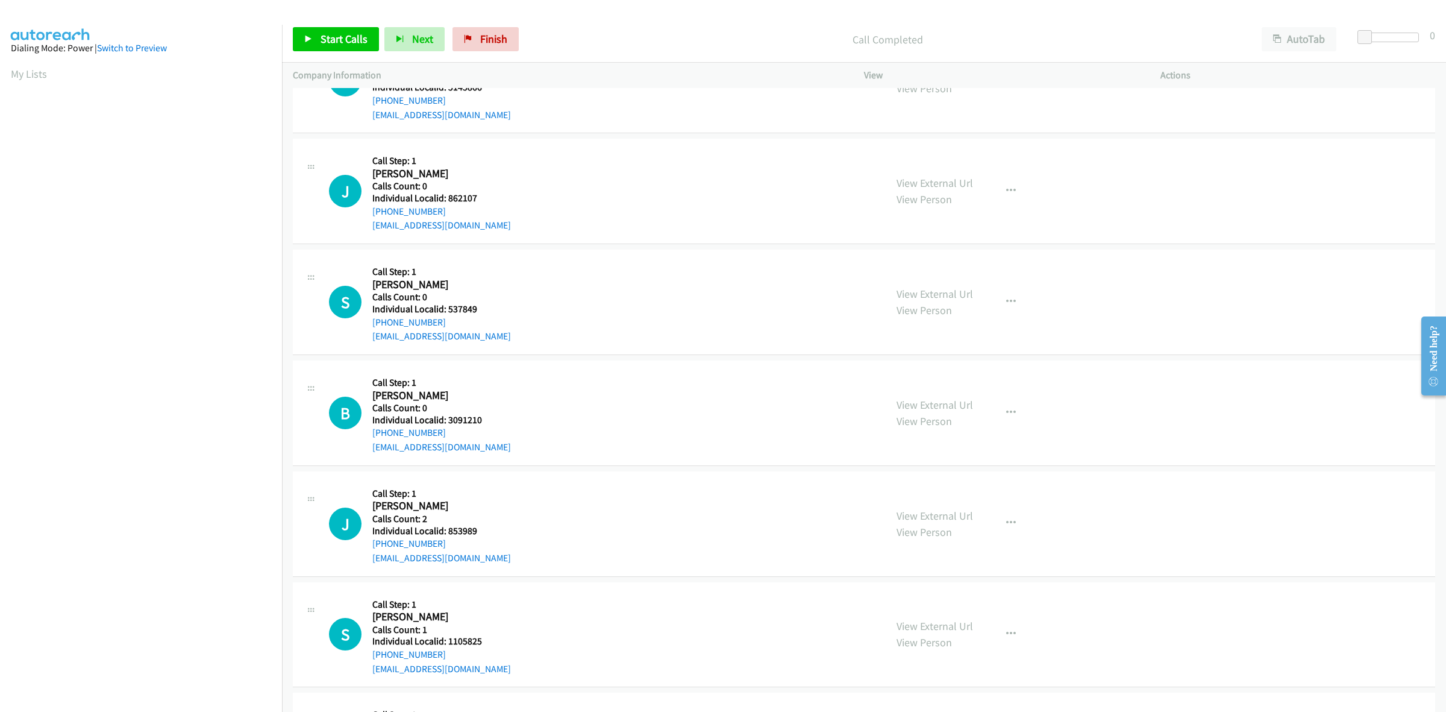
scroll to position [1148, 0]
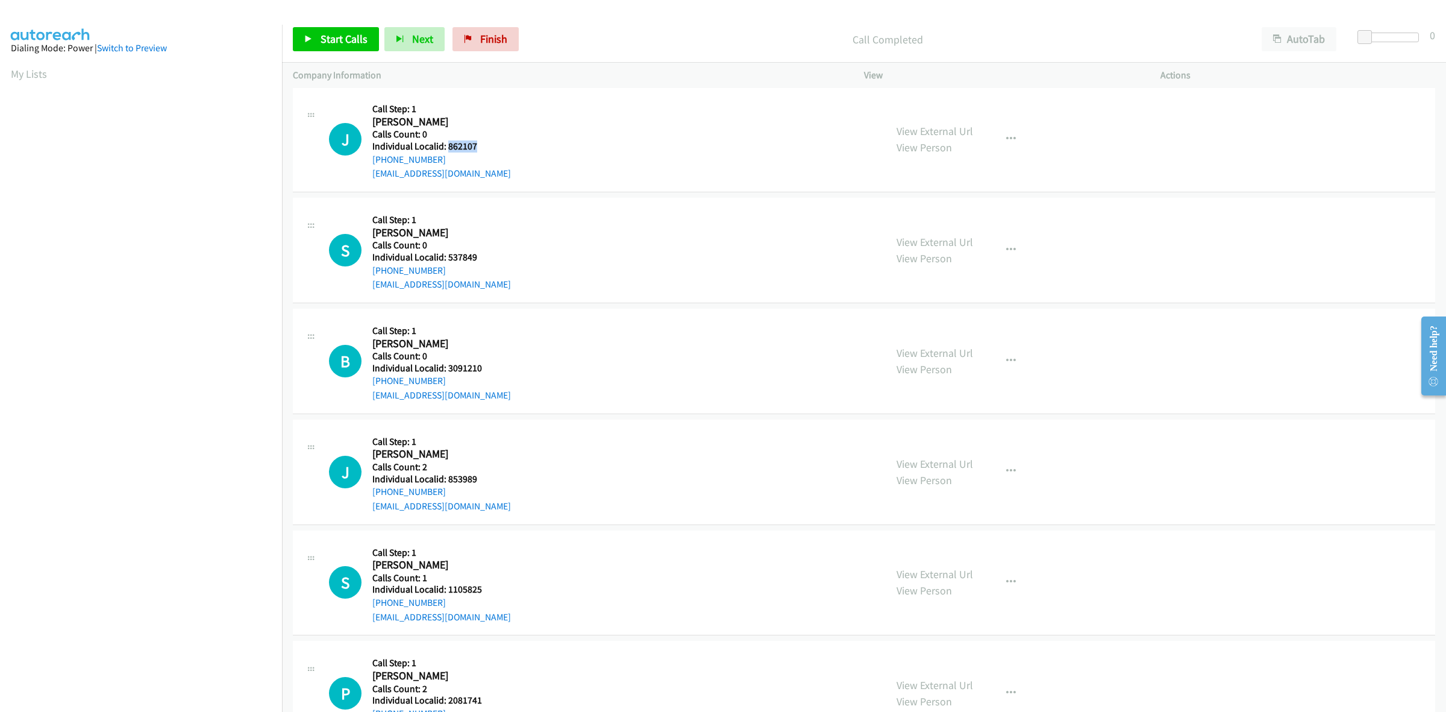
drag, startPoint x: 468, startPoint y: 146, endPoint x: 446, endPoint y: 146, distance: 21.7
click at [446, 146] on h5 "Individual Localid: 862107" at bounding box center [441, 146] width 139 height 12
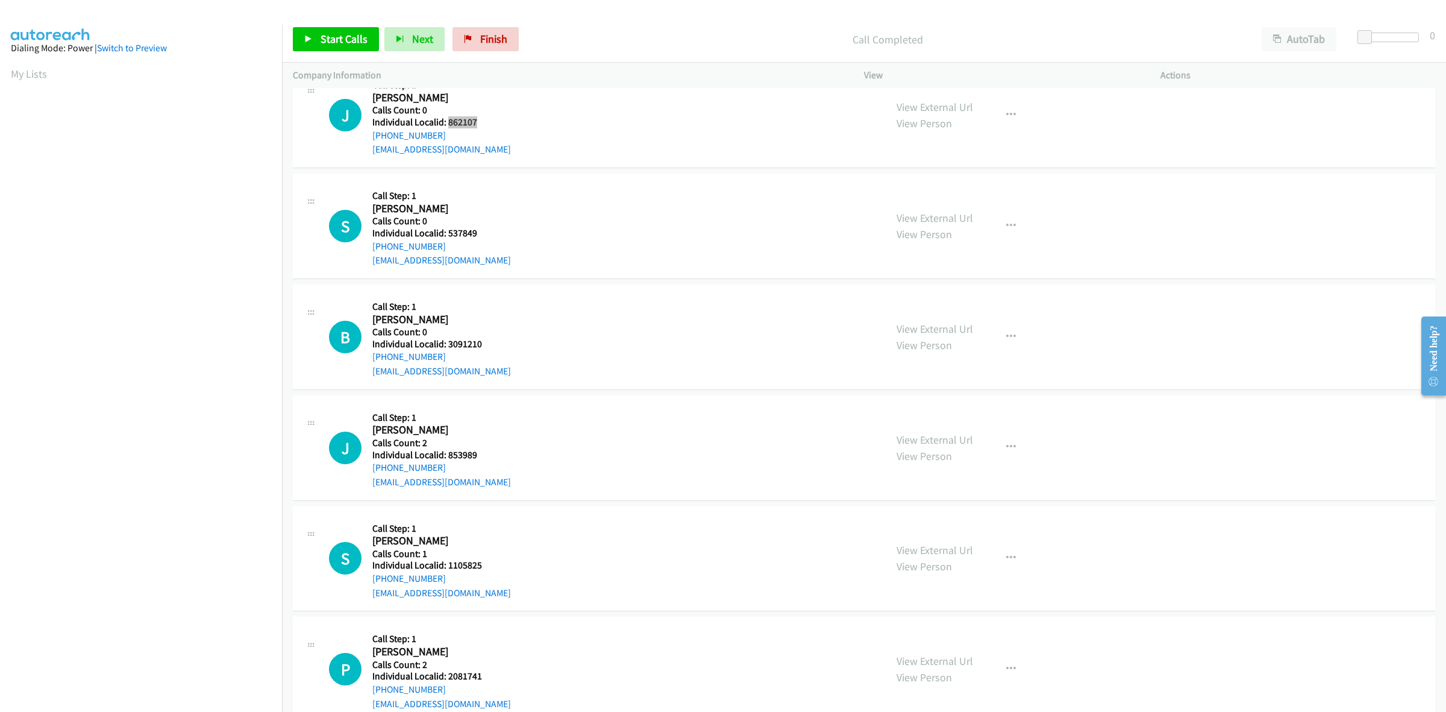
scroll to position [1205, 0]
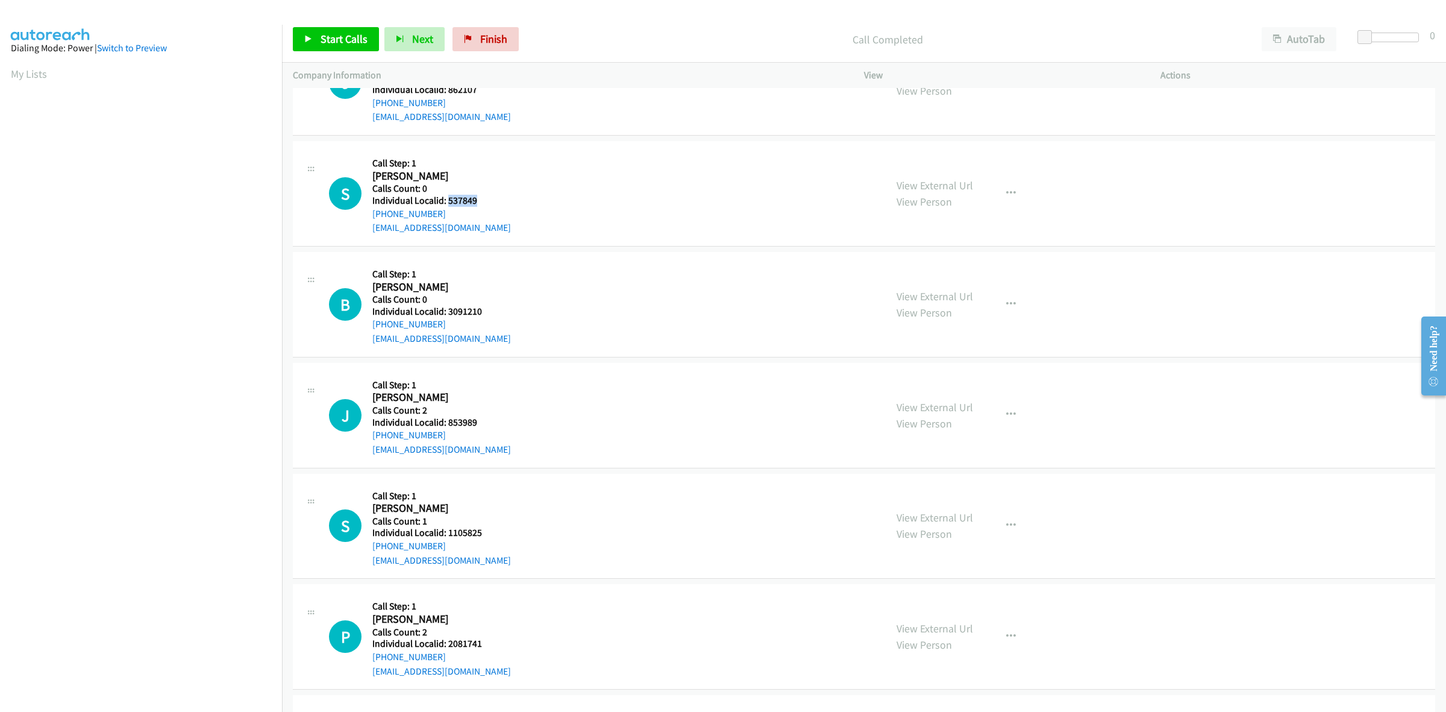
drag, startPoint x: 453, startPoint y: 198, endPoint x: 446, endPoint y: 197, distance: 6.7
click at [446, 197] on h5 "Individual Localid: 537849" at bounding box center [441, 201] width 139 height 12
click at [530, 192] on div "S Callback Scheduled Call Step: 1 Sven Ostrowski America/New_York Calls Count: …" at bounding box center [602, 193] width 546 height 83
drag, startPoint x: 443, startPoint y: 212, endPoint x: 368, endPoint y: 218, distance: 75.0
click at [368, 218] on div "S Callback Scheduled Call Step: 1 Sven Ostrowski America/New_York Calls Count: …" at bounding box center [602, 193] width 546 height 83
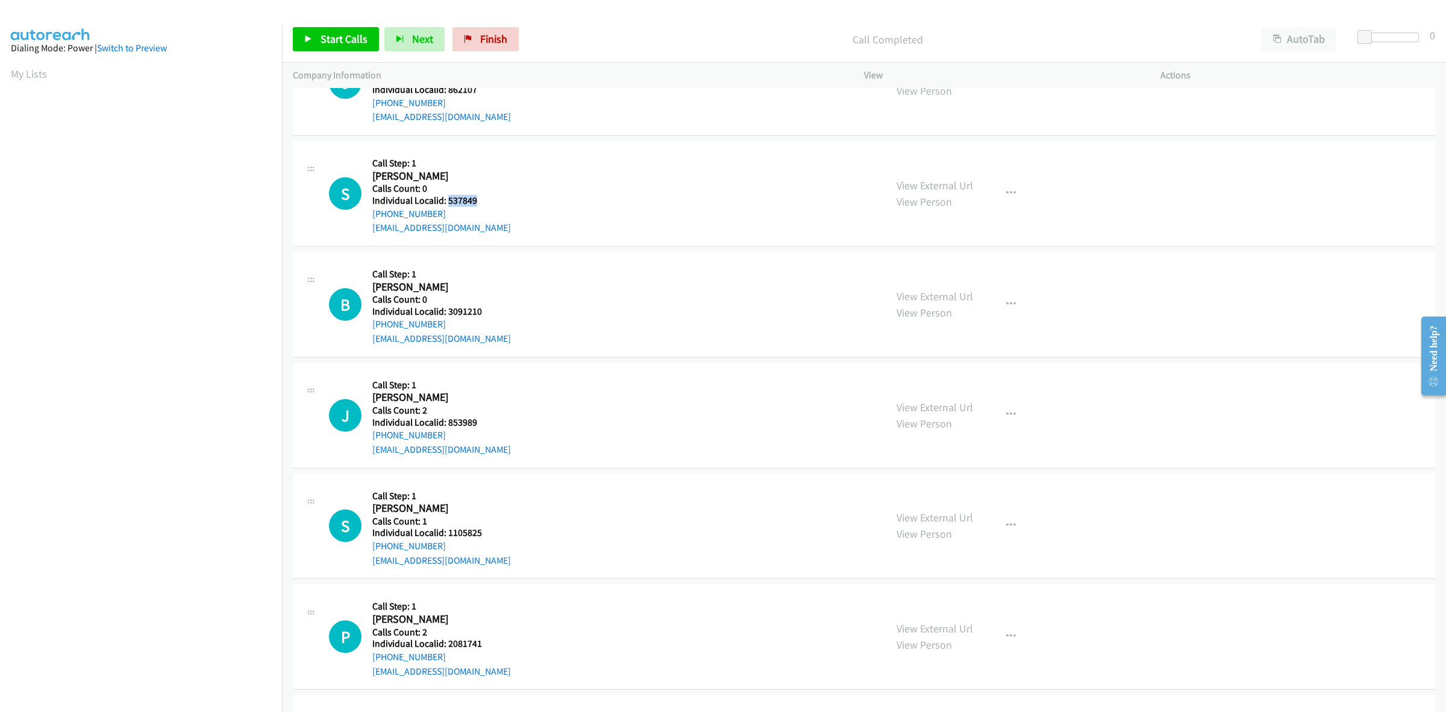
drag, startPoint x: 481, startPoint y: 201, endPoint x: 446, endPoint y: 202, distance: 35.0
click at [446, 202] on h5 "Individual Localid: 537849" at bounding box center [441, 201] width 139 height 12
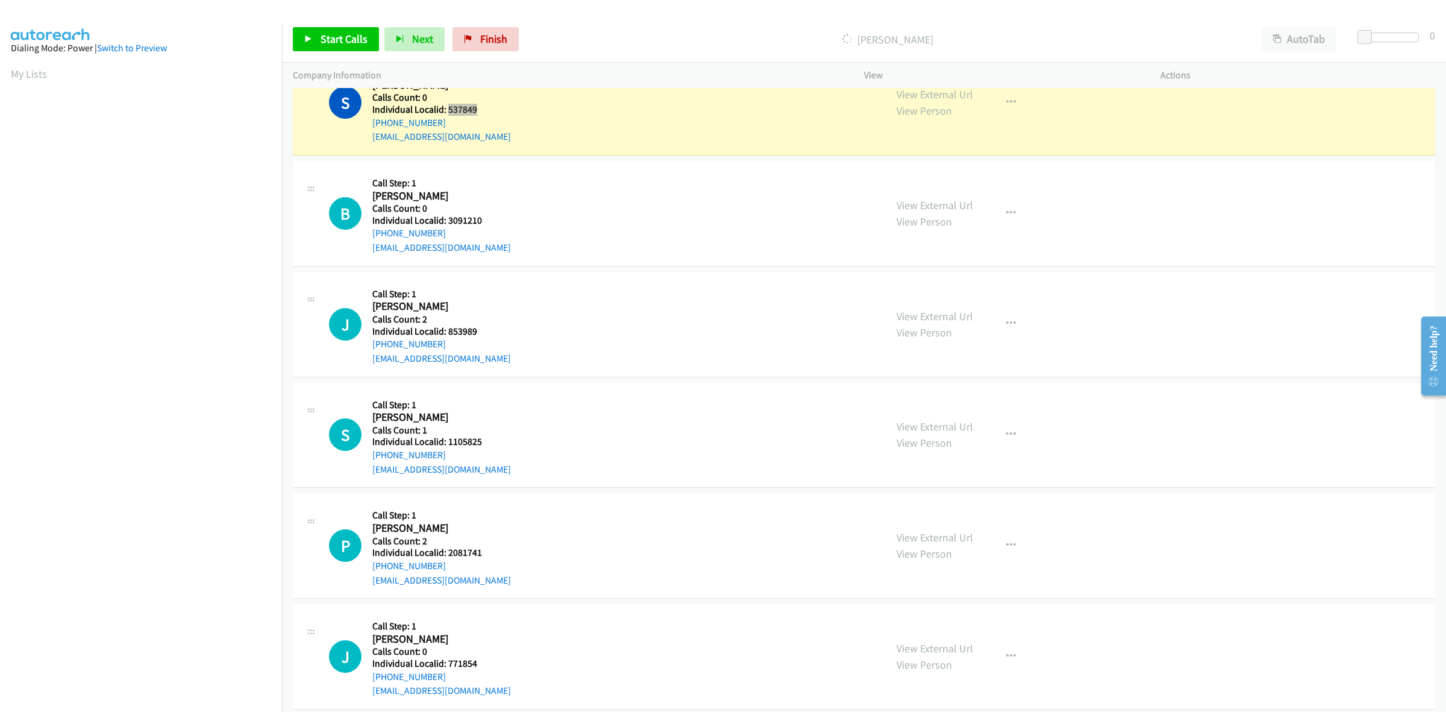
scroll to position [1318, 0]
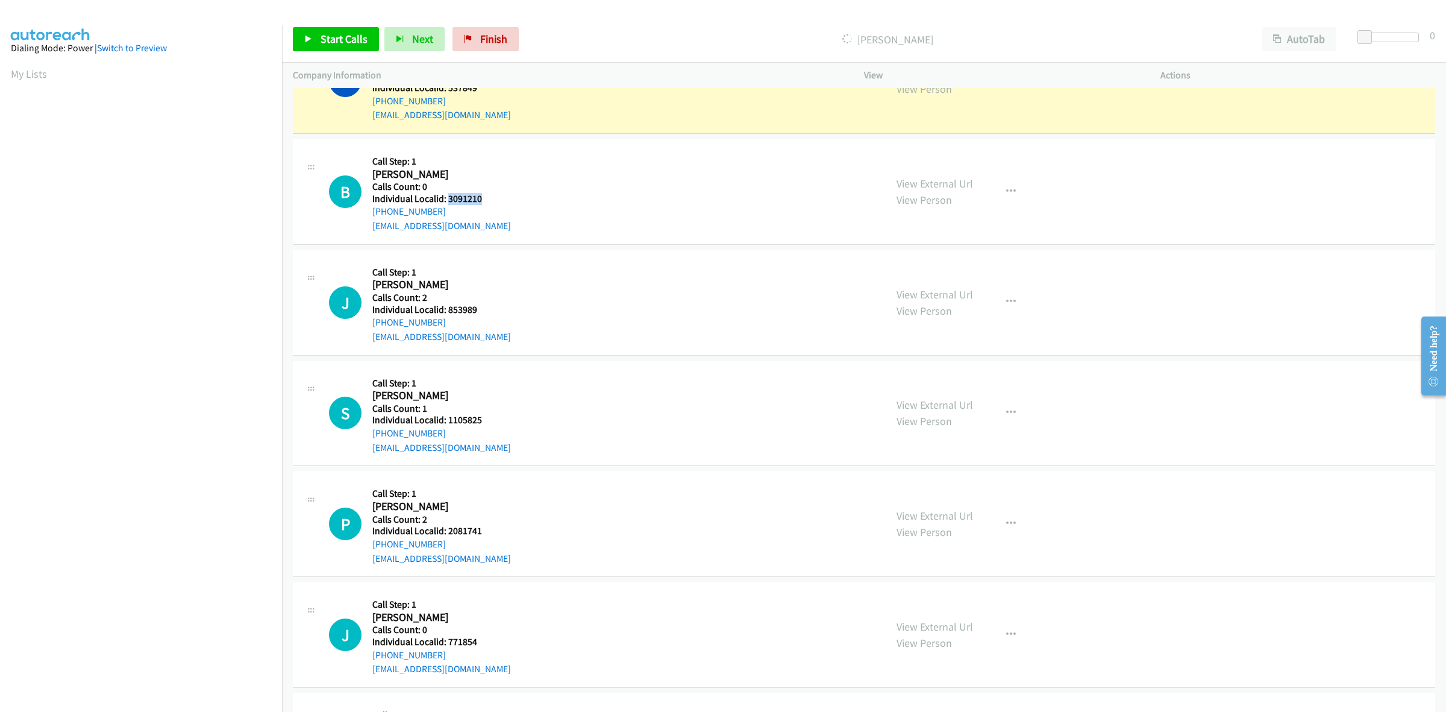
drag, startPoint x: 455, startPoint y: 199, endPoint x: 449, endPoint y: 199, distance: 6.6
click at [449, 199] on h5 "Individual Localid: 3091210" at bounding box center [441, 199] width 139 height 12
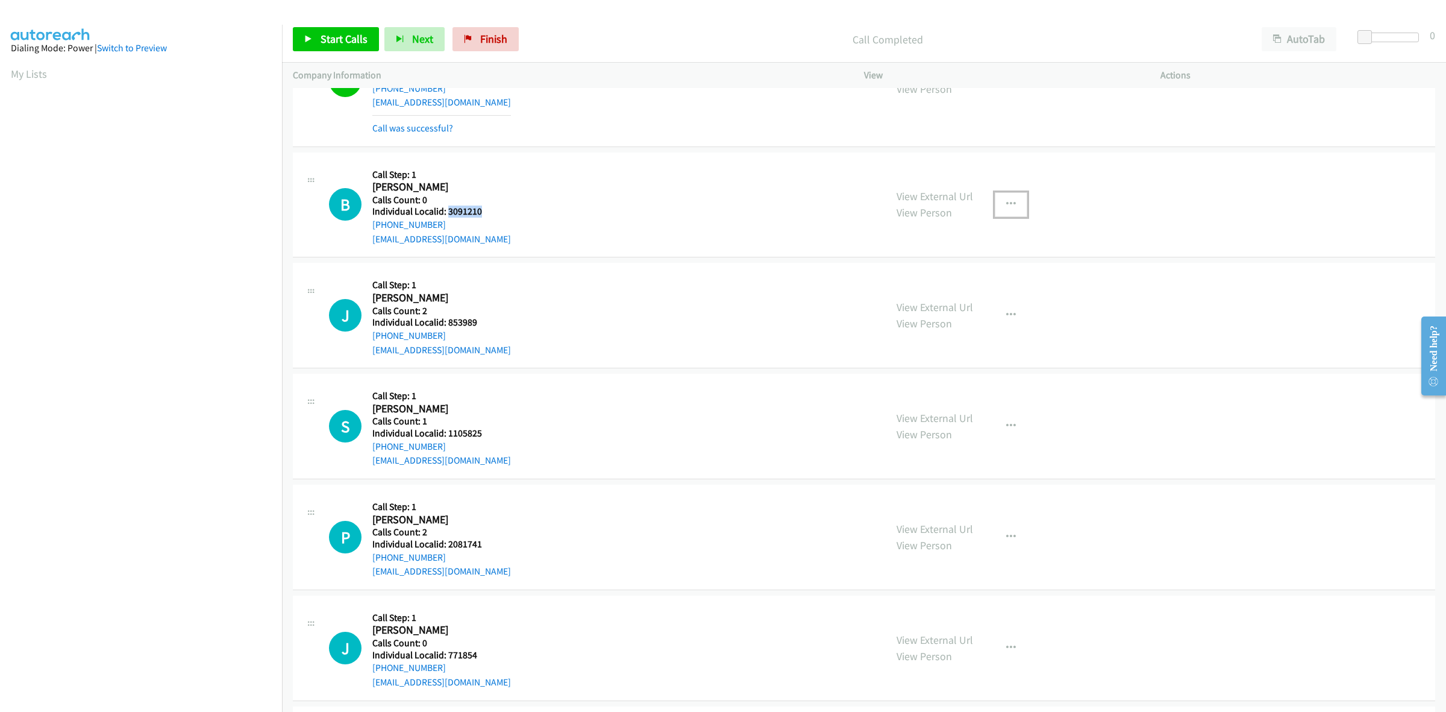
click at [1006, 208] on icon "button" at bounding box center [1011, 204] width 10 height 10
click at [947, 277] on link "Skip Call" at bounding box center [946, 283] width 160 height 24
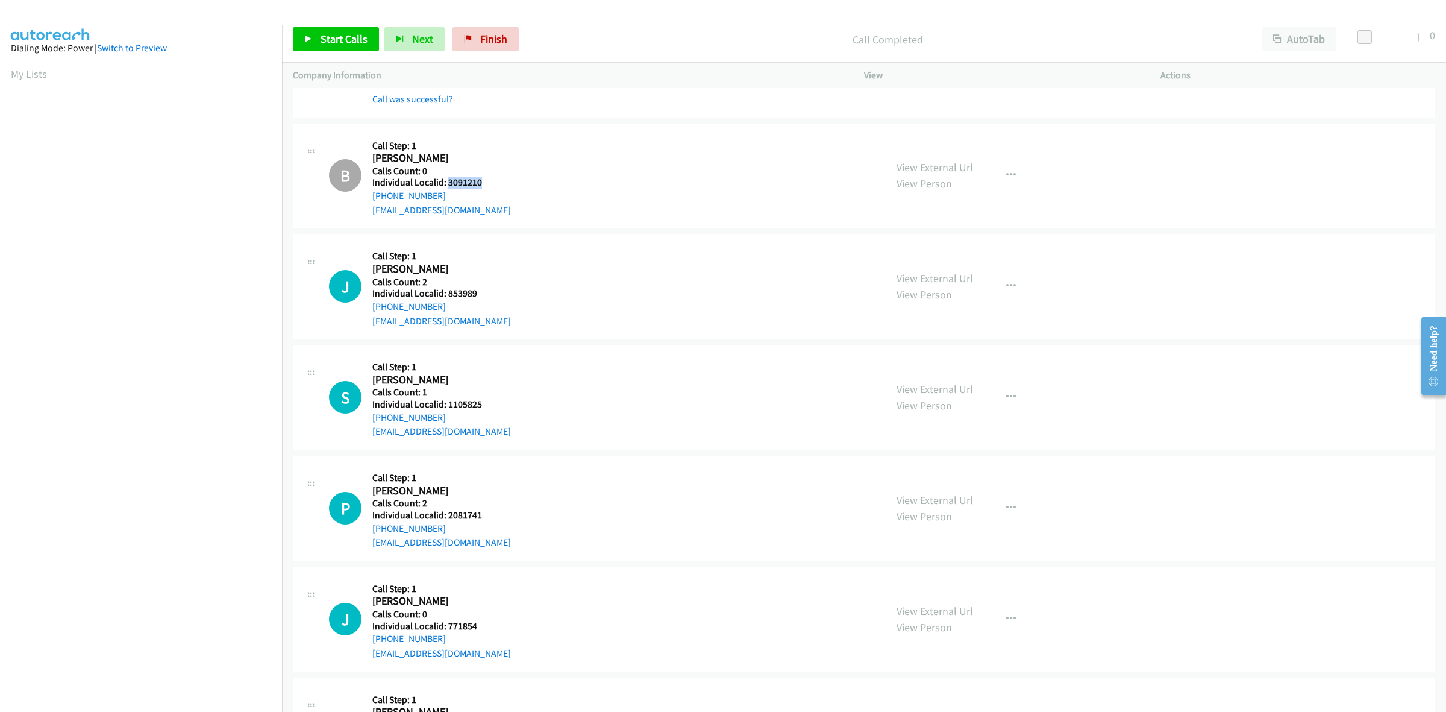
scroll to position [1444, 0]
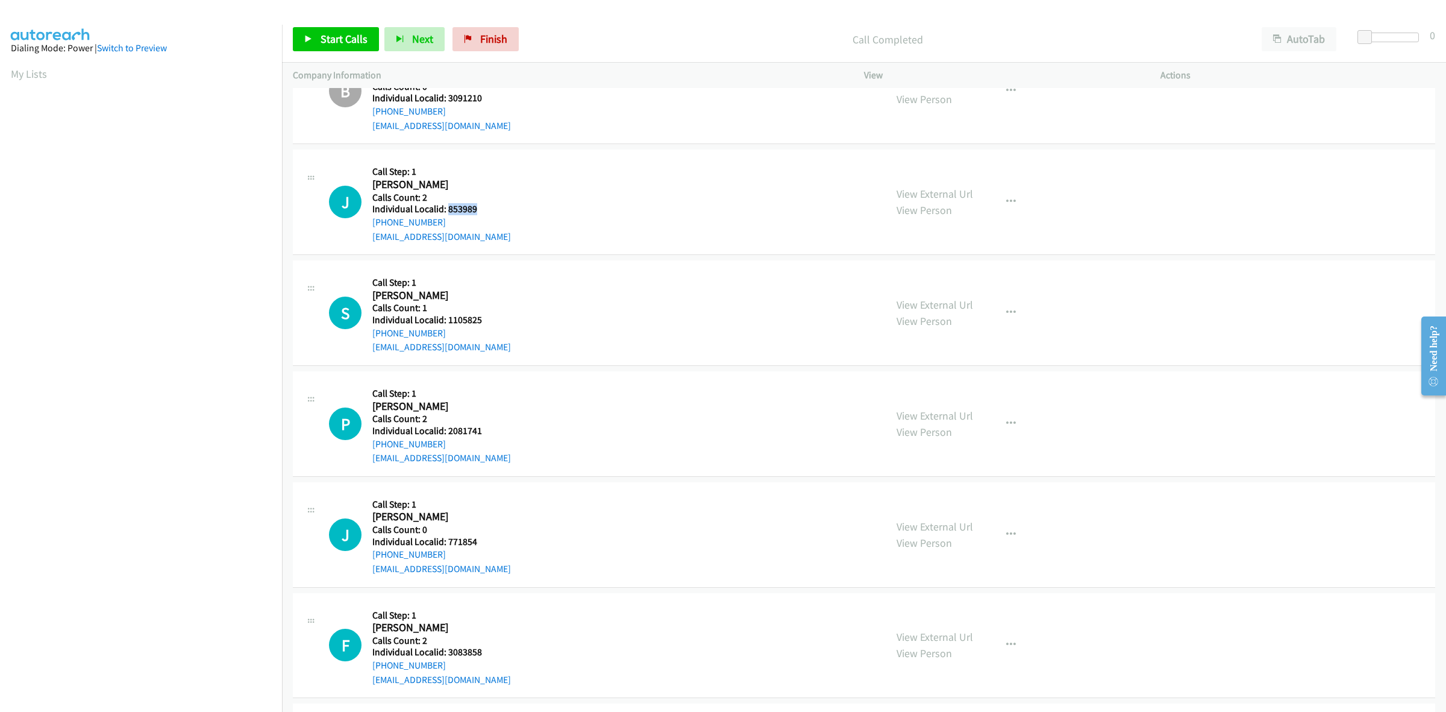
drag, startPoint x: 484, startPoint y: 207, endPoint x: 446, endPoint y: 207, distance: 37.4
click at [446, 207] on h5 "Individual Localid: 853989" at bounding box center [441, 209] width 139 height 12
drag, startPoint x: 492, startPoint y: 155, endPoint x: 489, endPoint y: 161, distance: 6.5
click at [492, 155] on div "J Callback Scheduled Call Step: 1 Jimmy Craven America/New_York Calls Count: 2 …" at bounding box center [864, 201] width 1142 height 105
drag, startPoint x: 452, startPoint y: 221, endPoint x: 365, endPoint y: 227, distance: 88.2
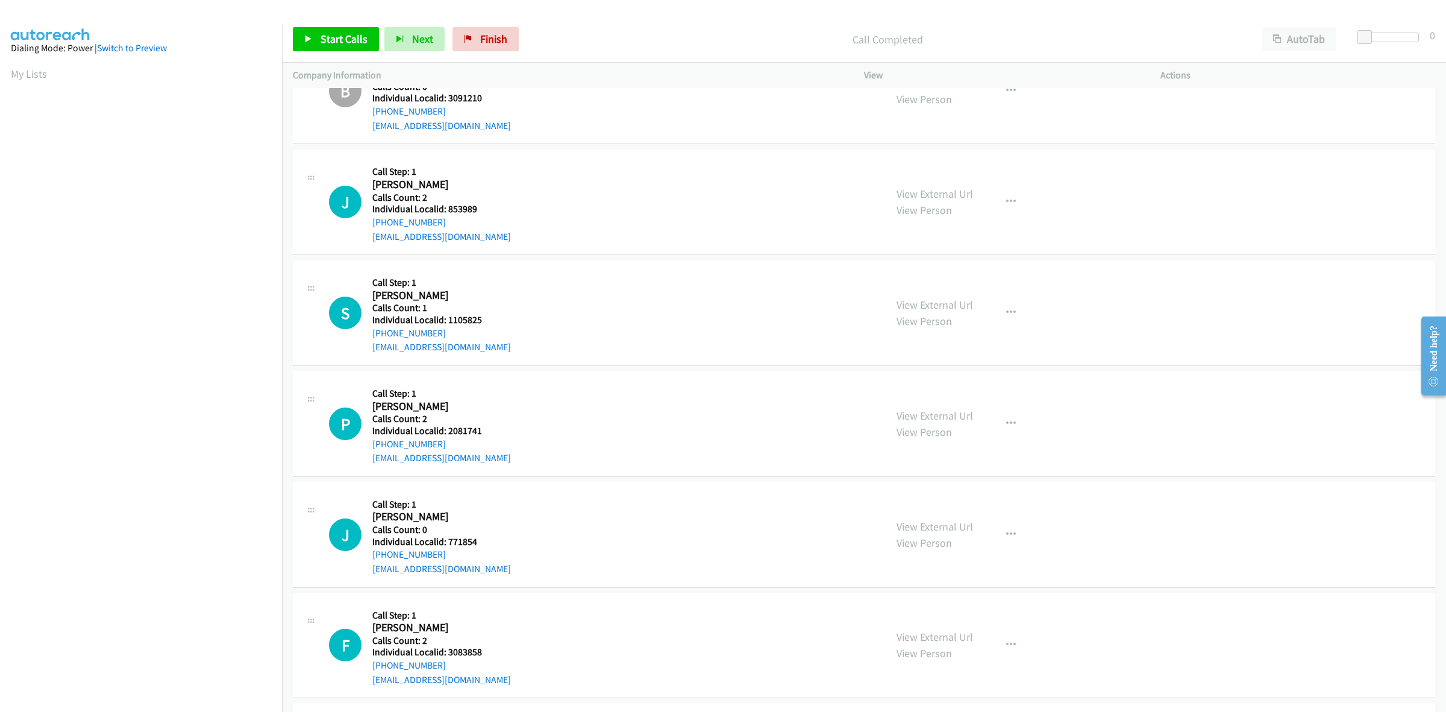
click at [365, 227] on div "J Callback Scheduled Call Step: 1 Jimmy Craven America/New_York Calls Count: 2 …" at bounding box center [602, 201] width 546 height 83
drag, startPoint x: 468, startPoint y: 211, endPoint x: 446, endPoint y: 212, distance: 21.1
click at [446, 212] on h5 "Individual Localid: 853989" at bounding box center [441, 209] width 139 height 12
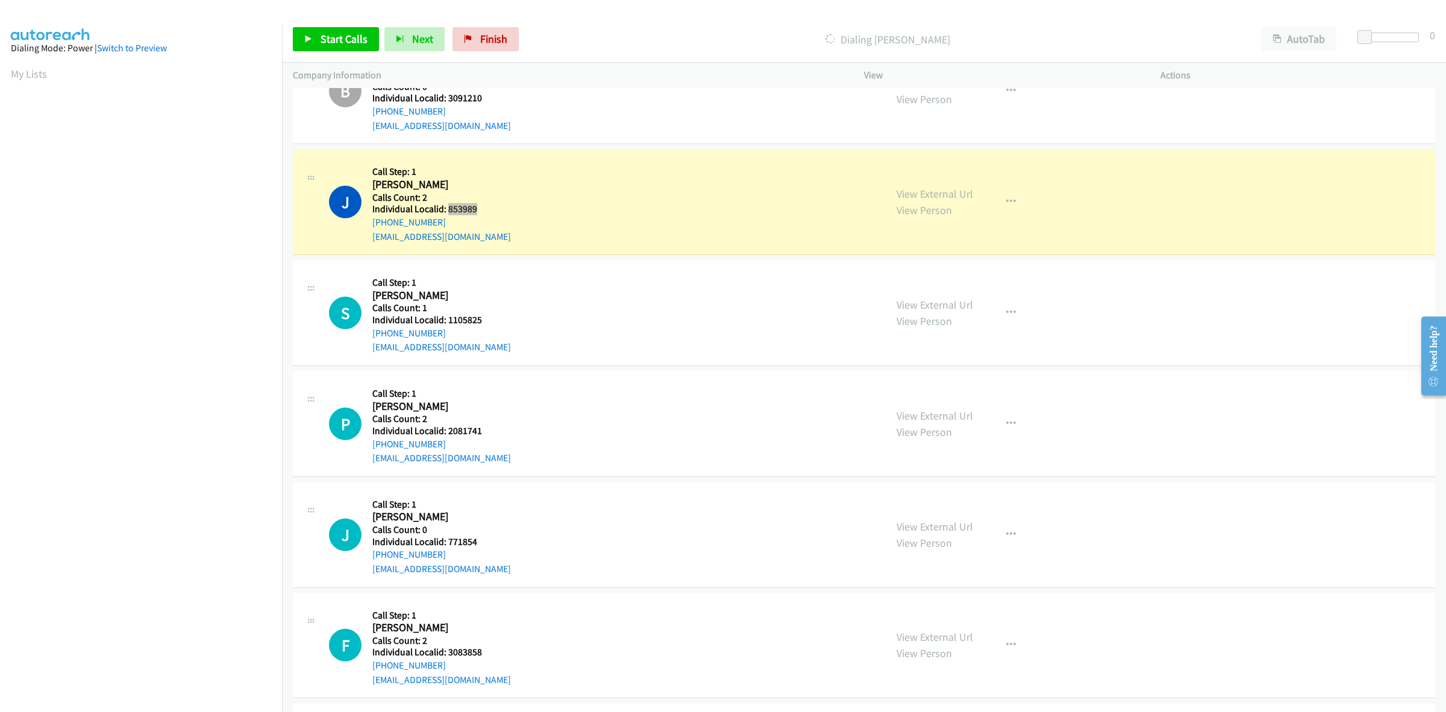
scroll to position [1500, 0]
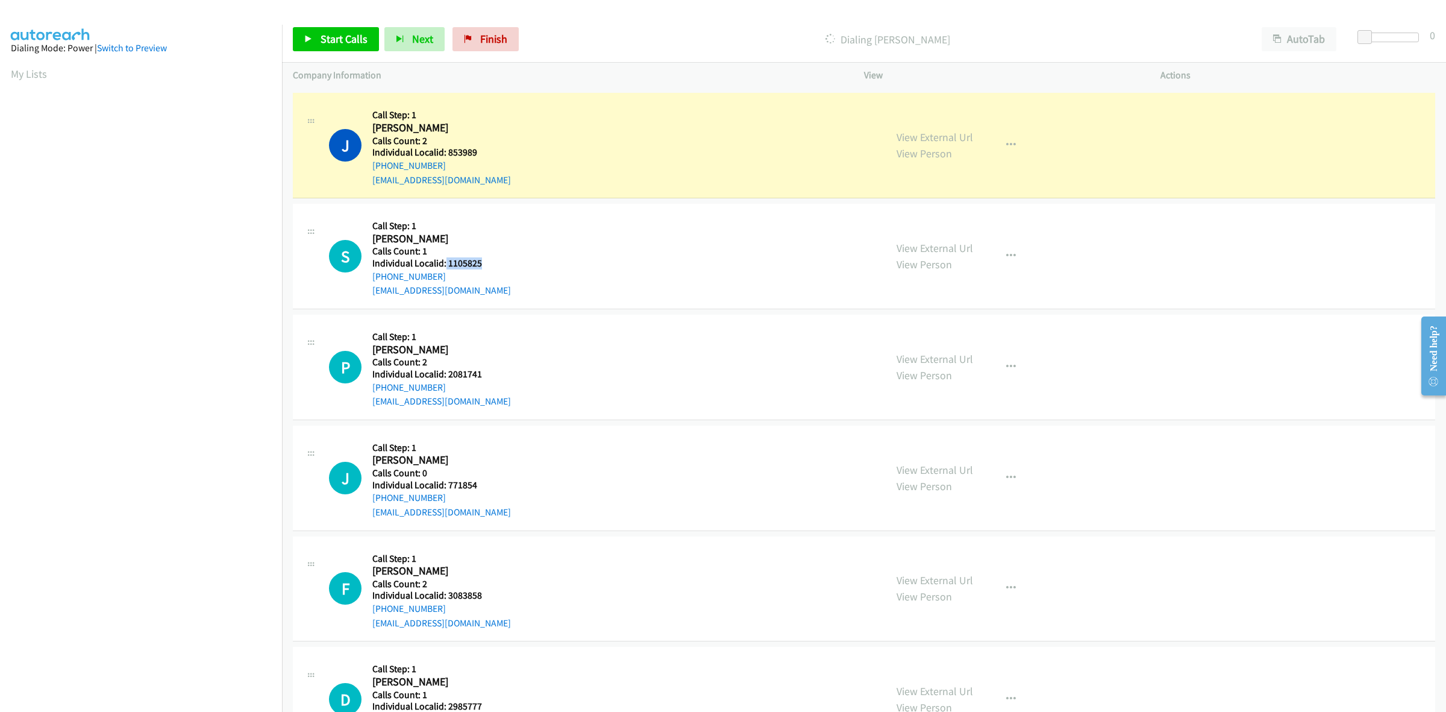
drag, startPoint x: 483, startPoint y: 263, endPoint x: 445, endPoint y: 260, distance: 38.7
click at [445, 260] on h5 "Individual Localid: 1105825" at bounding box center [441, 263] width 139 height 12
